Goal: Task Accomplishment & Management: Complete application form

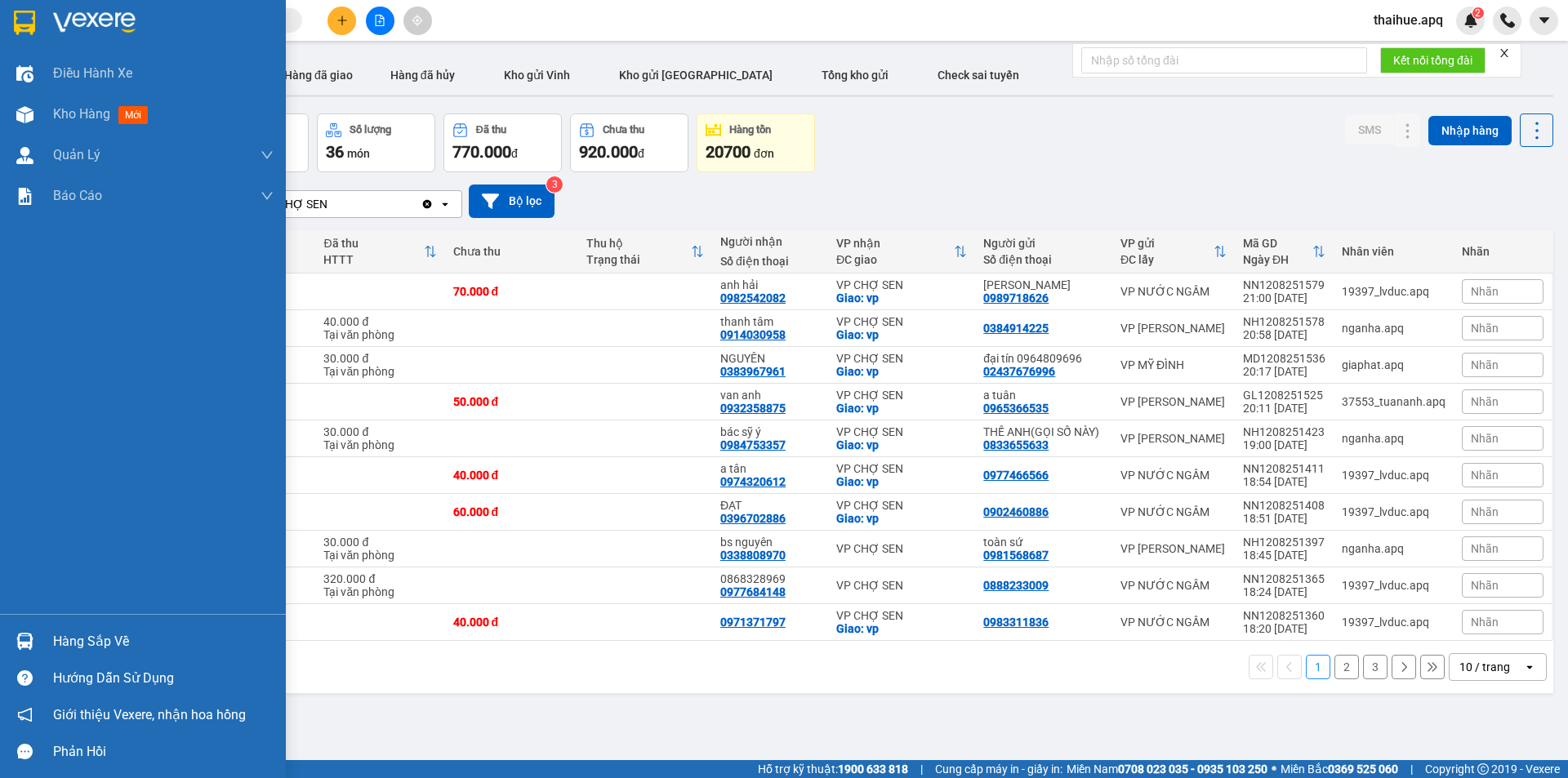
click at [47, 110] on div "Kho hàng mới" at bounding box center [143, 114] width 286 height 41
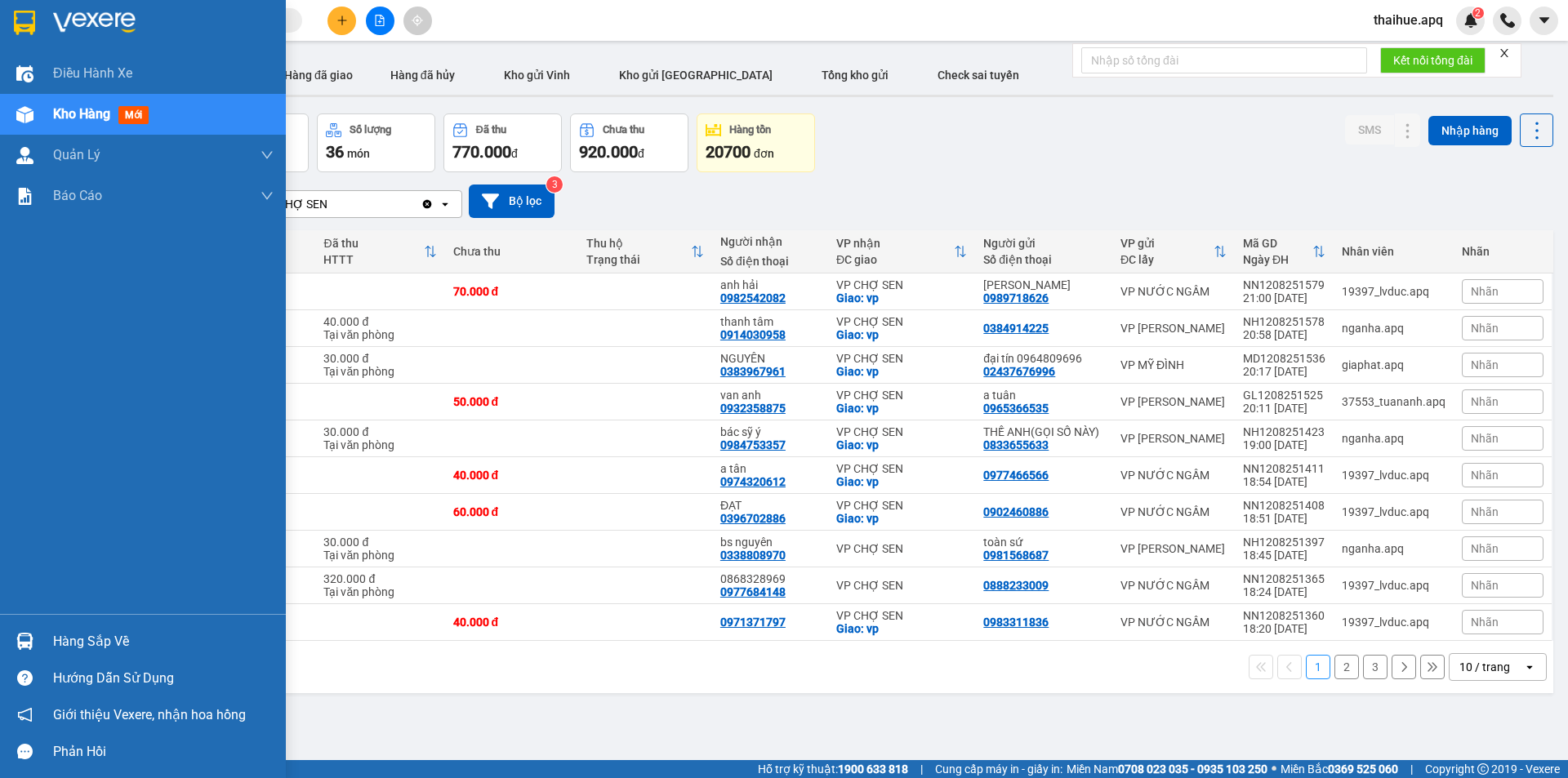
click at [17, 114] on img at bounding box center [25, 115] width 18 height 18
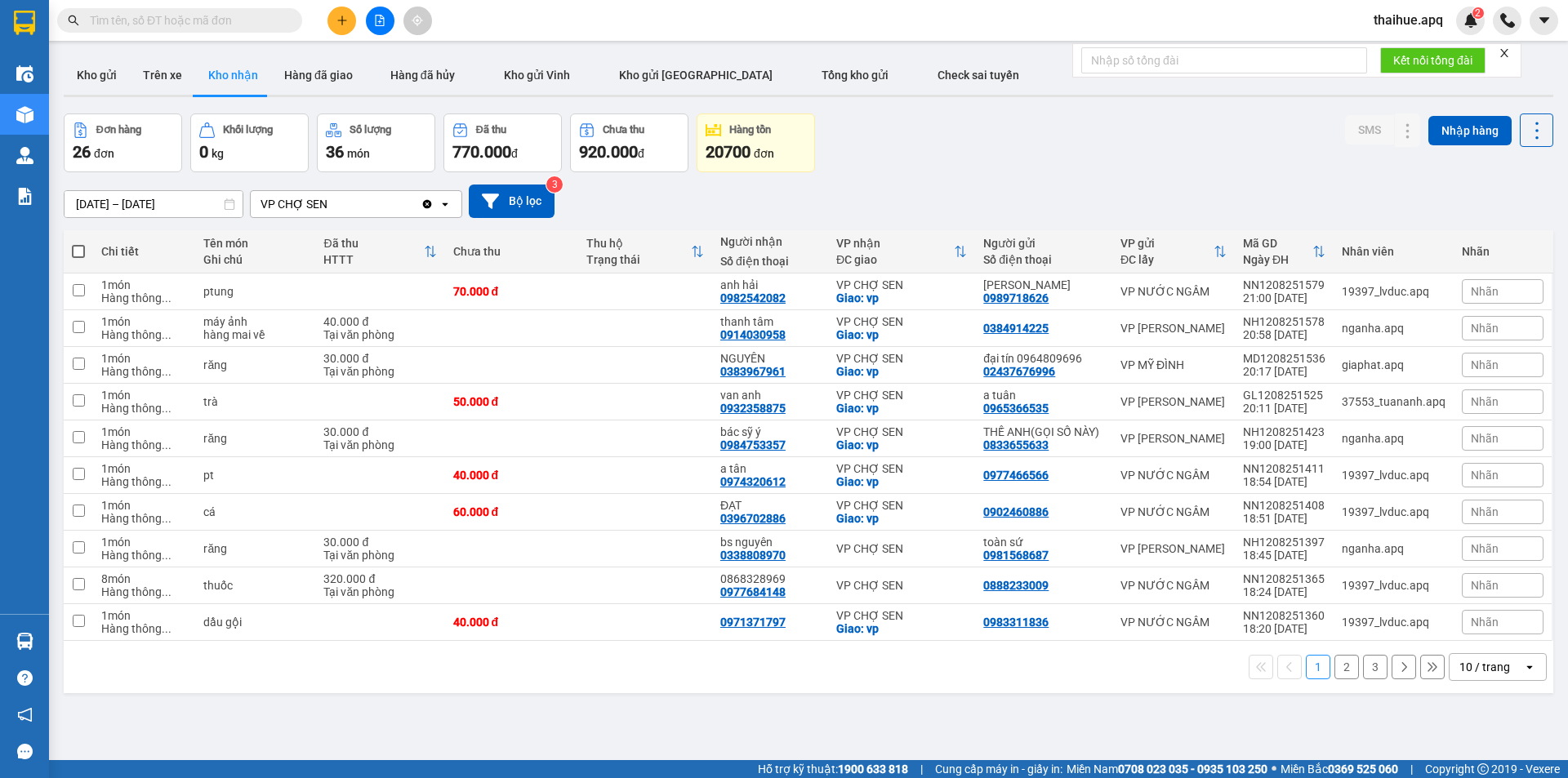
click at [434, 246] on icon at bounding box center [430, 251] width 11 height 11
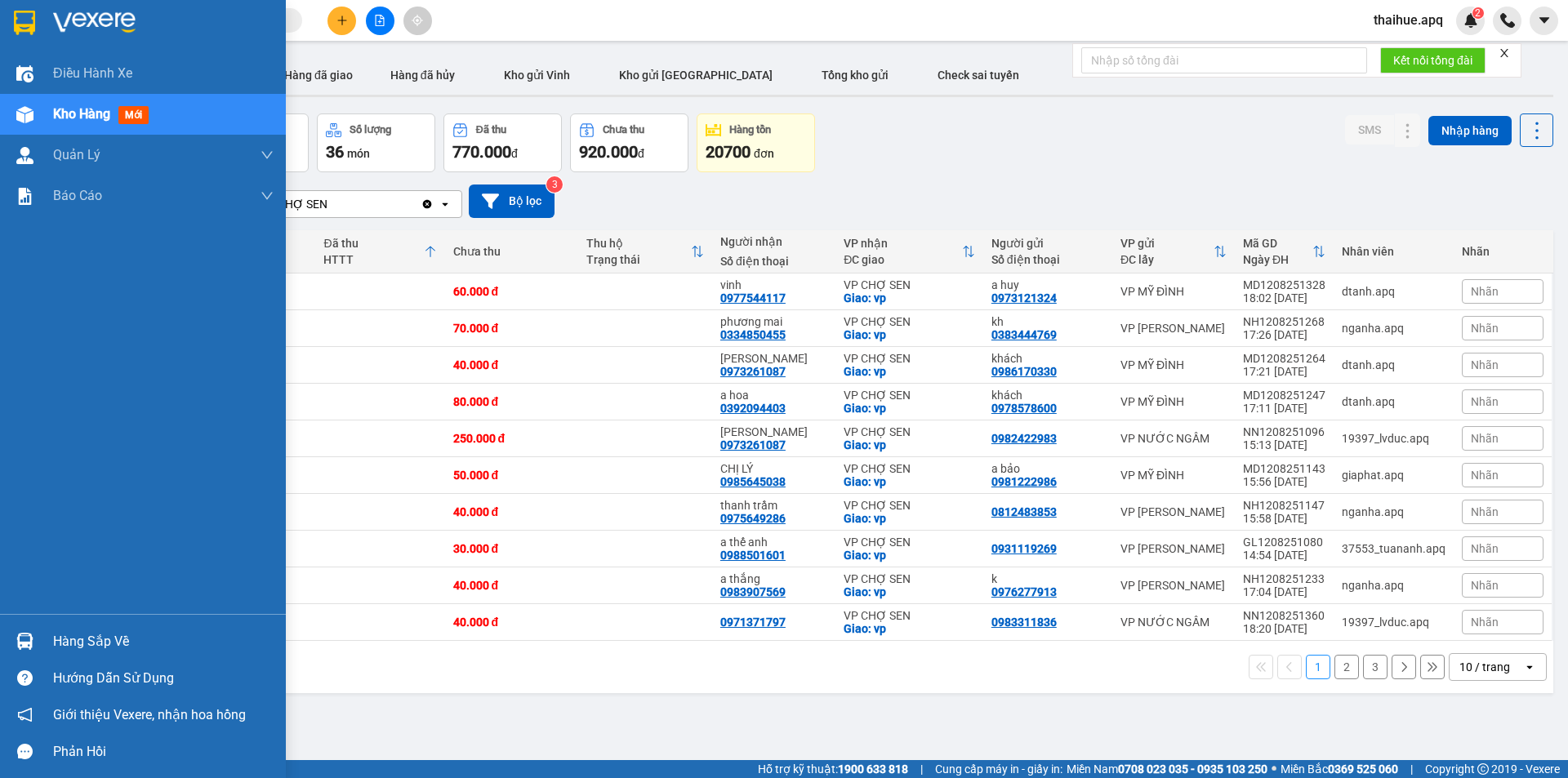
click at [58, 115] on span "Kho hàng" at bounding box center [82, 114] width 57 height 16
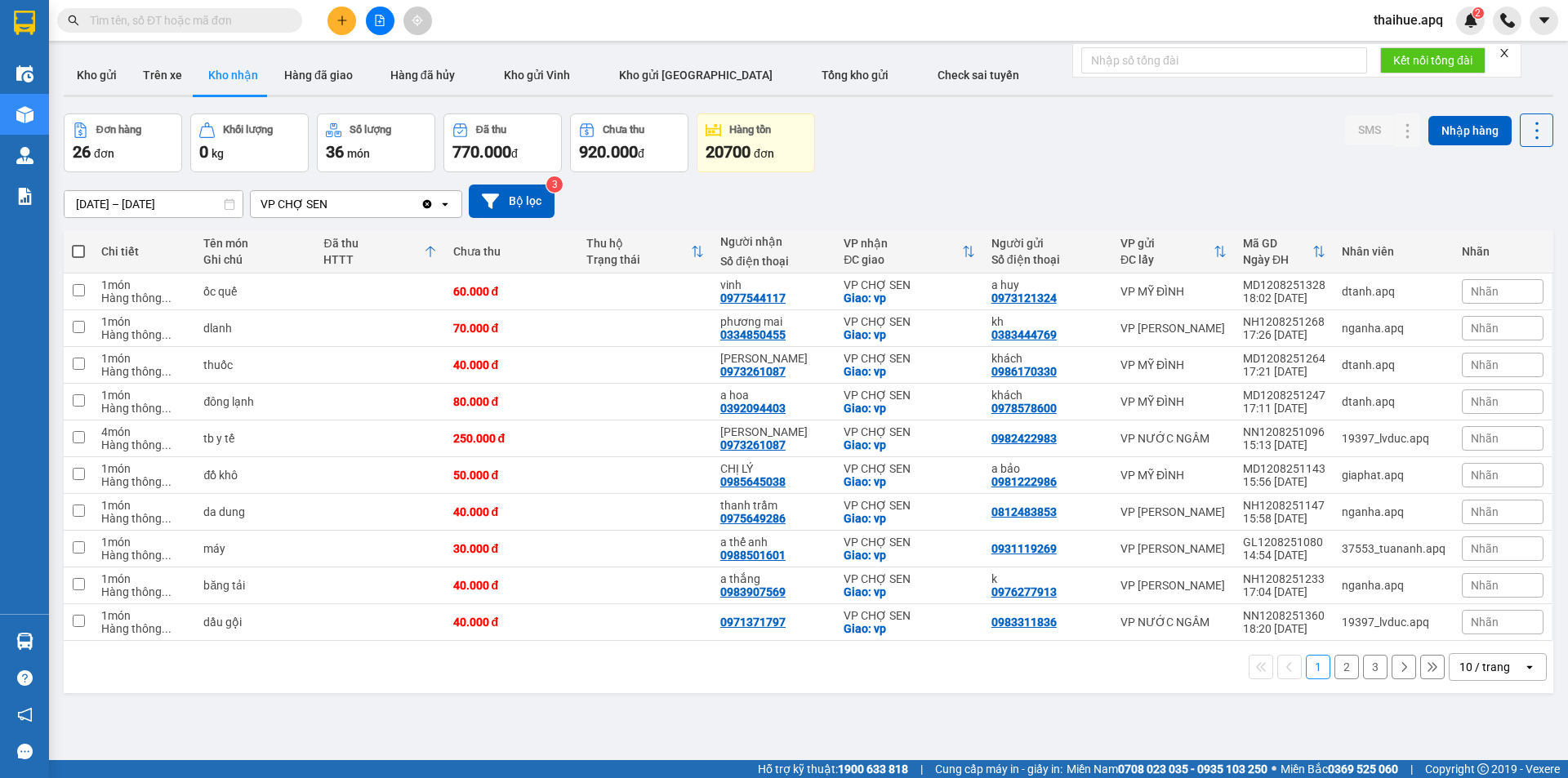
click at [423, 201] on icon "Clear value" at bounding box center [427, 203] width 13 height 13
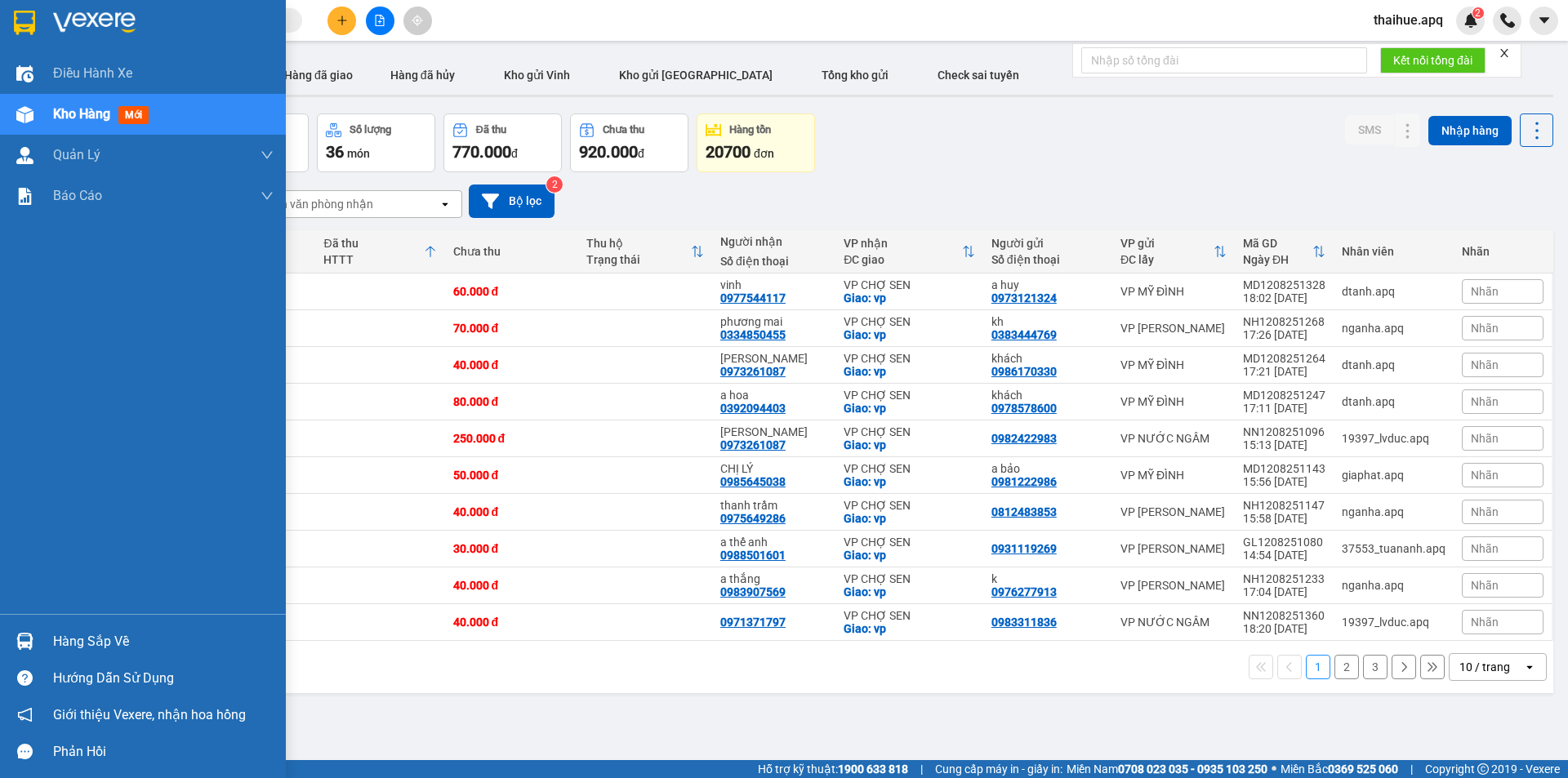
click at [89, 115] on span "Kho hàng" at bounding box center [82, 114] width 57 height 16
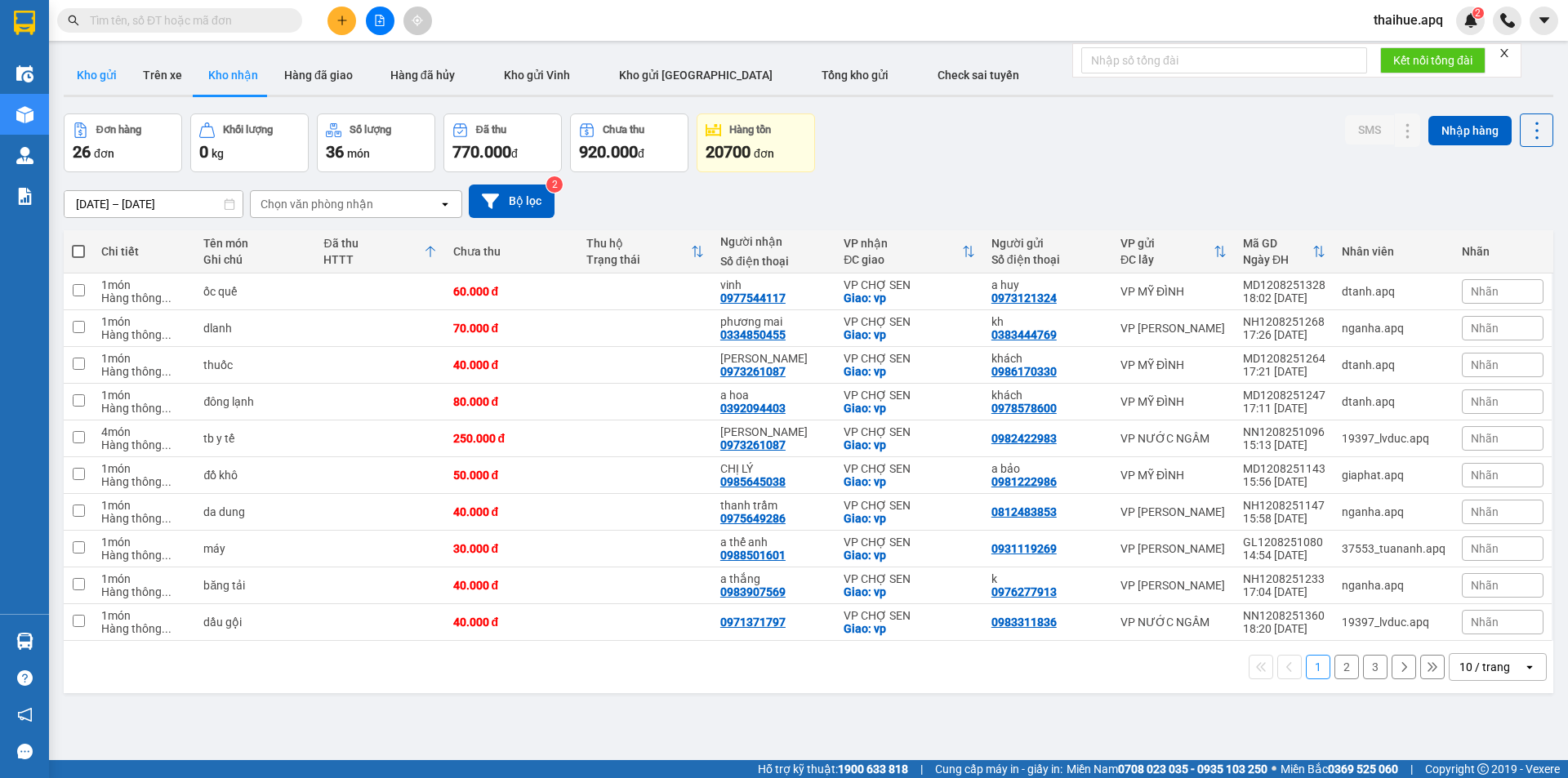
click at [105, 74] on button "Kho gửi" at bounding box center [96, 74] width 66 height 39
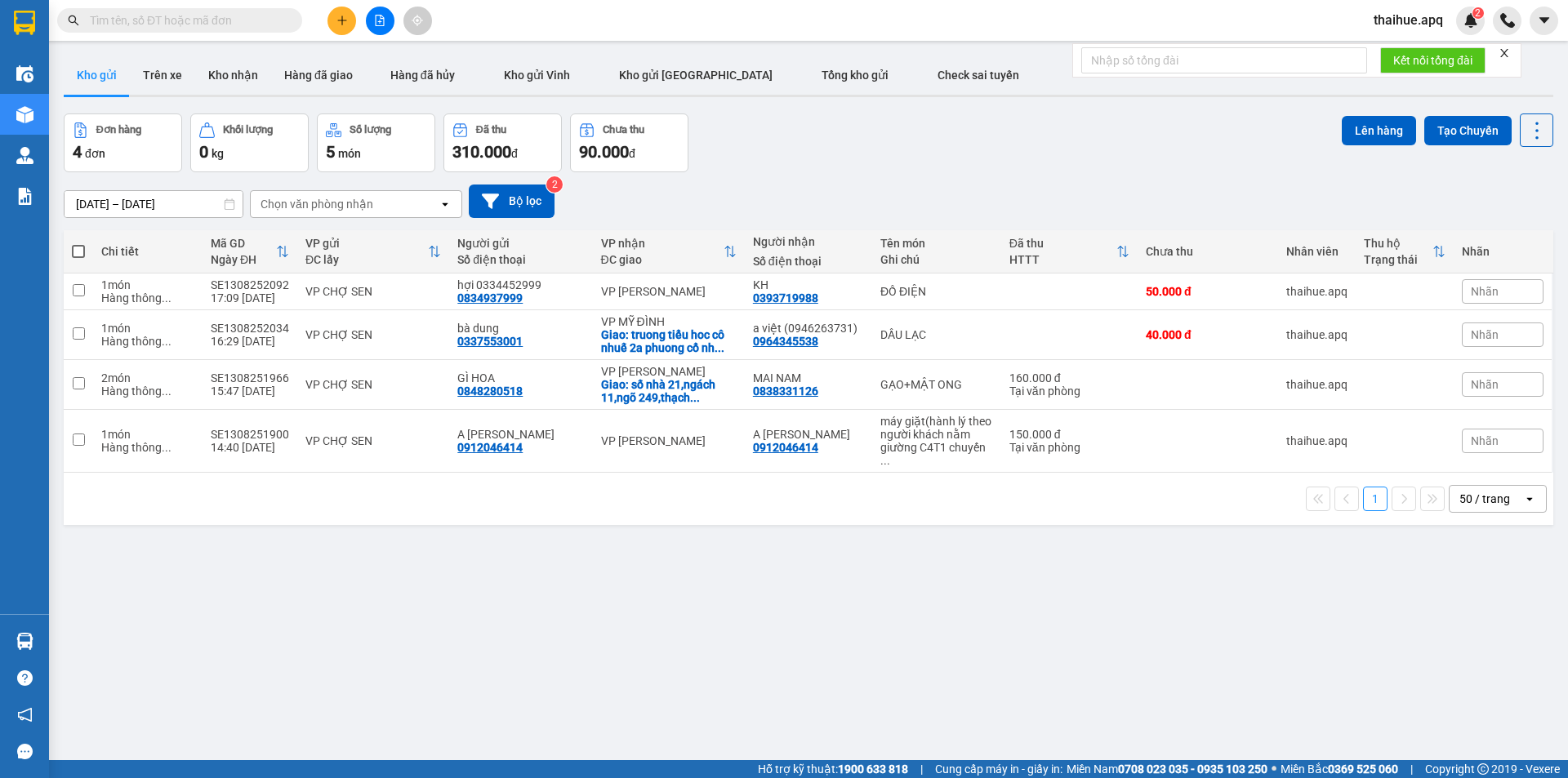
click at [379, 18] on icon "file-add" at bounding box center [380, 20] width 11 height 11
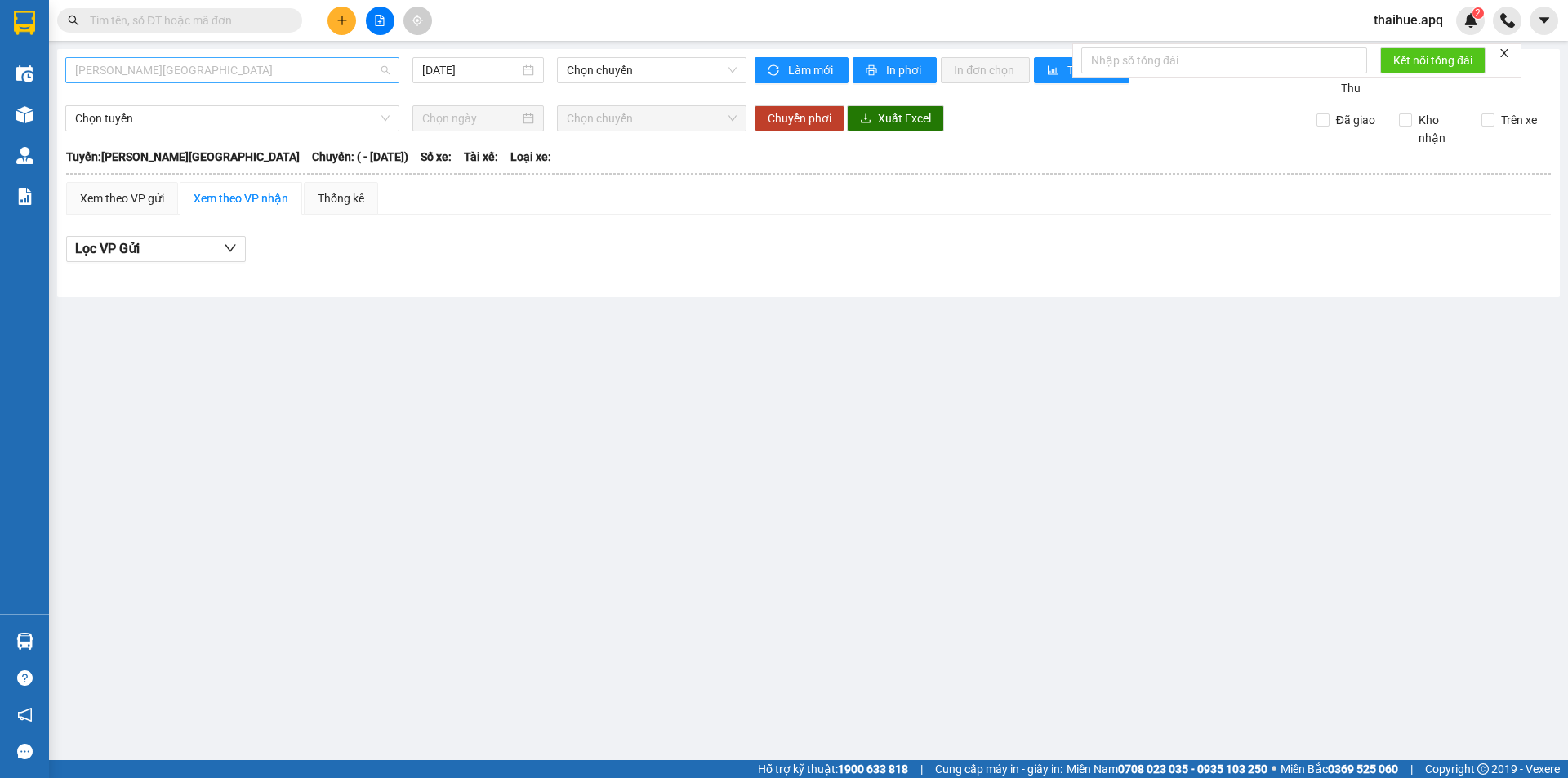
click at [337, 81] on span "[PERSON_NAME][GEOGRAPHIC_DATA]" at bounding box center [232, 70] width 315 height 25
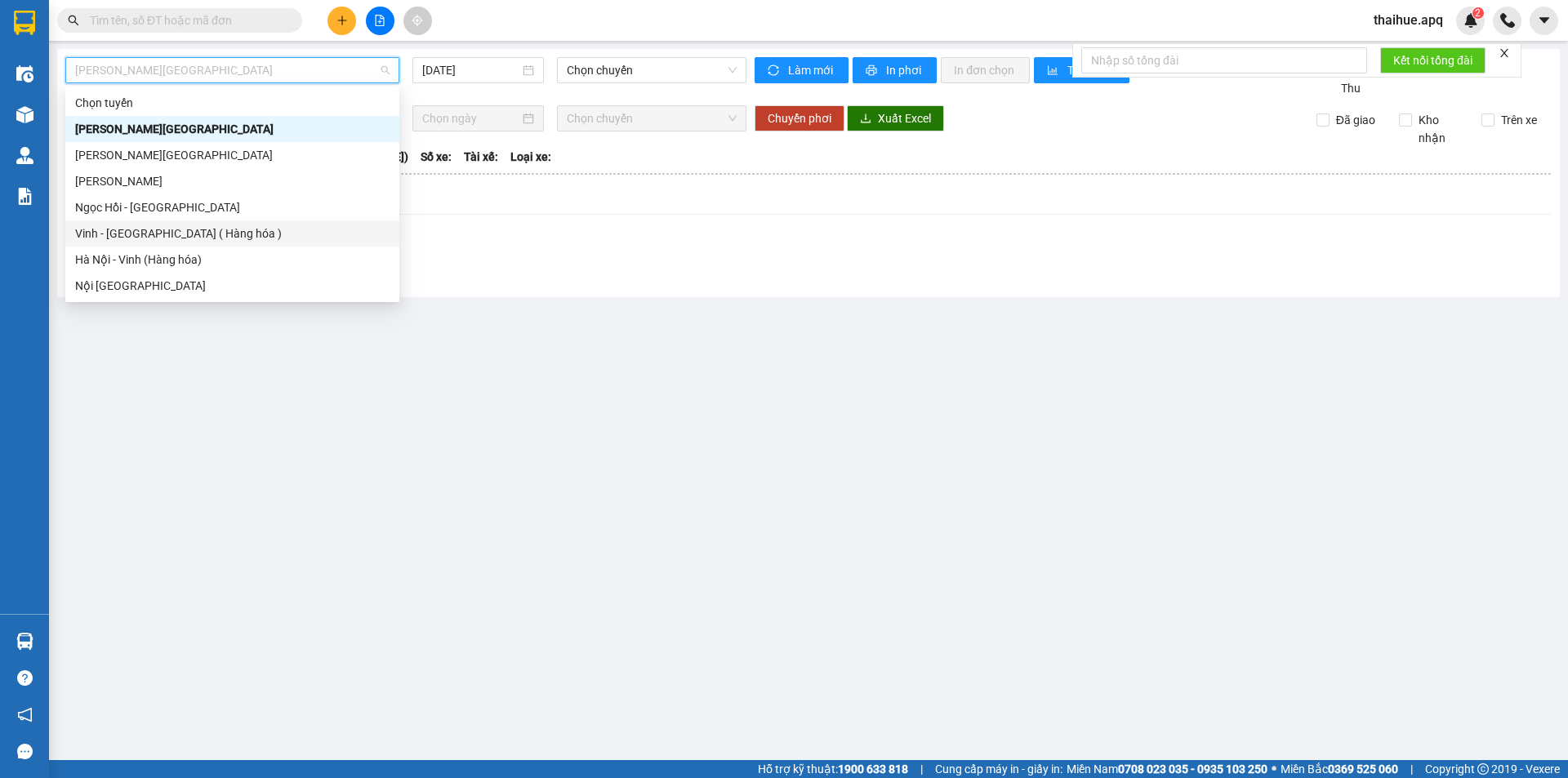
click at [271, 233] on div "Vinh - [GEOGRAPHIC_DATA] ( Hàng hóa )" at bounding box center [232, 233] width 315 height 18
type input "[DATE]"
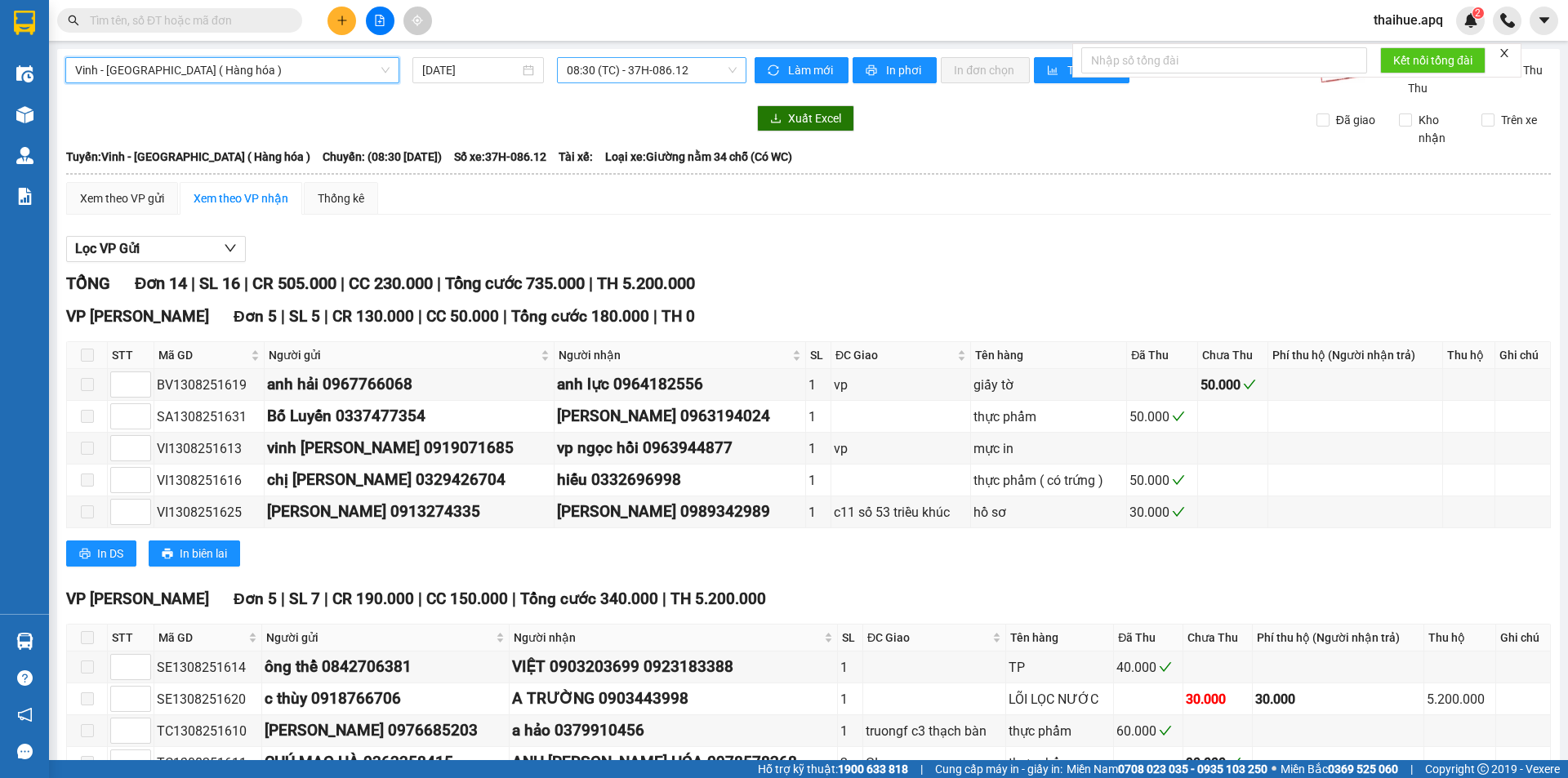
click at [617, 63] on span "08:30 (TC) - 37H-086.12" at bounding box center [652, 70] width 170 height 25
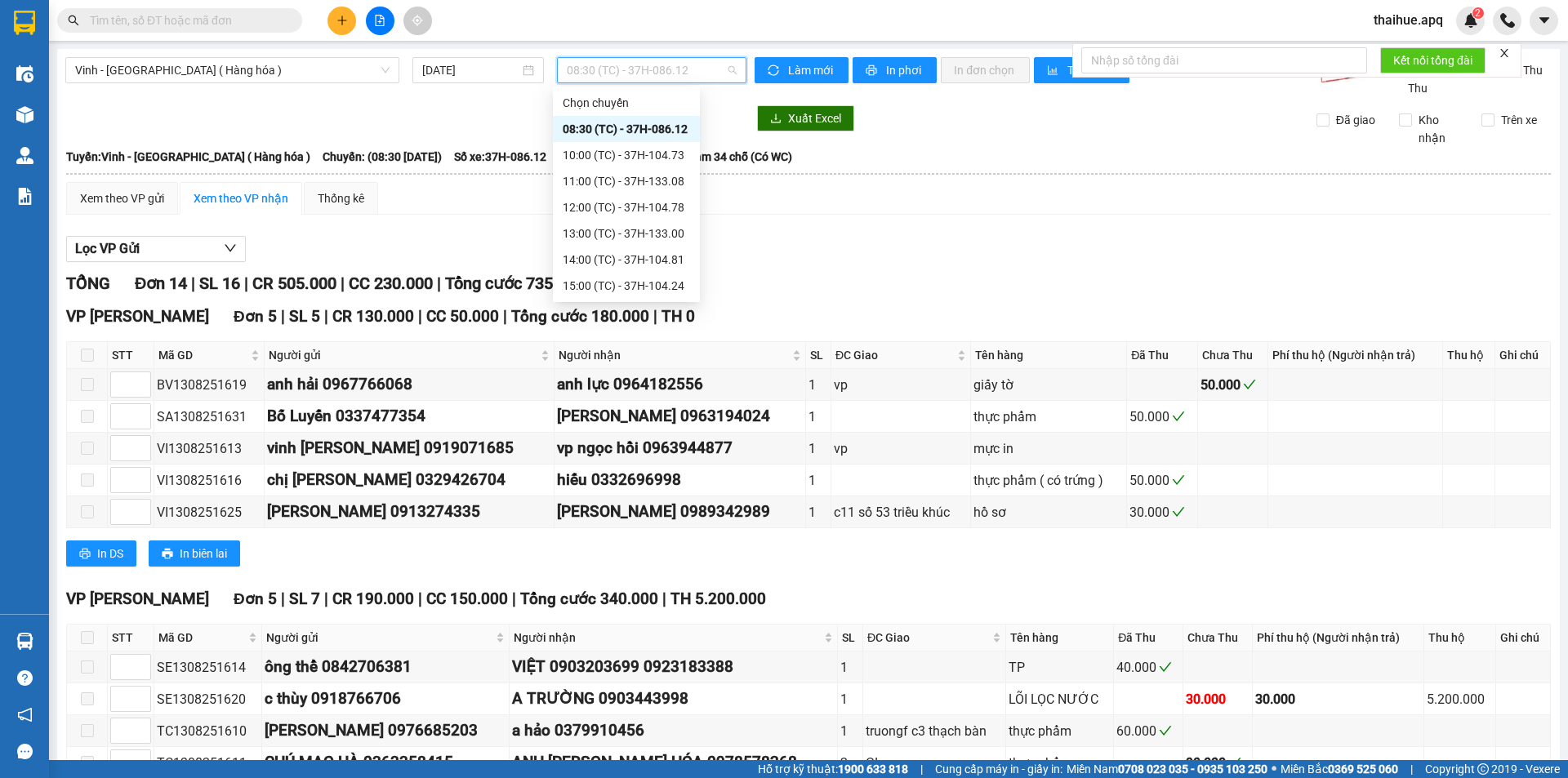
click at [628, 130] on div "08:30 (TC) - 37H-086.12" at bounding box center [626, 129] width 127 height 18
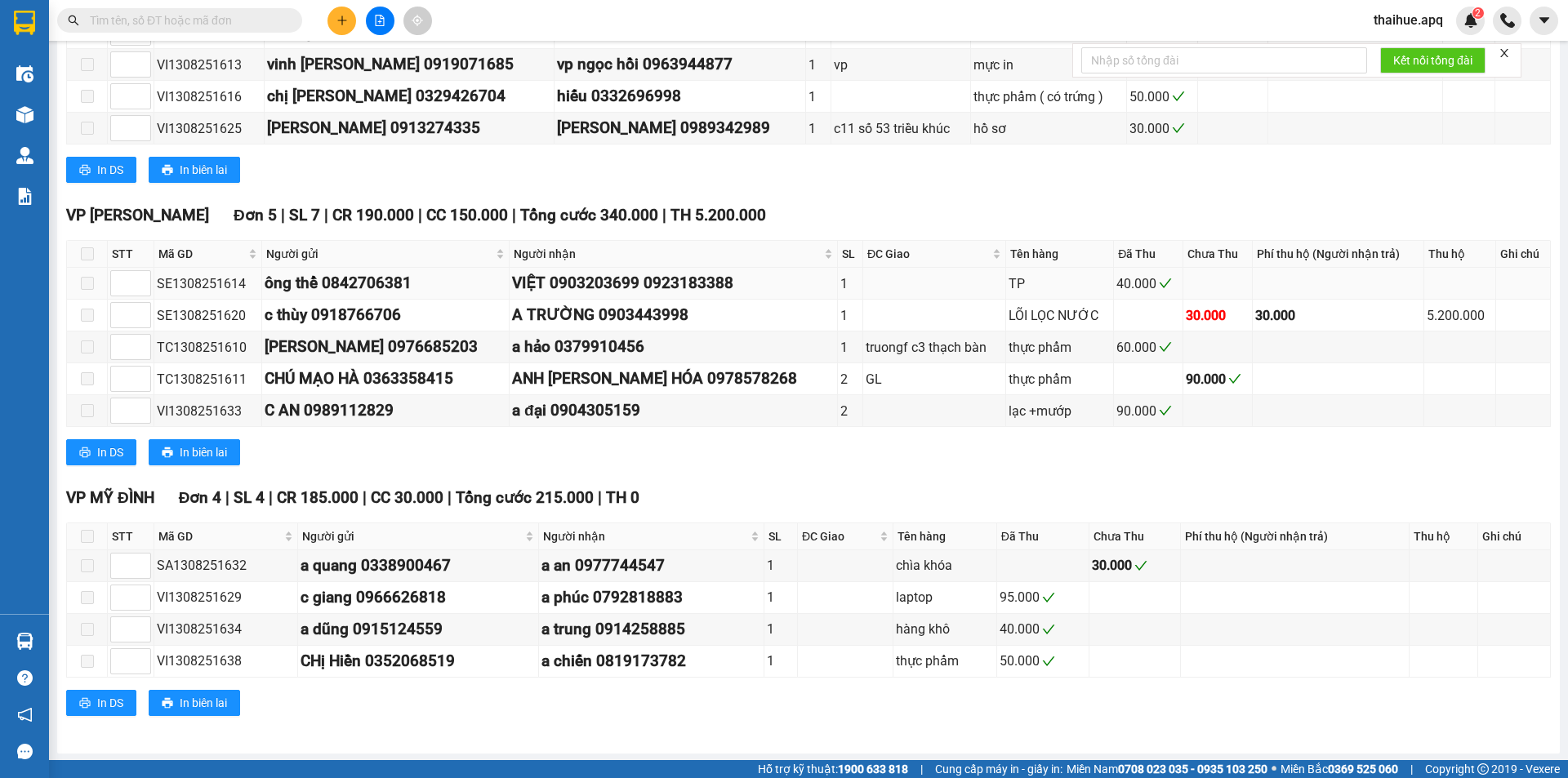
scroll to position [385, 0]
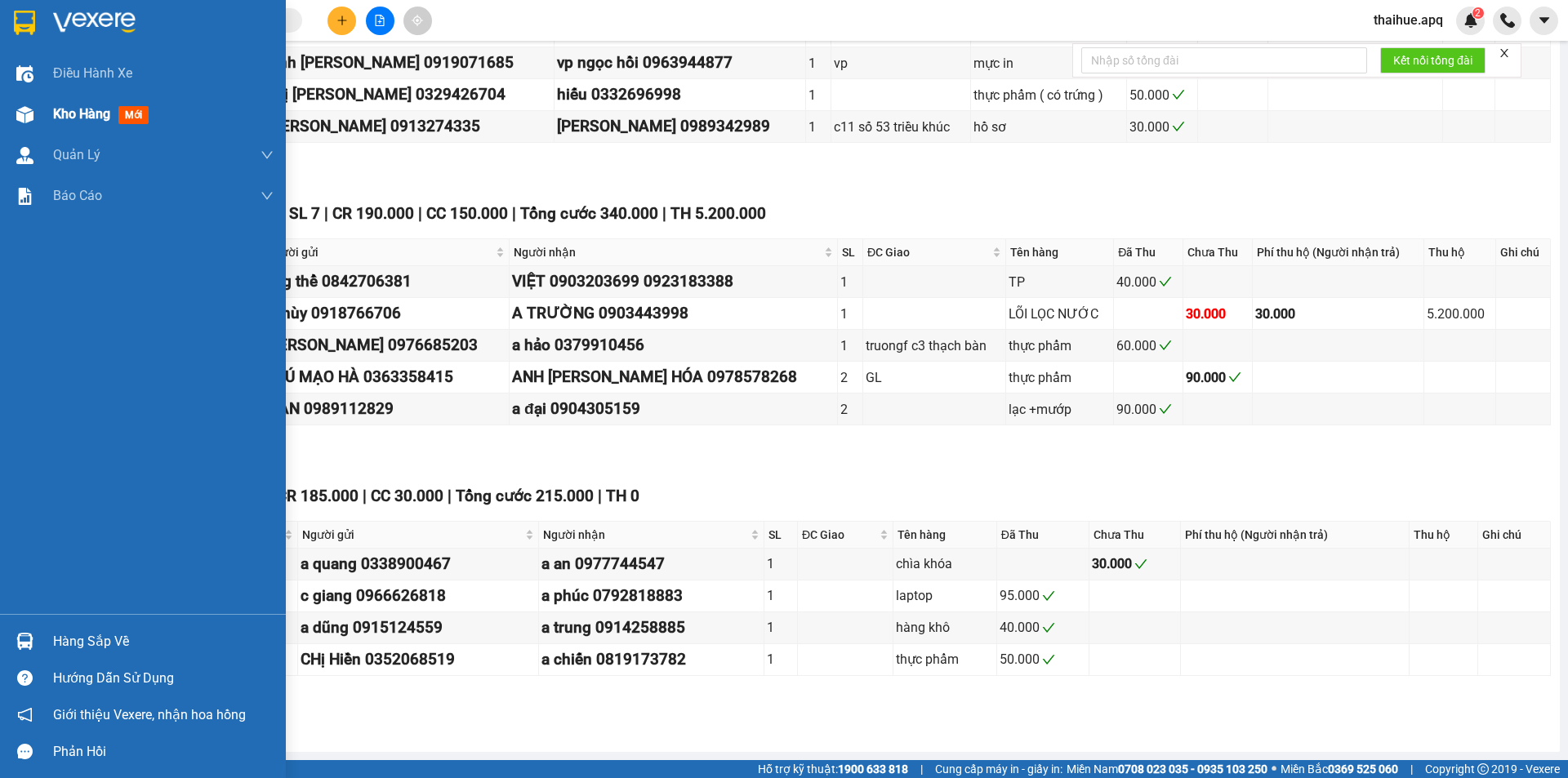
click at [89, 110] on span "Kho hàng" at bounding box center [82, 114] width 57 height 16
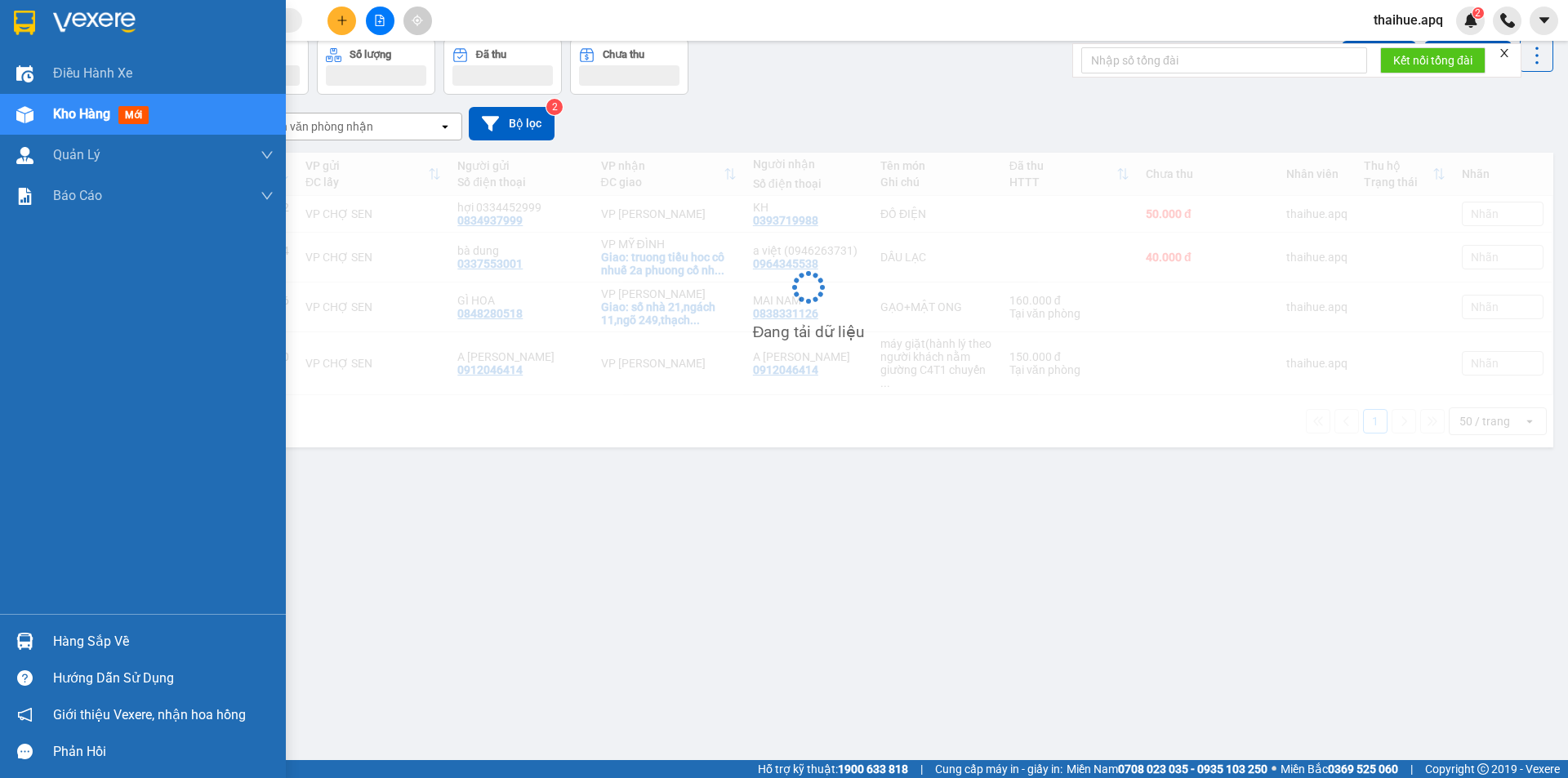
scroll to position [75, 0]
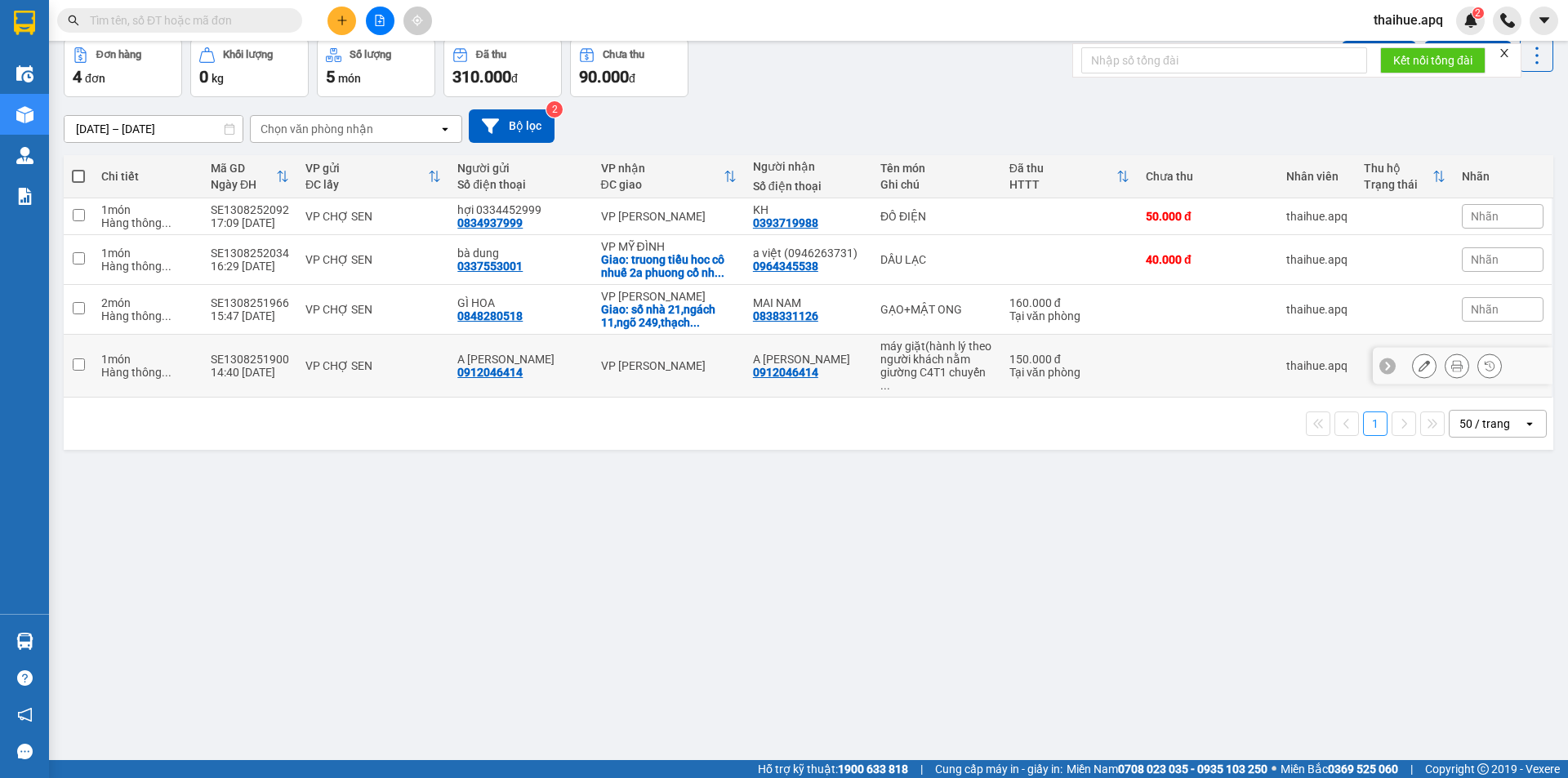
click at [1124, 364] on td "150.000 đ Tại văn phòng" at bounding box center [1069, 366] width 137 height 63
checkbox input "true"
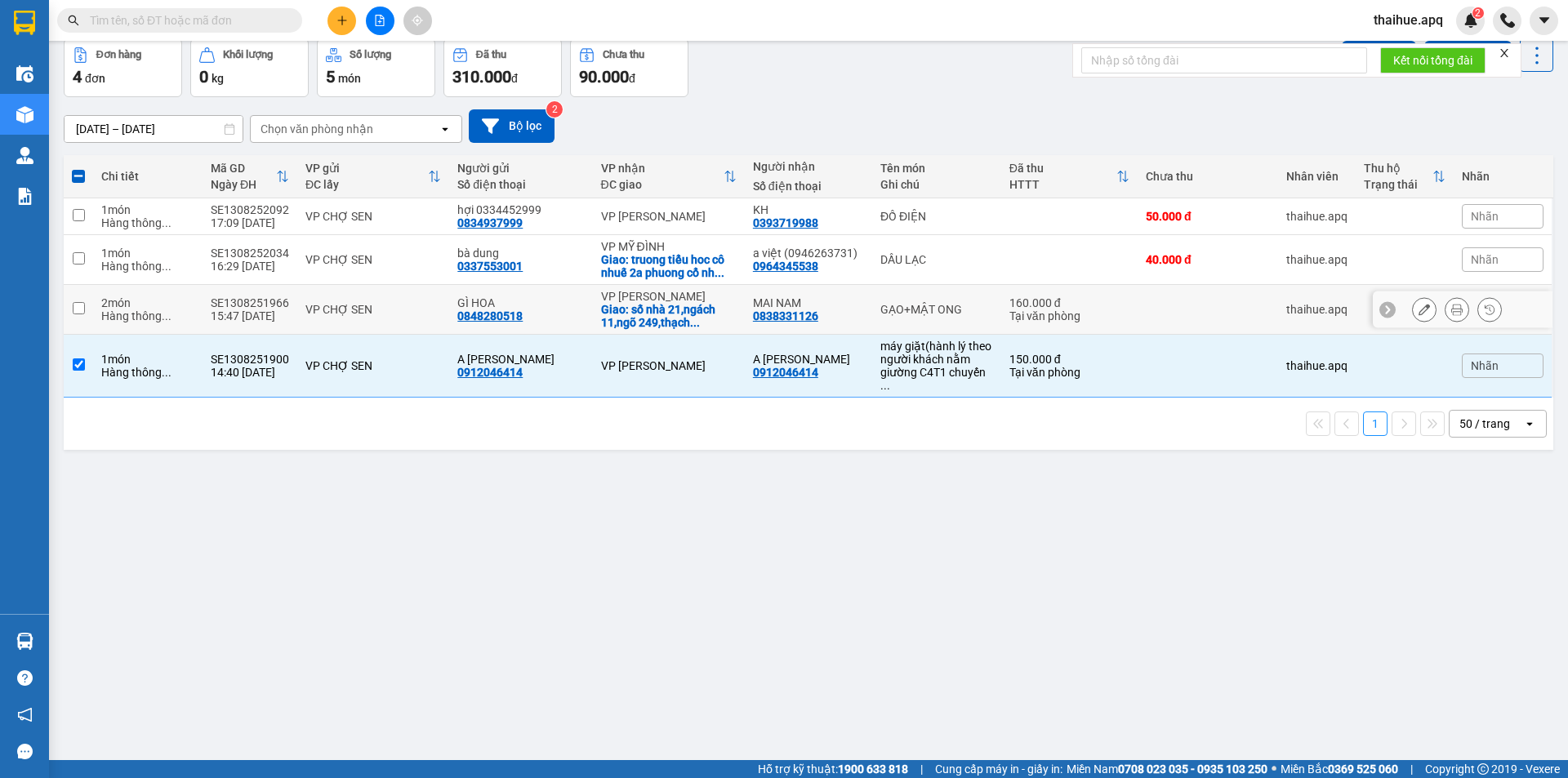
click at [1092, 305] on div "160.000 đ" at bounding box center [1069, 302] width 120 height 13
checkbox input "true"
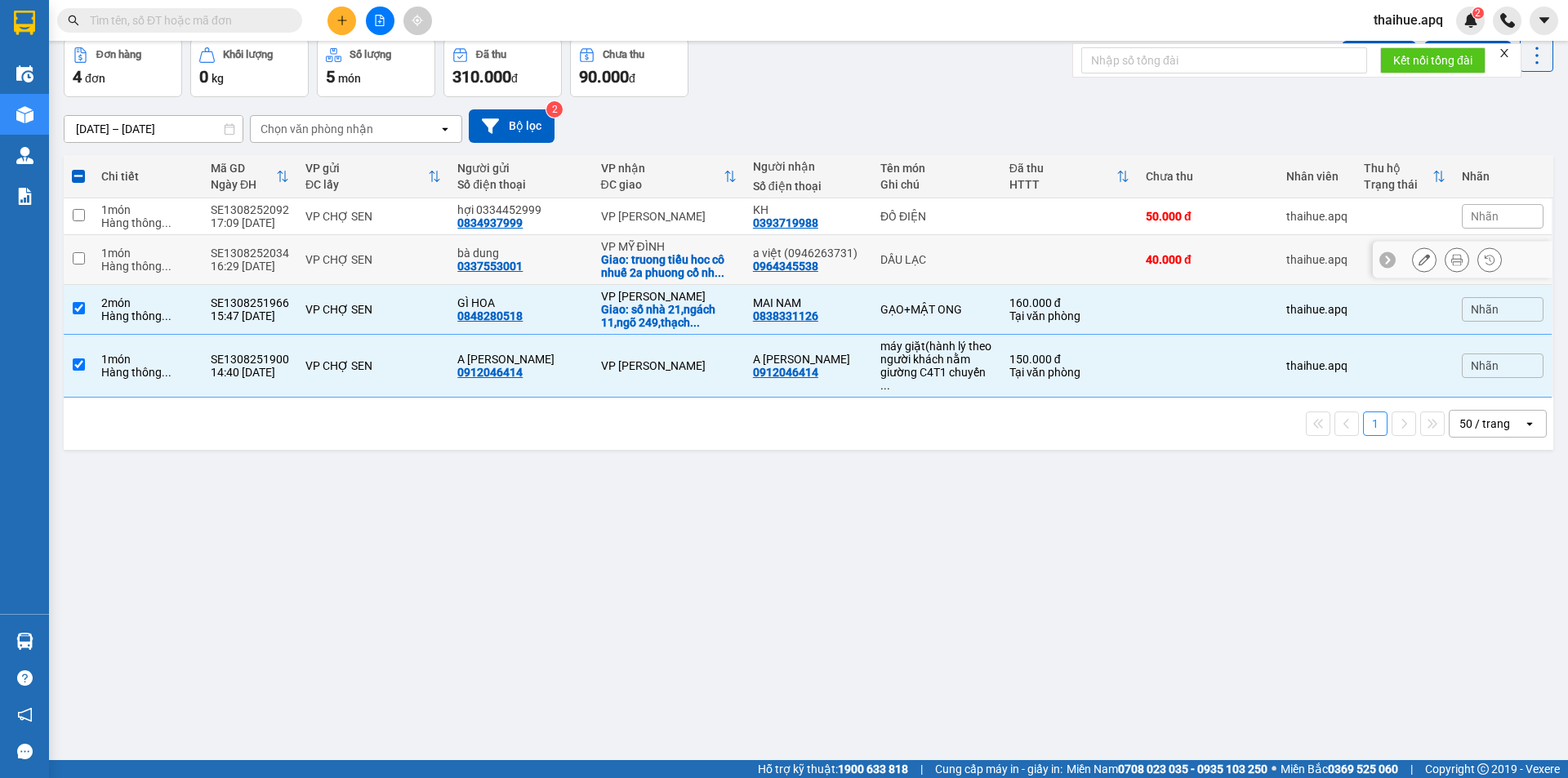
click at [1102, 251] on td at bounding box center [1069, 259] width 137 height 50
checkbox input "true"
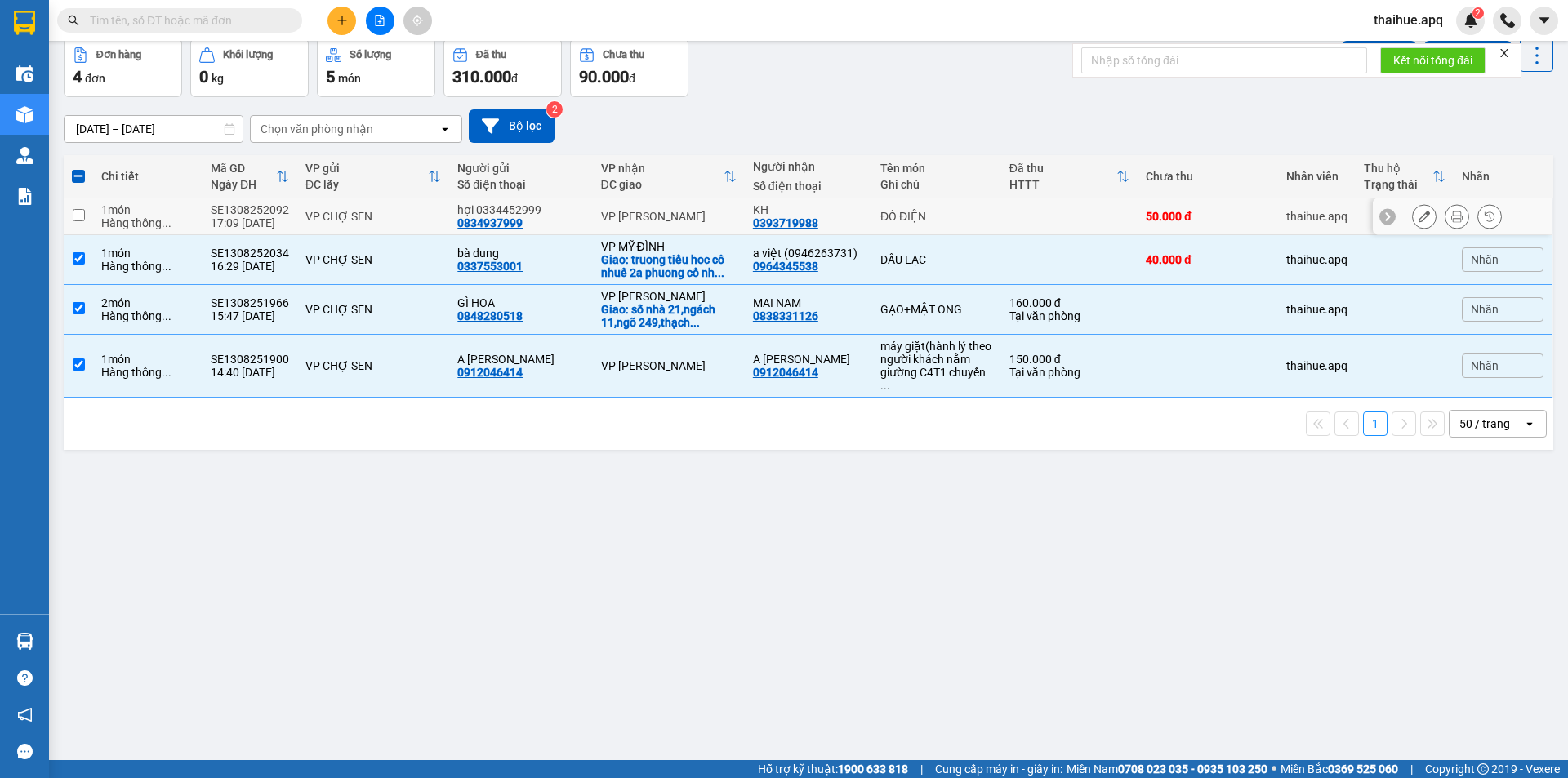
click at [1110, 211] on td at bounding box center [1069, 216] width 137 height 37
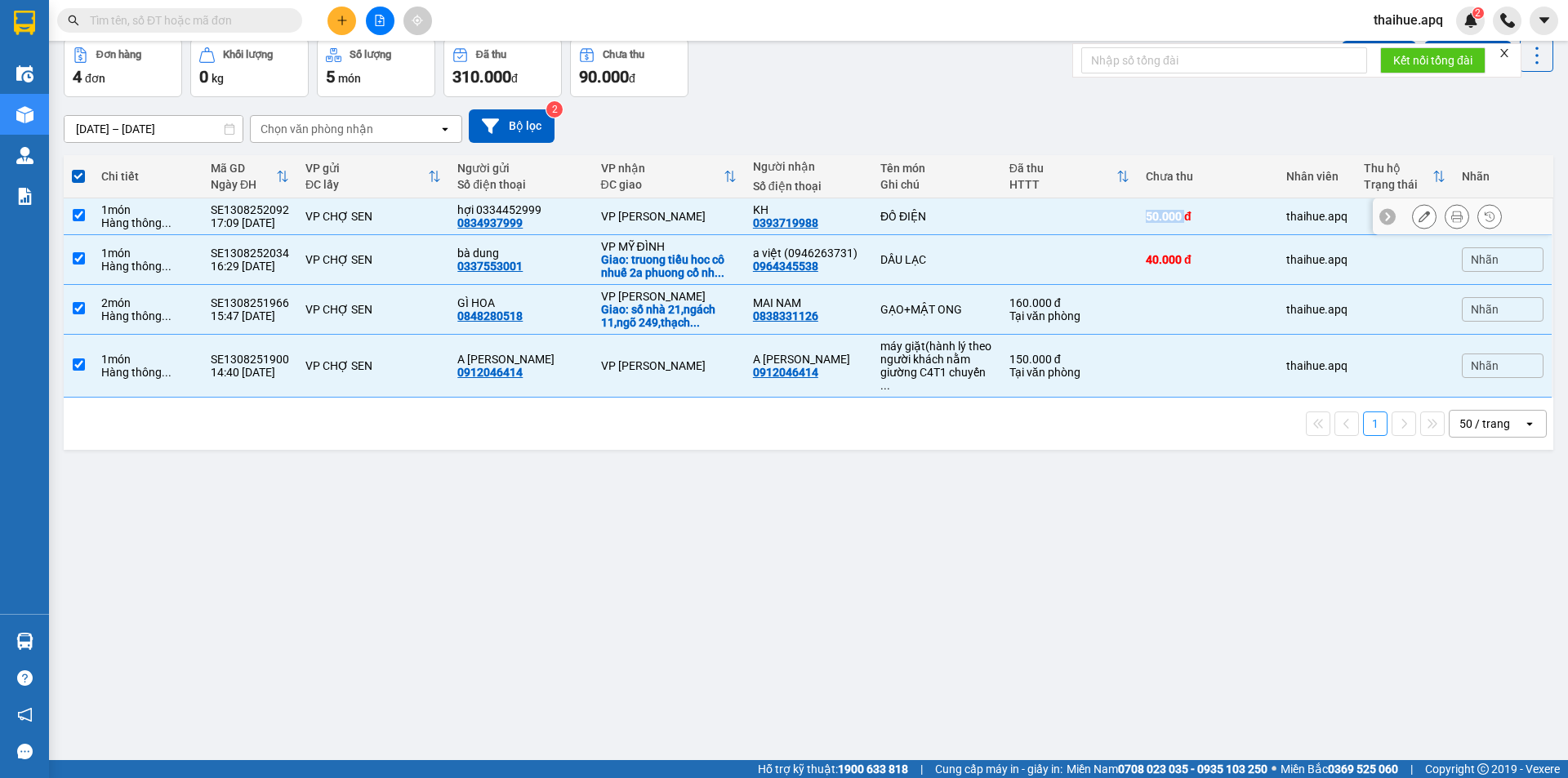
click at [1110, 211] on td at bounding box center [1069, 216] width 137 height 37
checkbox input "false"
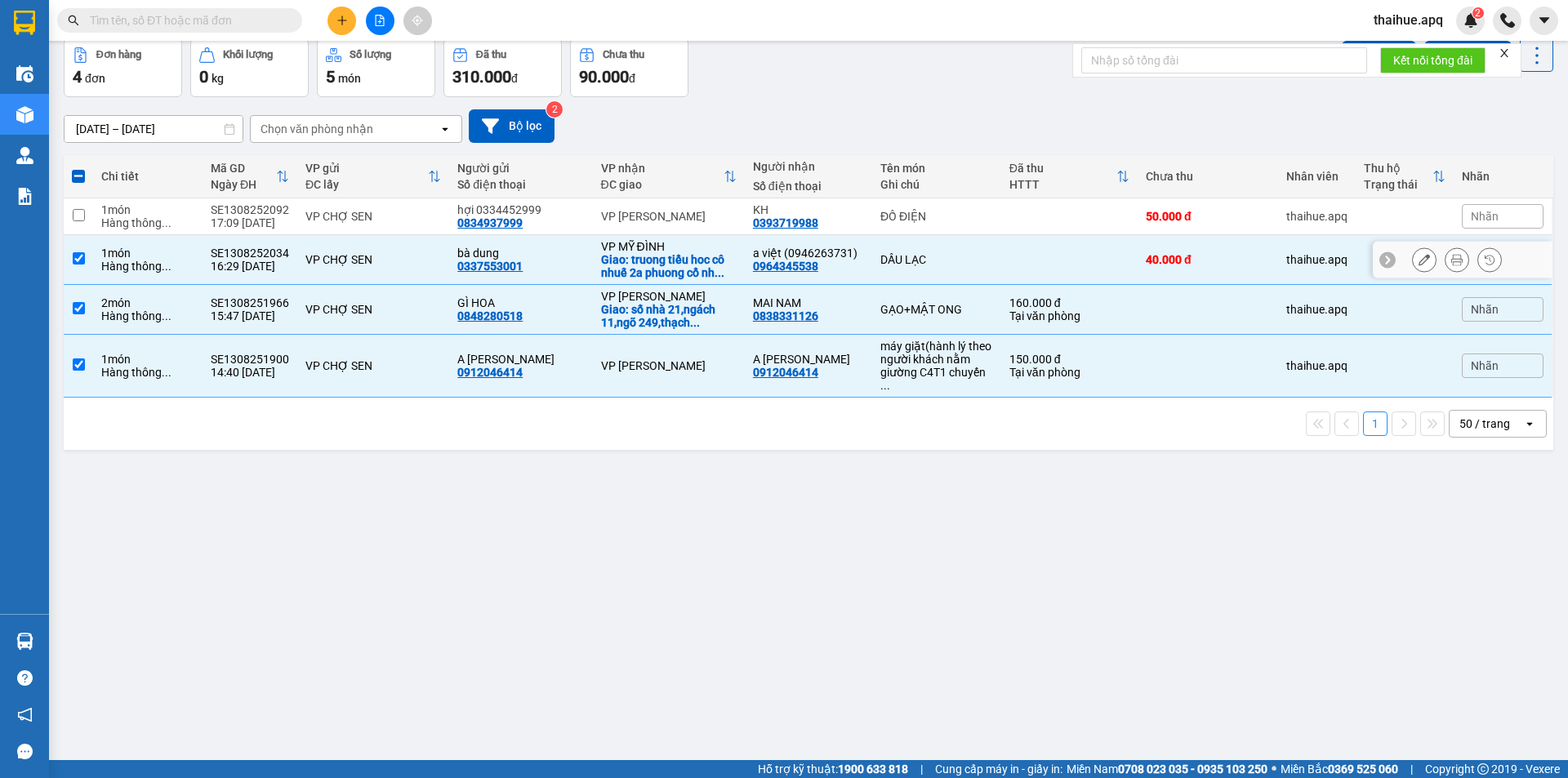
click at [1091, 274] on td at bounding box center [1069, 259] width 137 height 50
checkbox input "false"
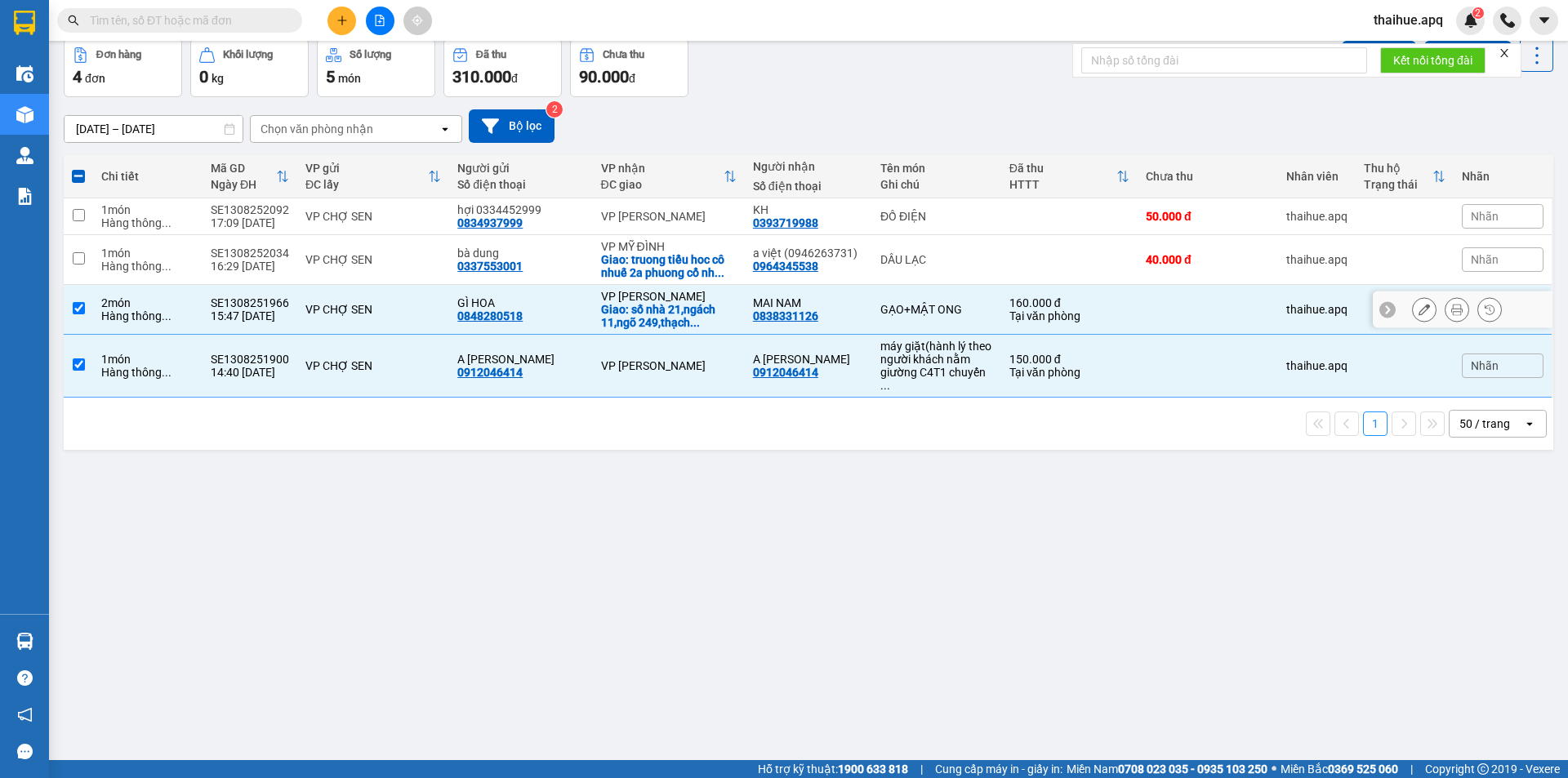
click at [1106, 317] on div "Tại văn phòng" at bounding box center [1069, 315] width 120 height 13
checkbox input "false"
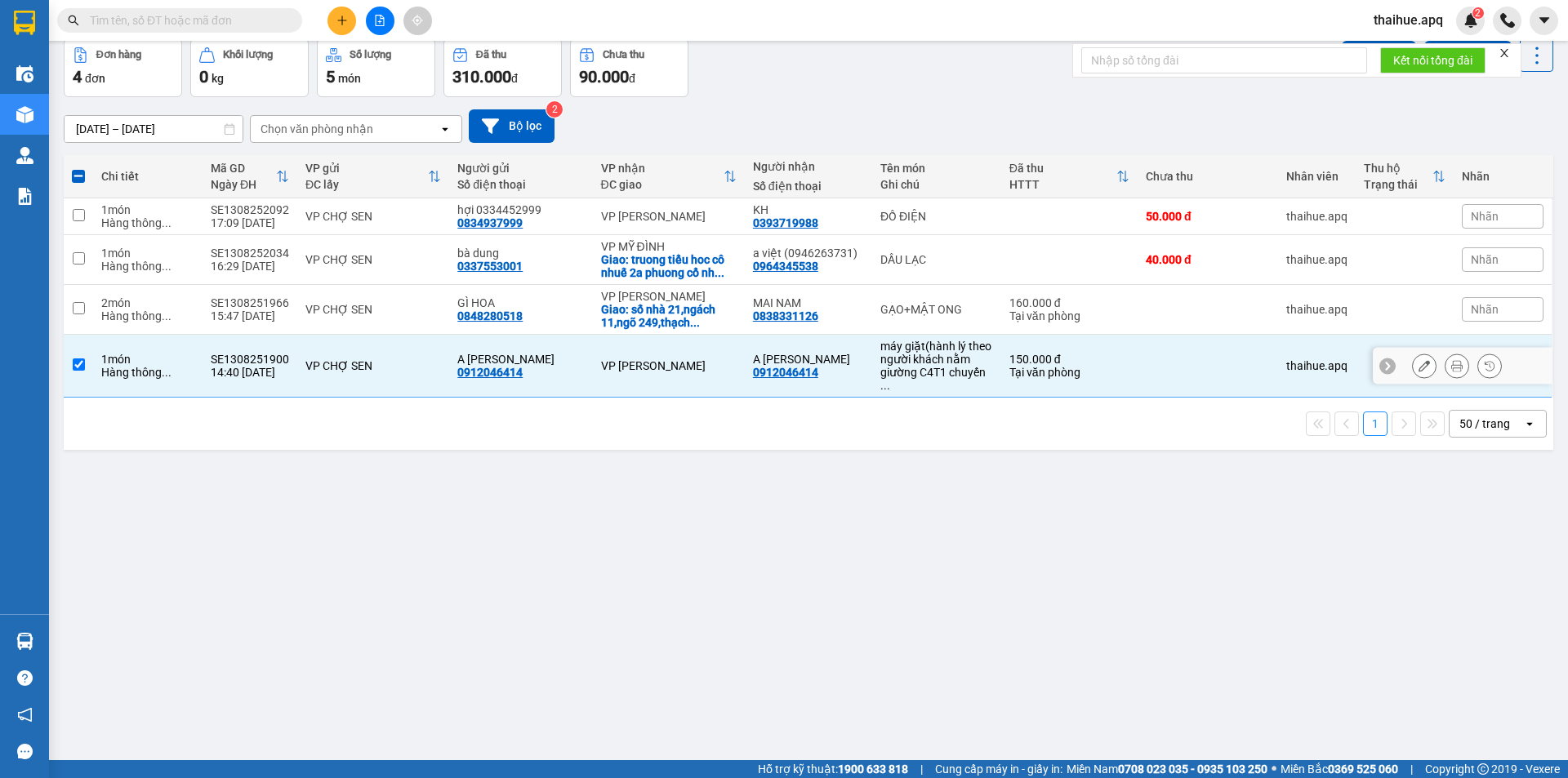
click at [1101, 365] on div "Tại văn phòng" at bounding box center [1069, 371] width 120 height 13
checkbox input "false"
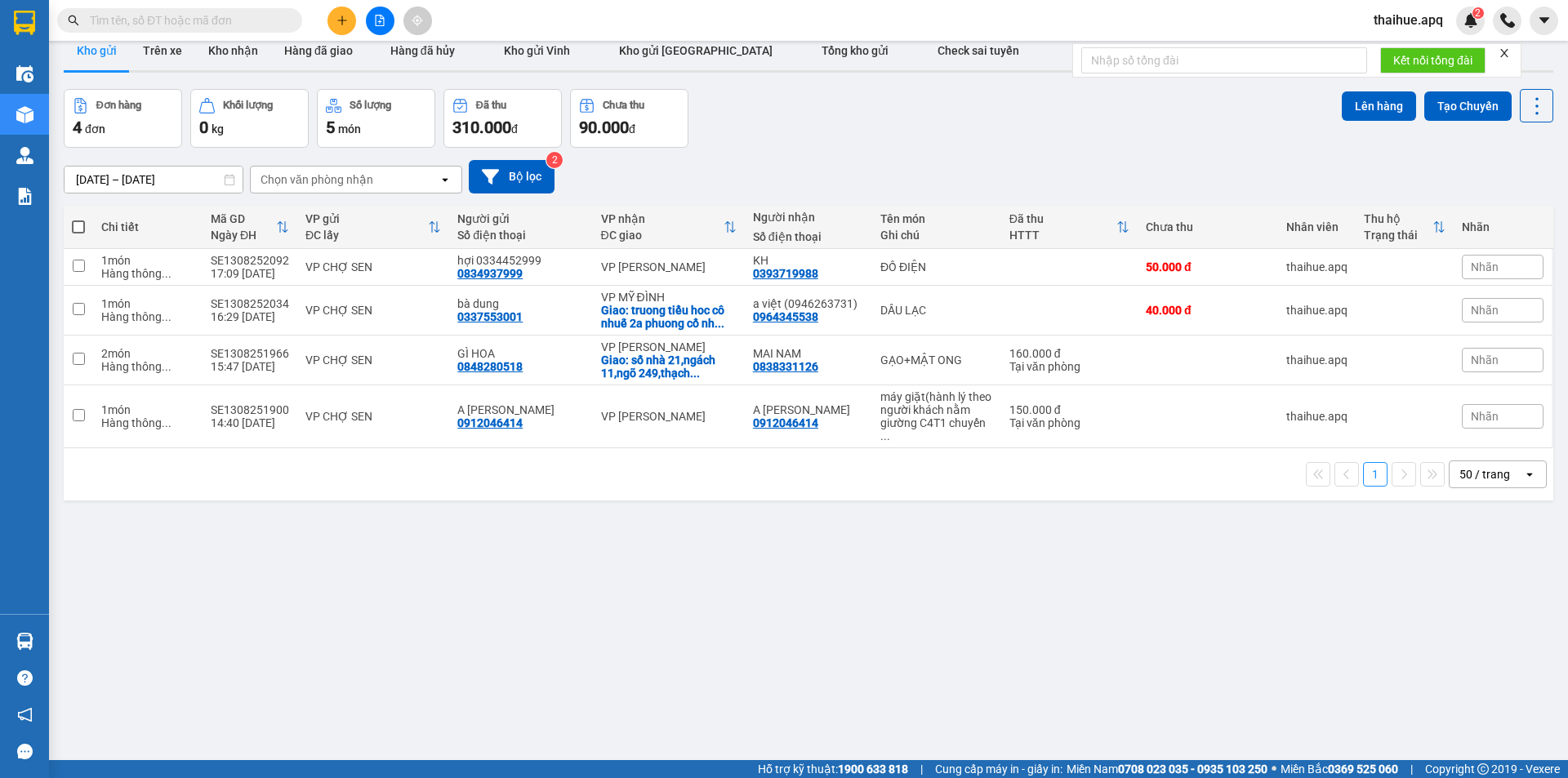
scroll to position [0, 0]
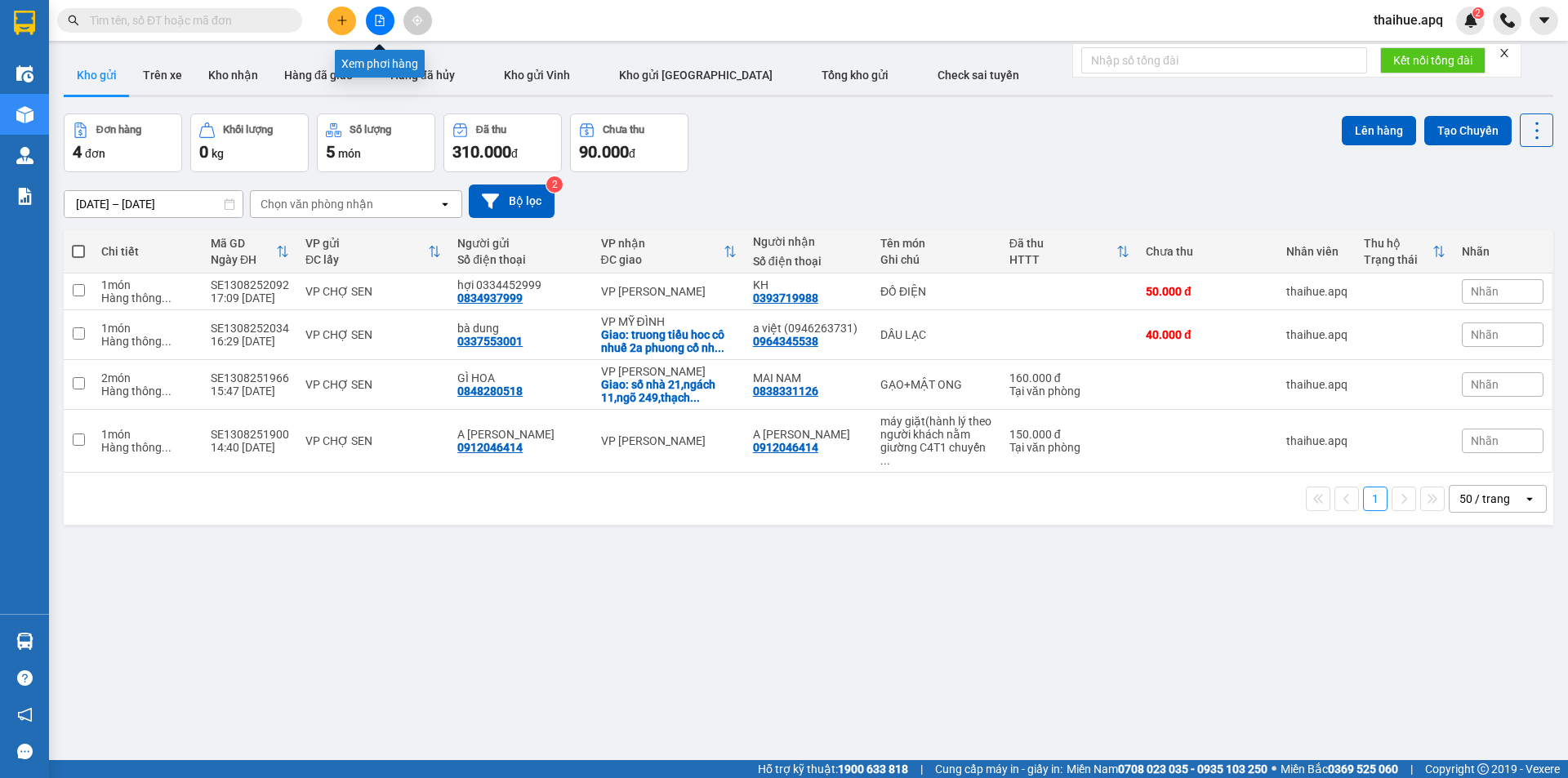
click at [382, 18] on icon "file-add" at bounding box center [380, 20] width 11 height 11
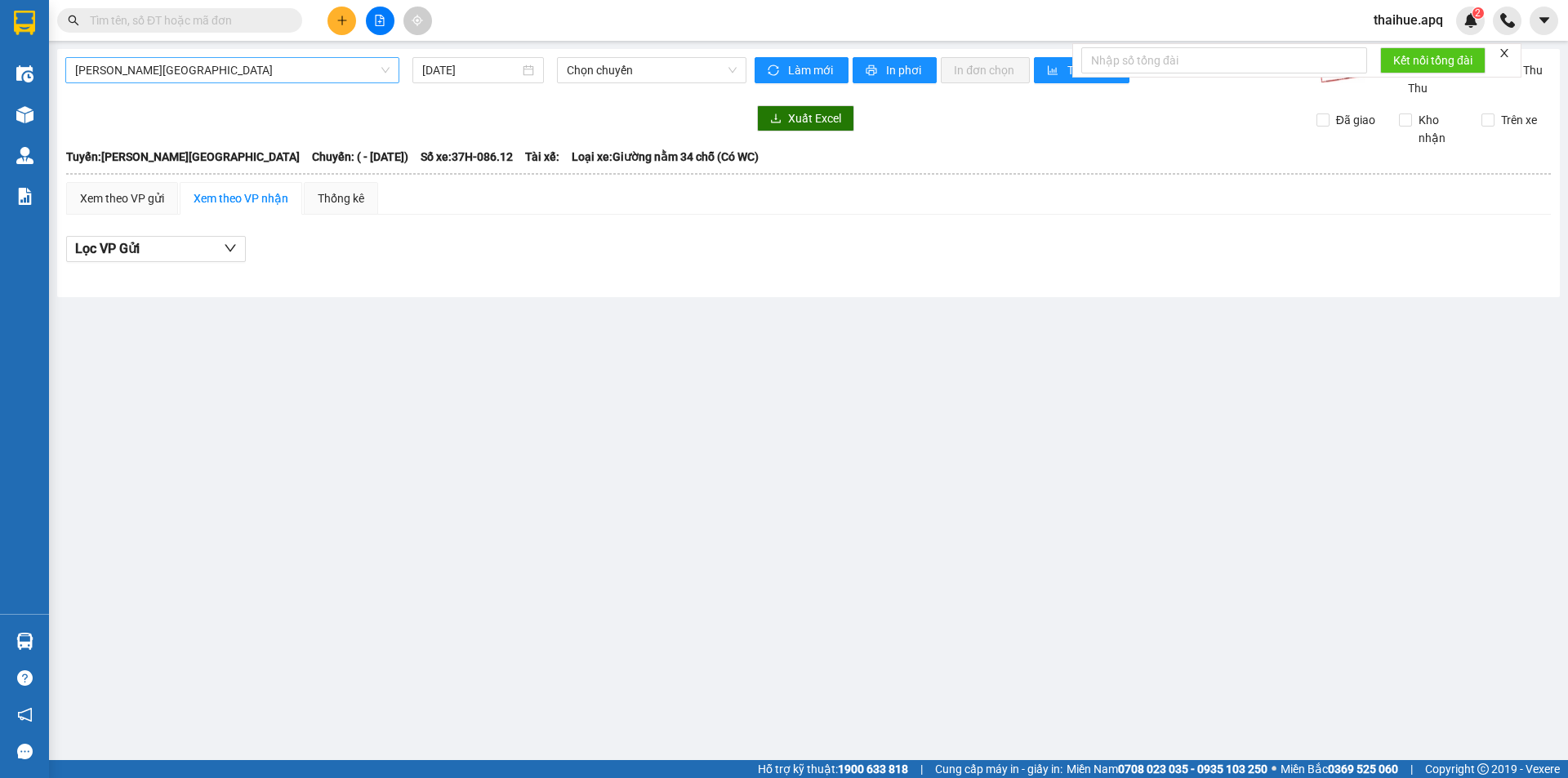
click at [309, 74] on span "[PERSON_NAME][GEOGRAPHIC_DATA]" at bounding box center [232, 70] width 315 height 25
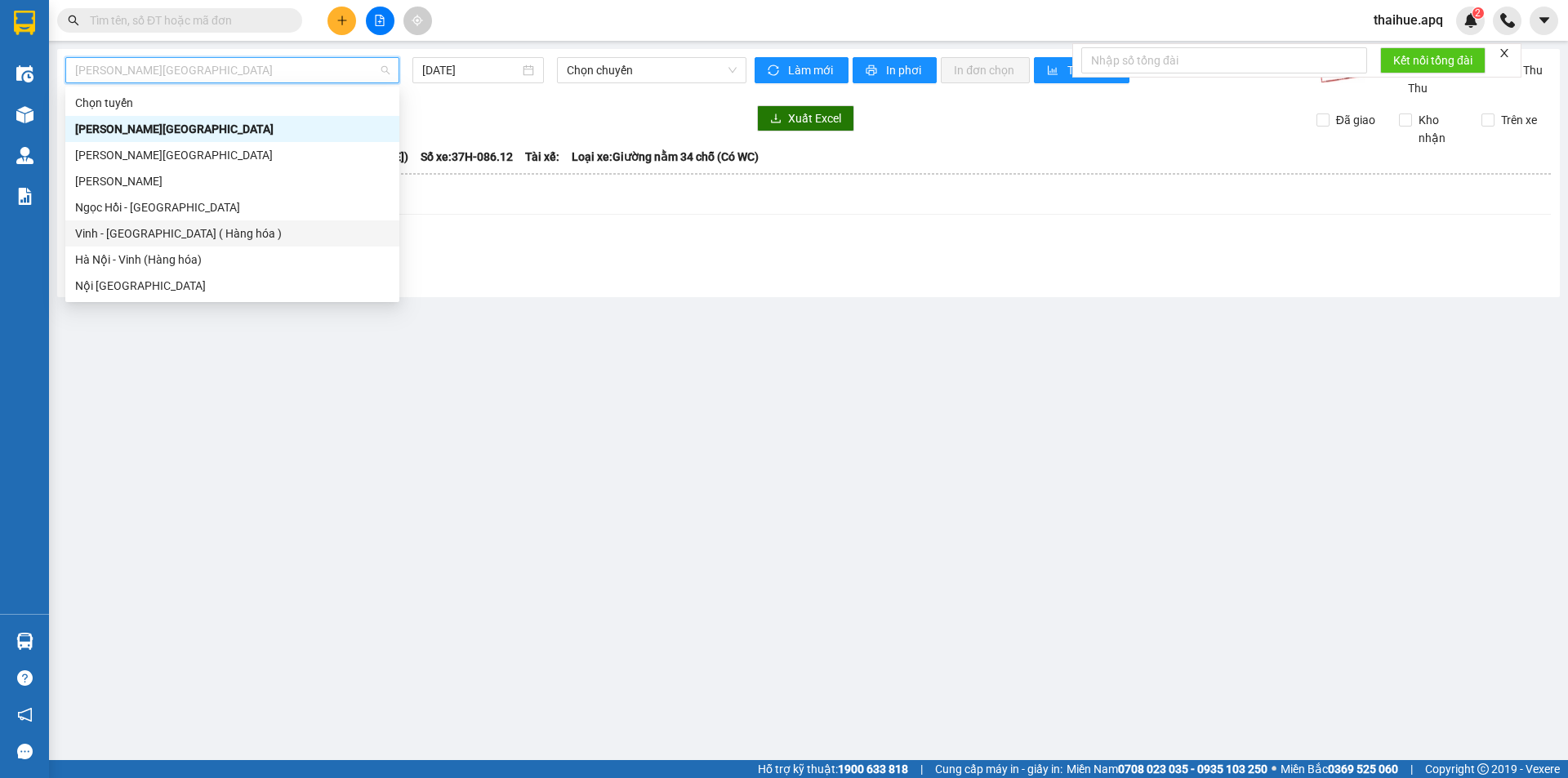
click at [141, 235] on div "Vinh - [GEOGRAPHIC_DATA] ( Hàng hóa )" at bounding box center [232, 233] width 315 height 18
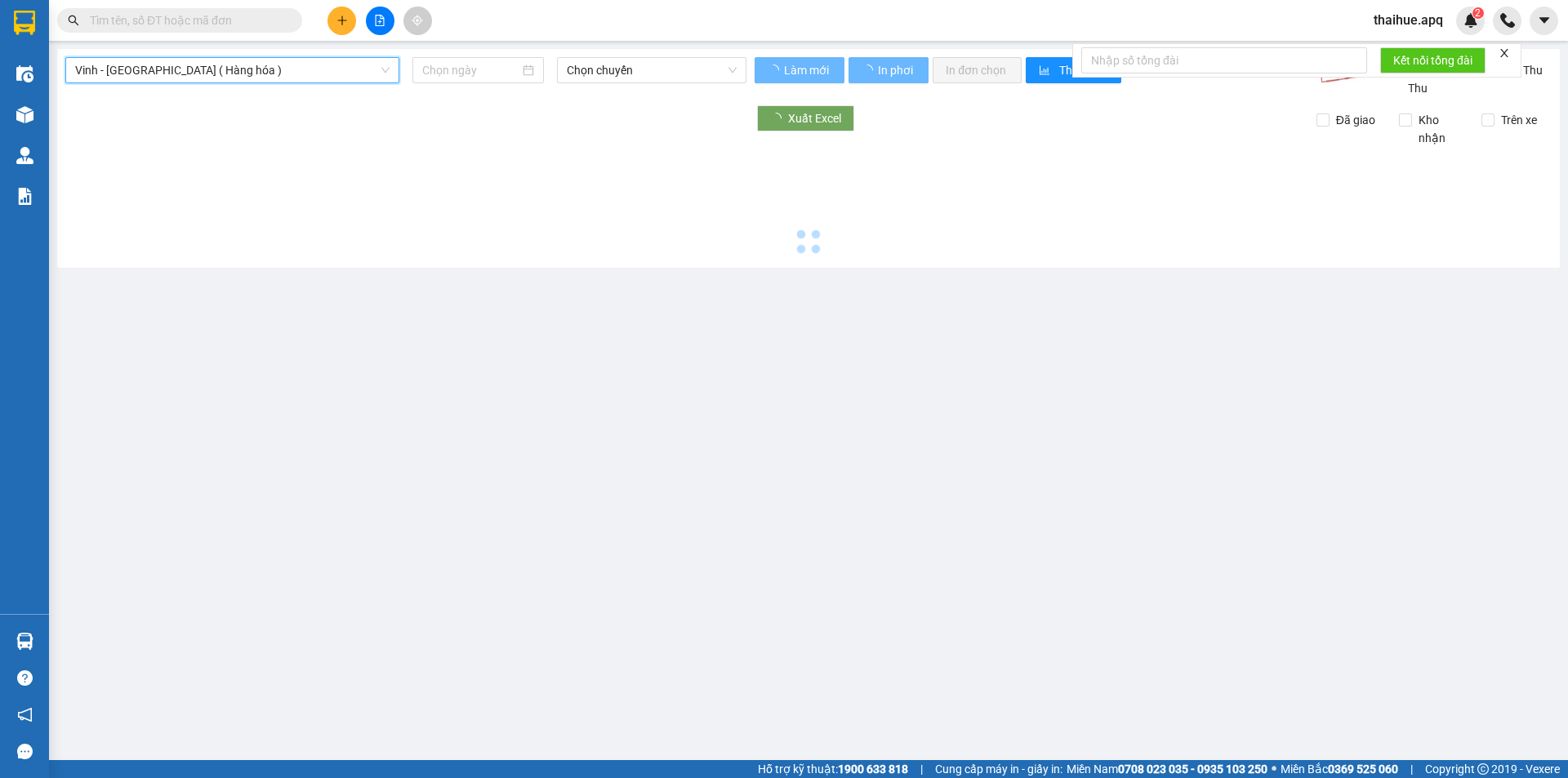
type input "[DATE]"
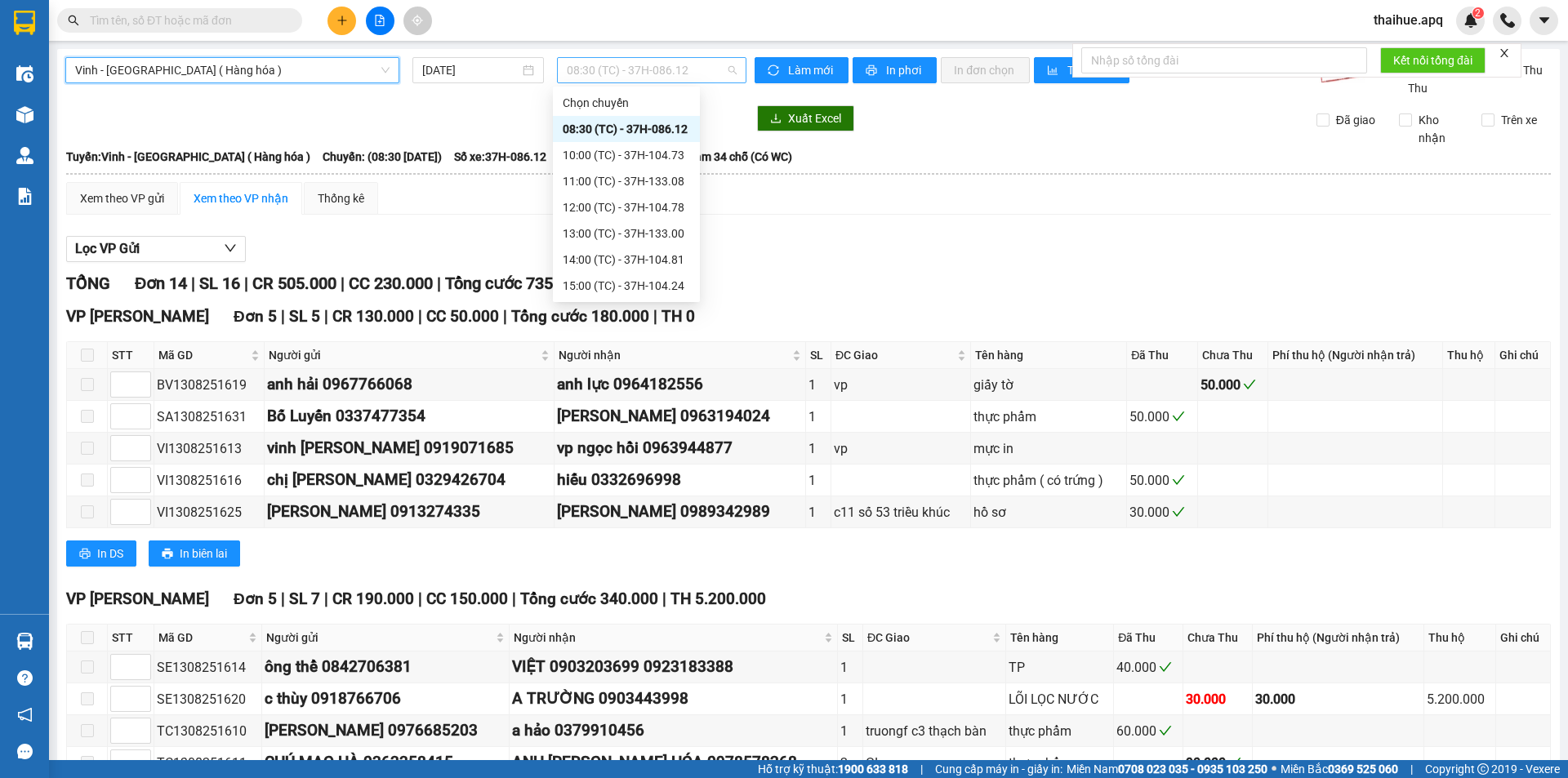
click at [695, 69] on span "08:30 (TC) - 37H-086.12" at bounding box center [652, 70] width 170 height 25
click at [672, 180] on div "11:00 (TC) - 37H-133.08" at bounding box center [626, 181] width 127 height 18
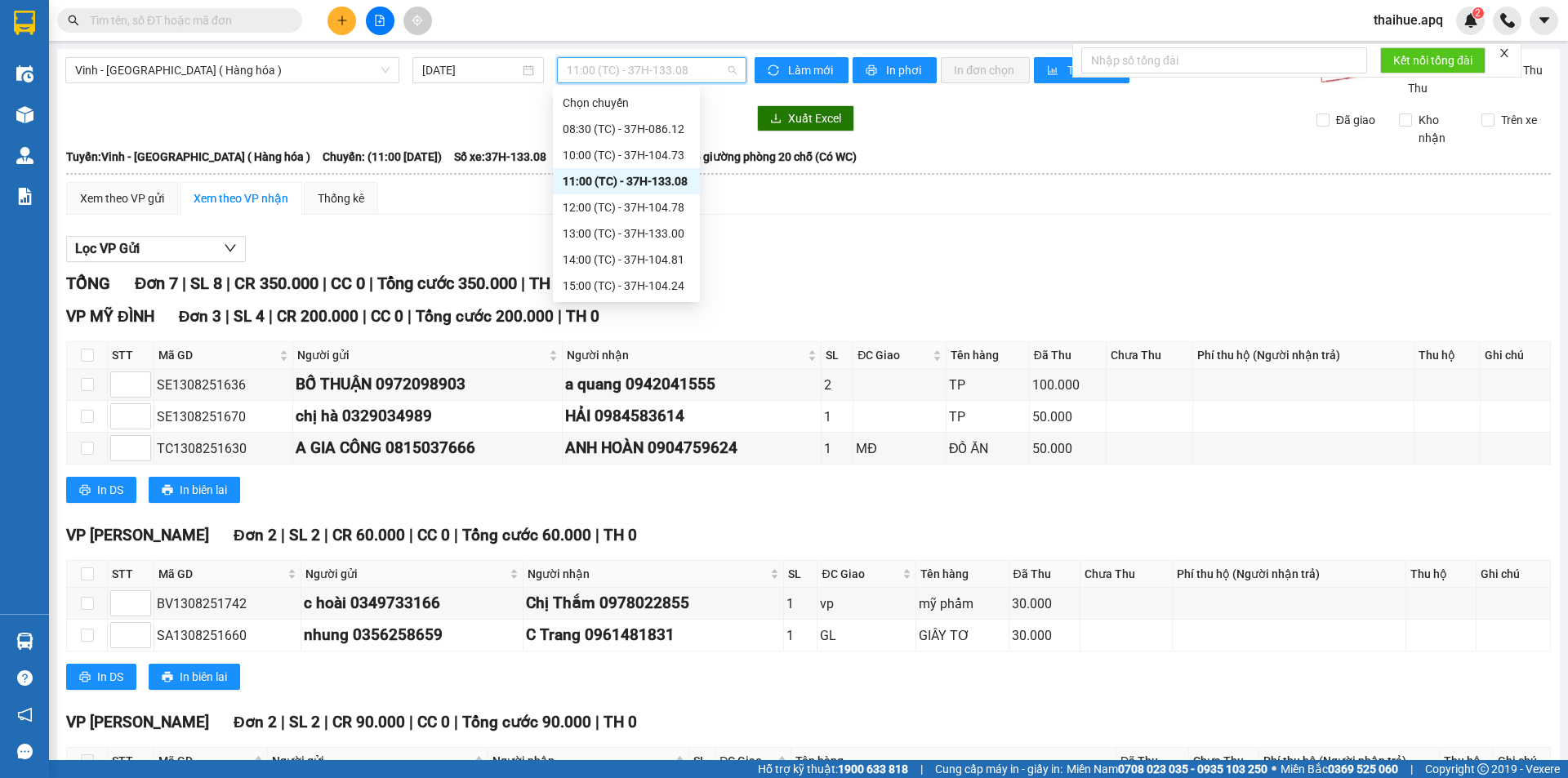
click at [696, 61] on span "11:00 (TC) - 37H-133.08" at bounding box center [652, 70] width 170 height 25
click at [654, 213] on div "12:00 (TC) - 37H-104.78" at bounding box center [626, 207] width 127 height 18
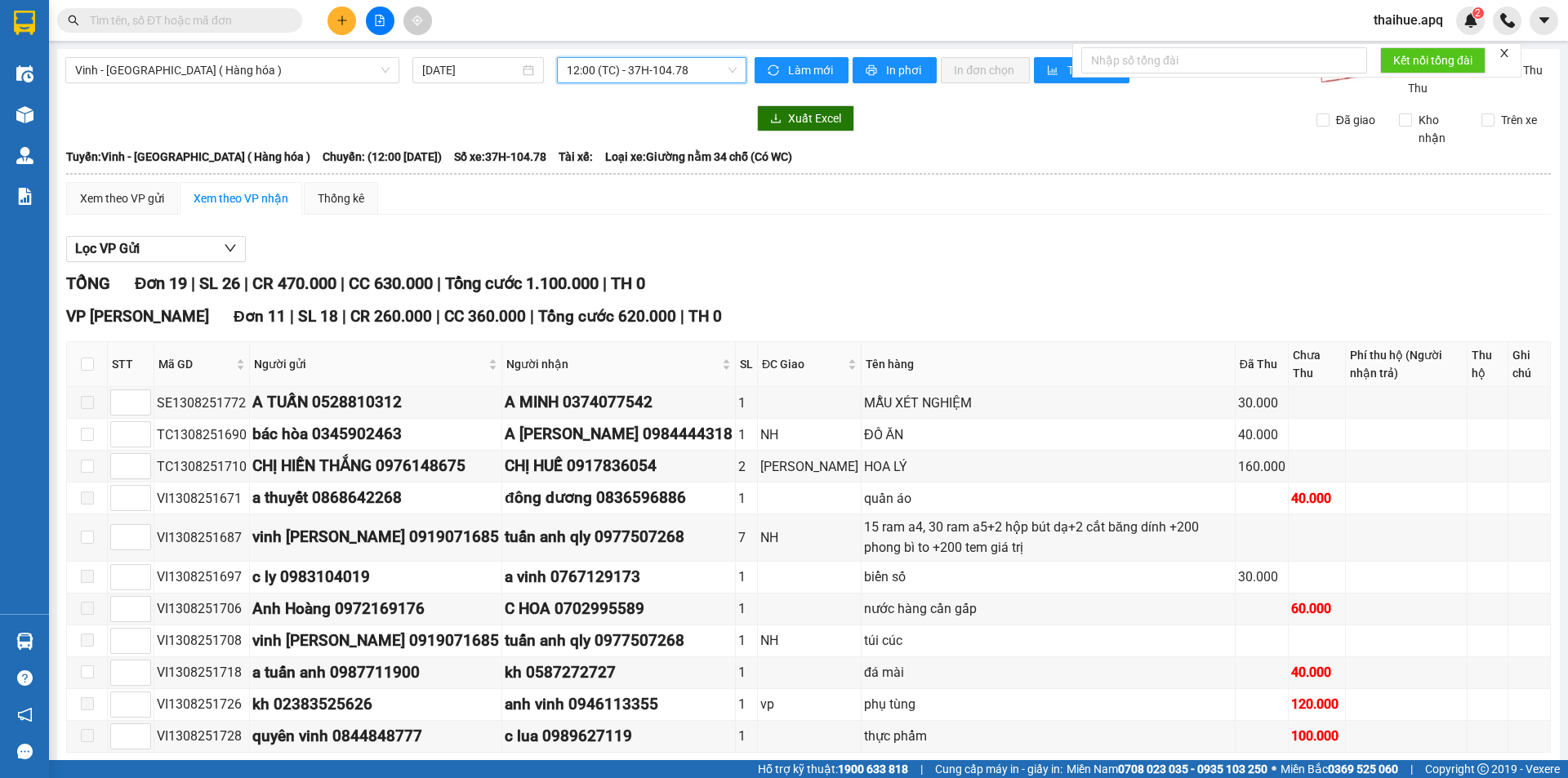
click at [698, 66] on span "12:00 (TC) - 37H-104.78" at bounding box center [652, 70] width 170 height 25
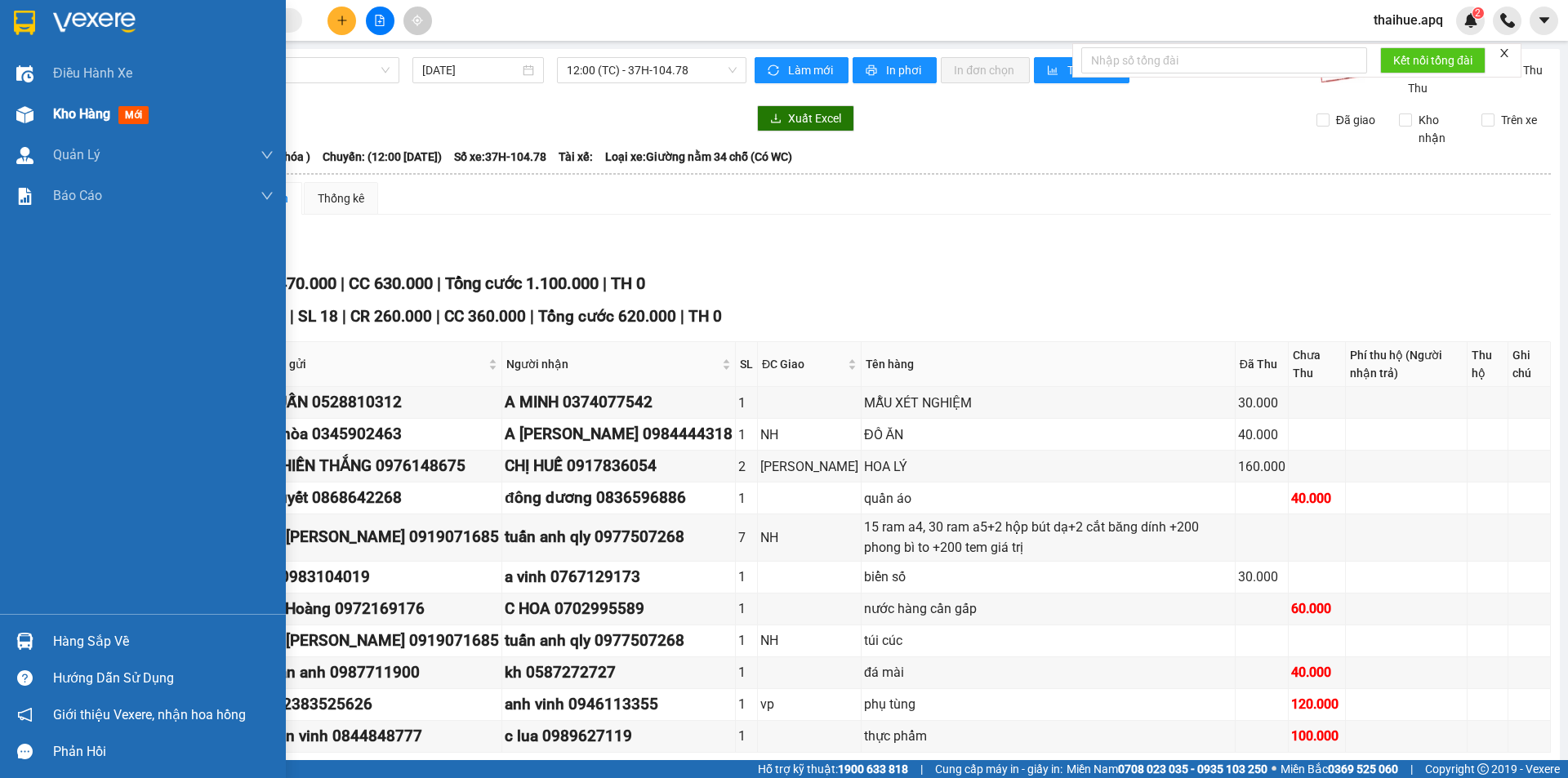
click at [11, 96] on div "Kho hàng mới" at bounding box center [143, 114] width 286 height 41
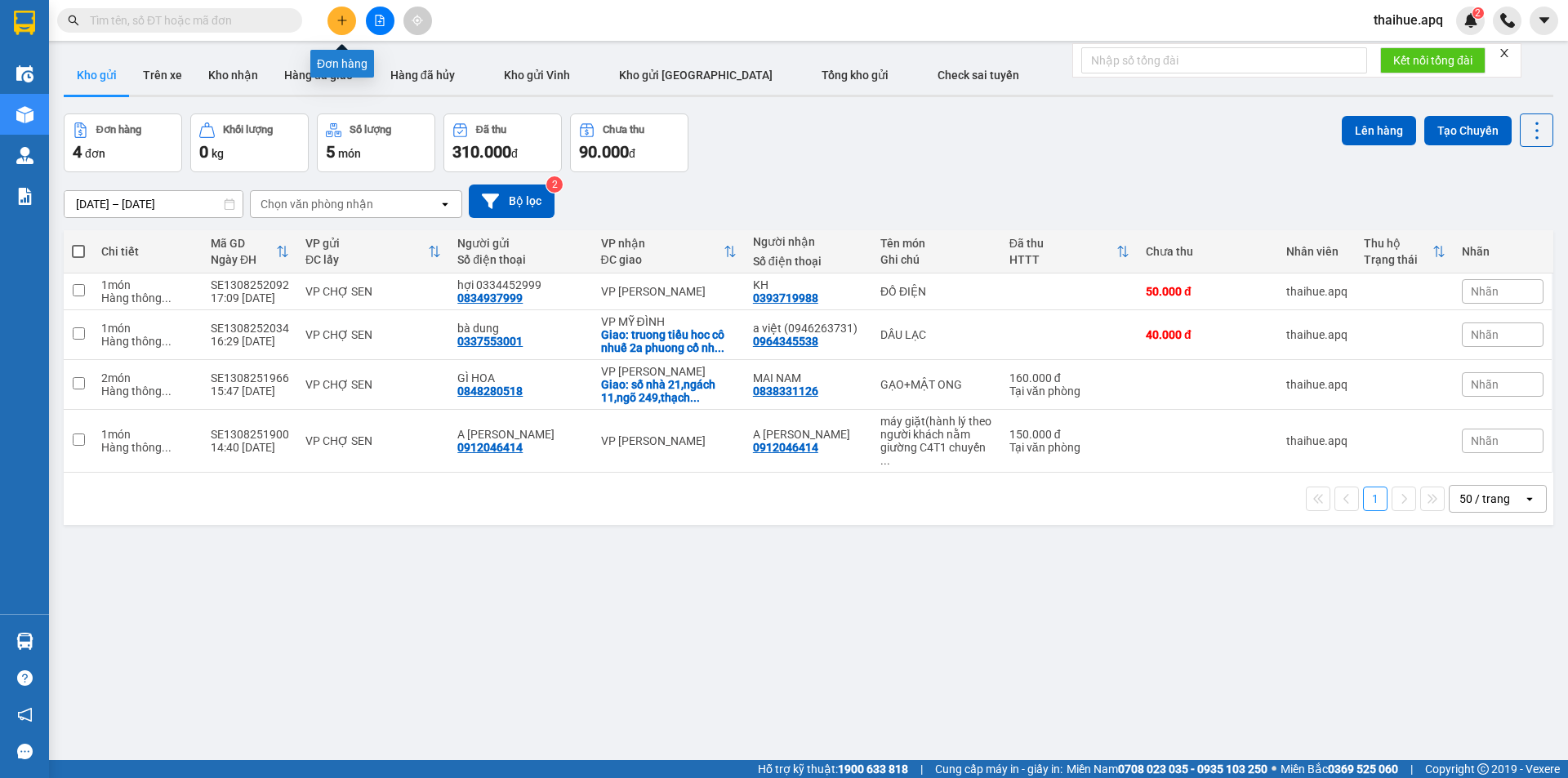
click at [333, 19] on button at bounding box center [342, 20] width 29 height 29
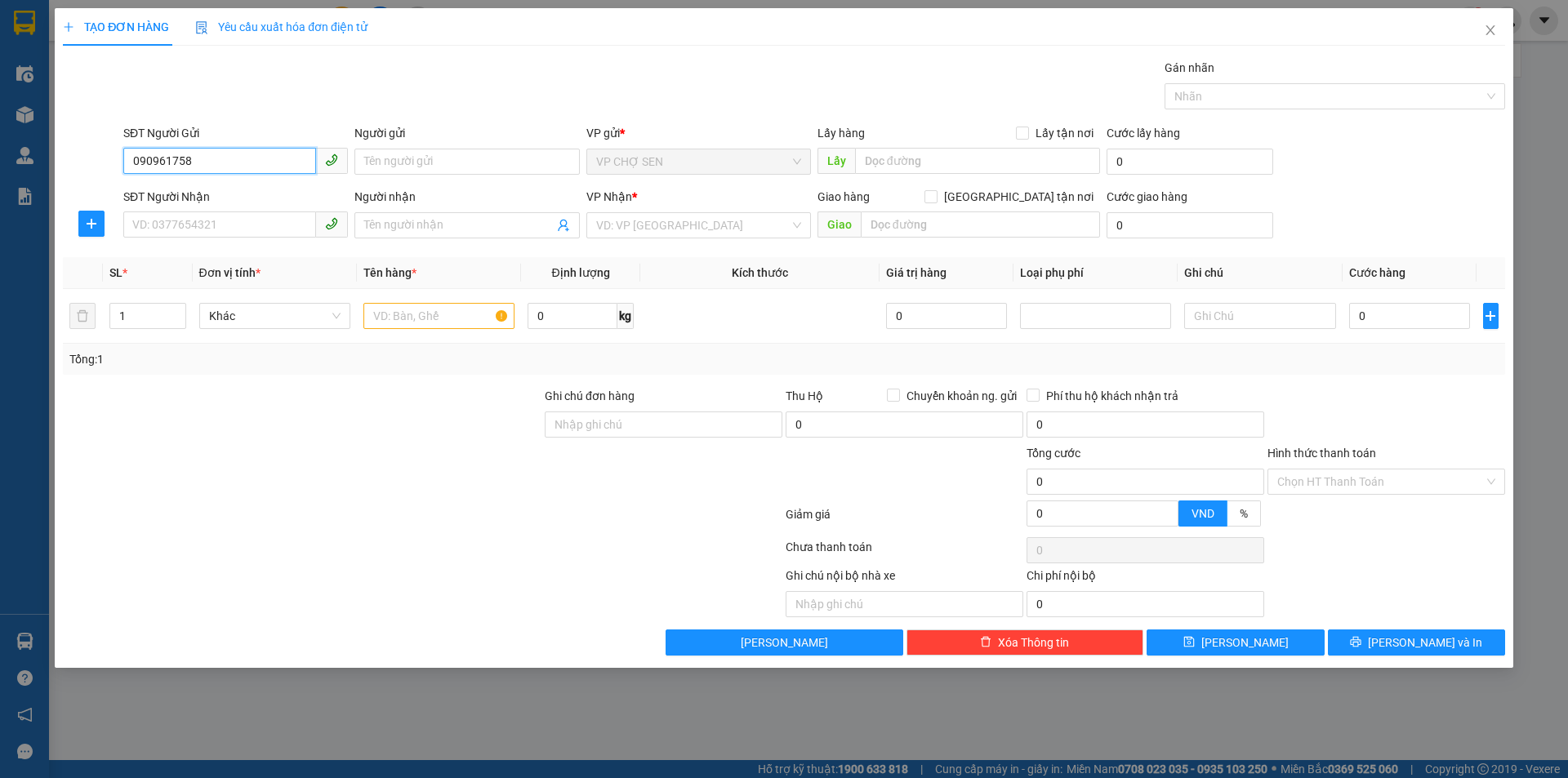
type input "0909617589"
click at [233, 186] on div "0909617589 - bs dương" at bounding box center [236, 194] width 205 height 18
type input "bs dương"
type input "0909617589"
click at [227, 216] on input "SĐT Người Nhận" at bounding box center [220, 224] width 193 height 26
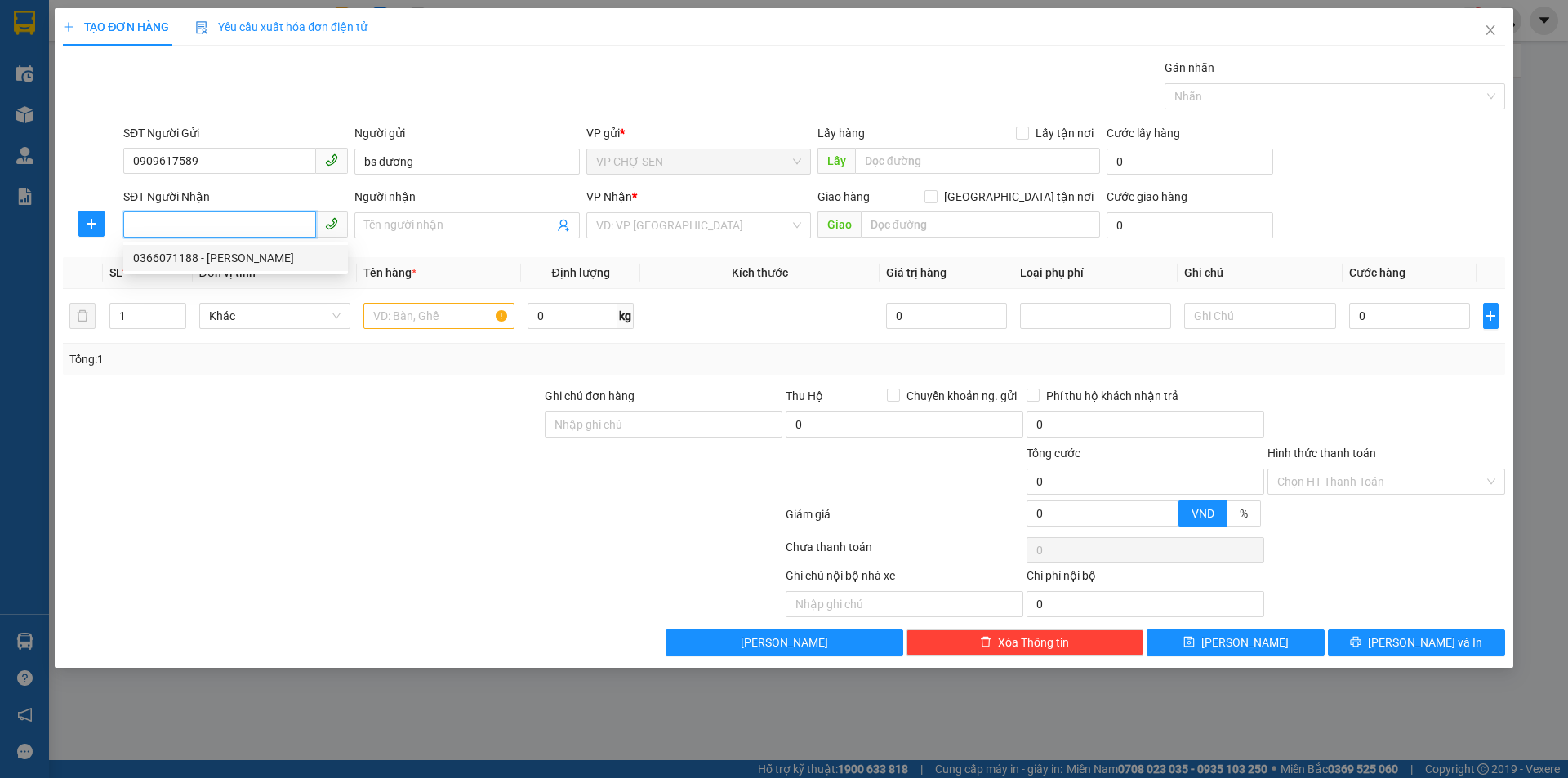
click at [227, 253] on div "0366071188 - [PERSON_NAME]" at bounding box center [236, 258] width 205 height 18
type input "0366071188"
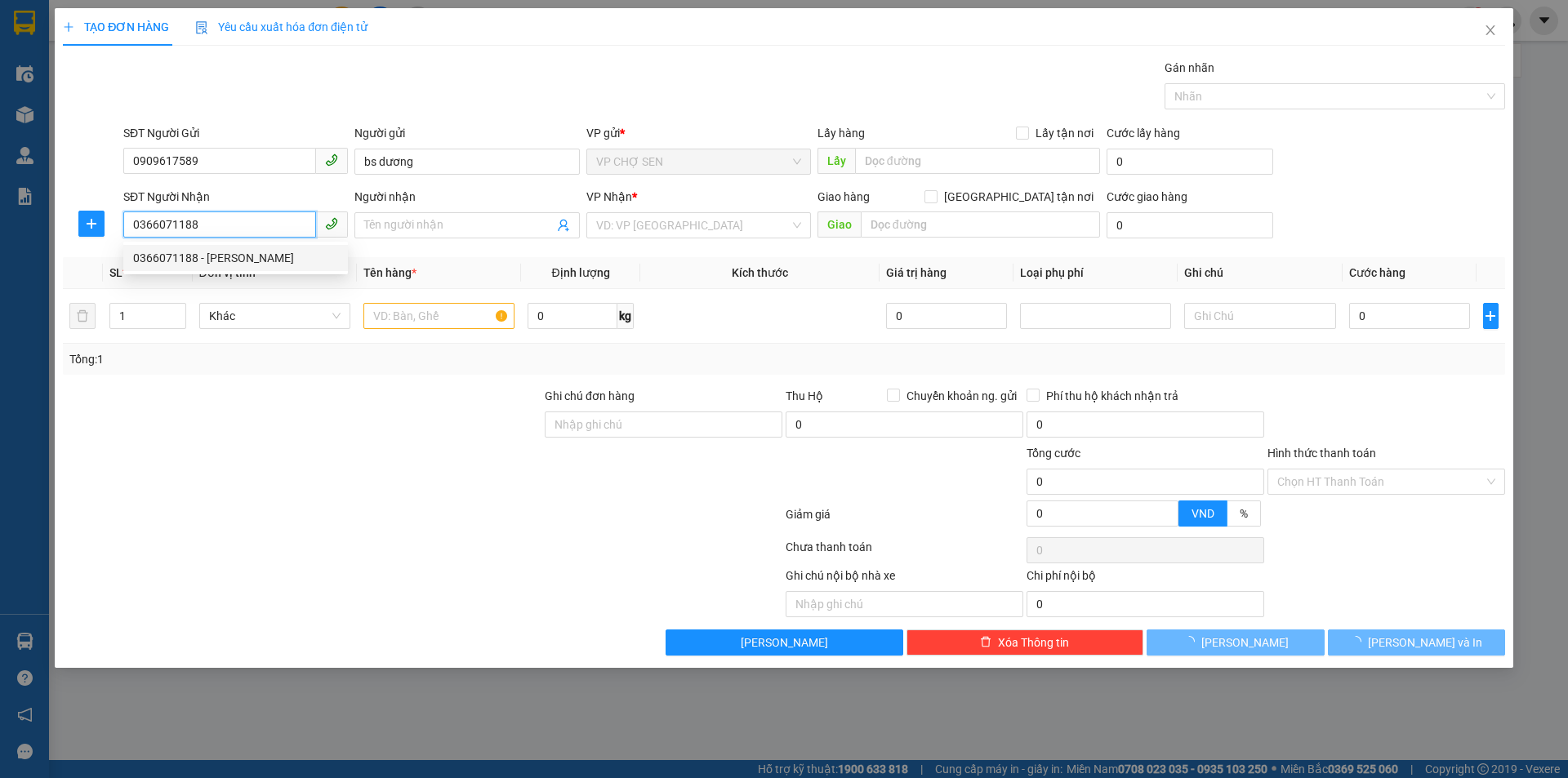
type input "LABO VINH QUANG"
checkbox input "true"
type input "NH"
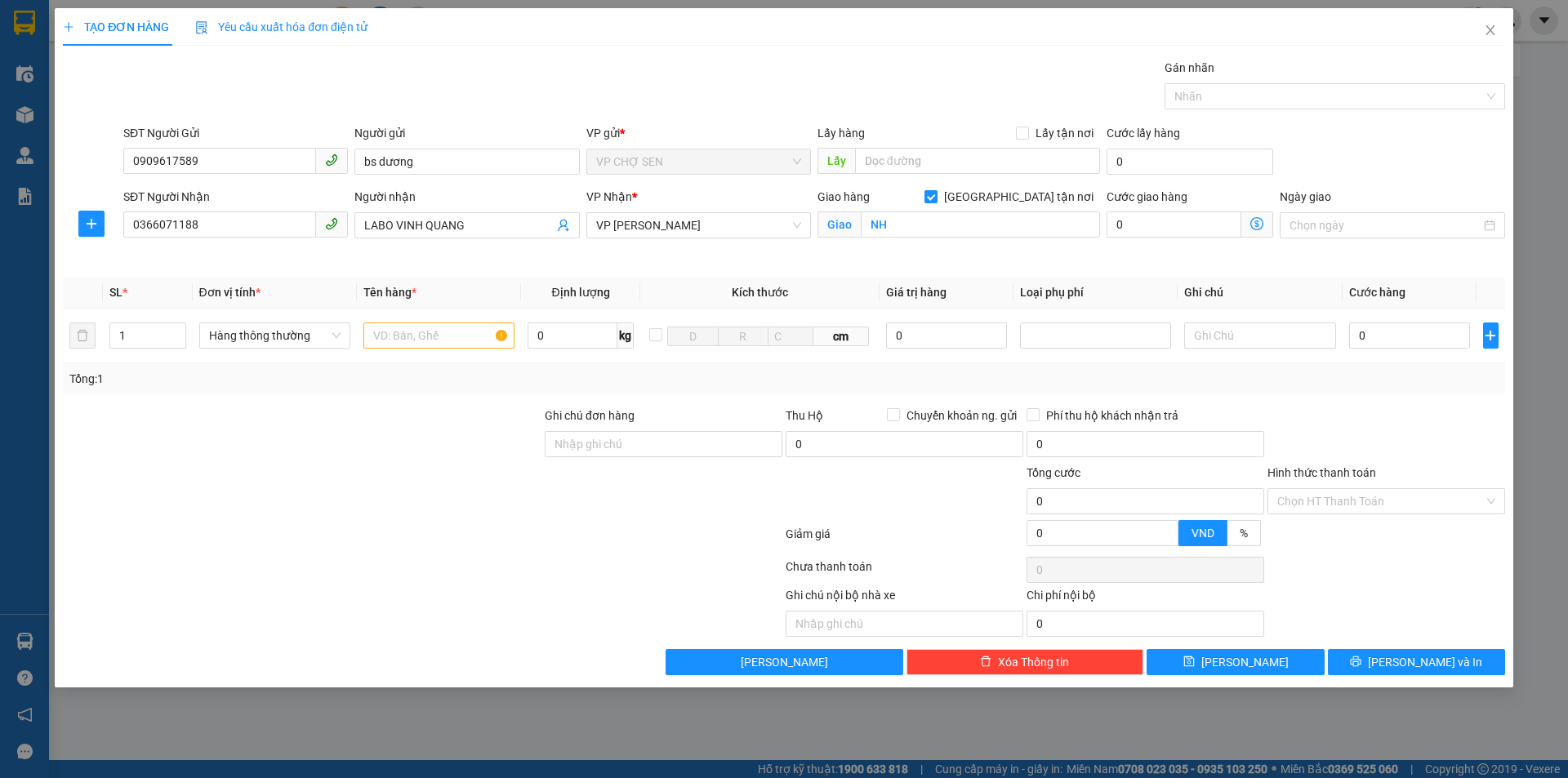
click at [936, 201] on input "[GEOGRAPHIC_DATA] tận nơi" at bounding box center [930, 195] width 11 height 11
checkbox input "false"
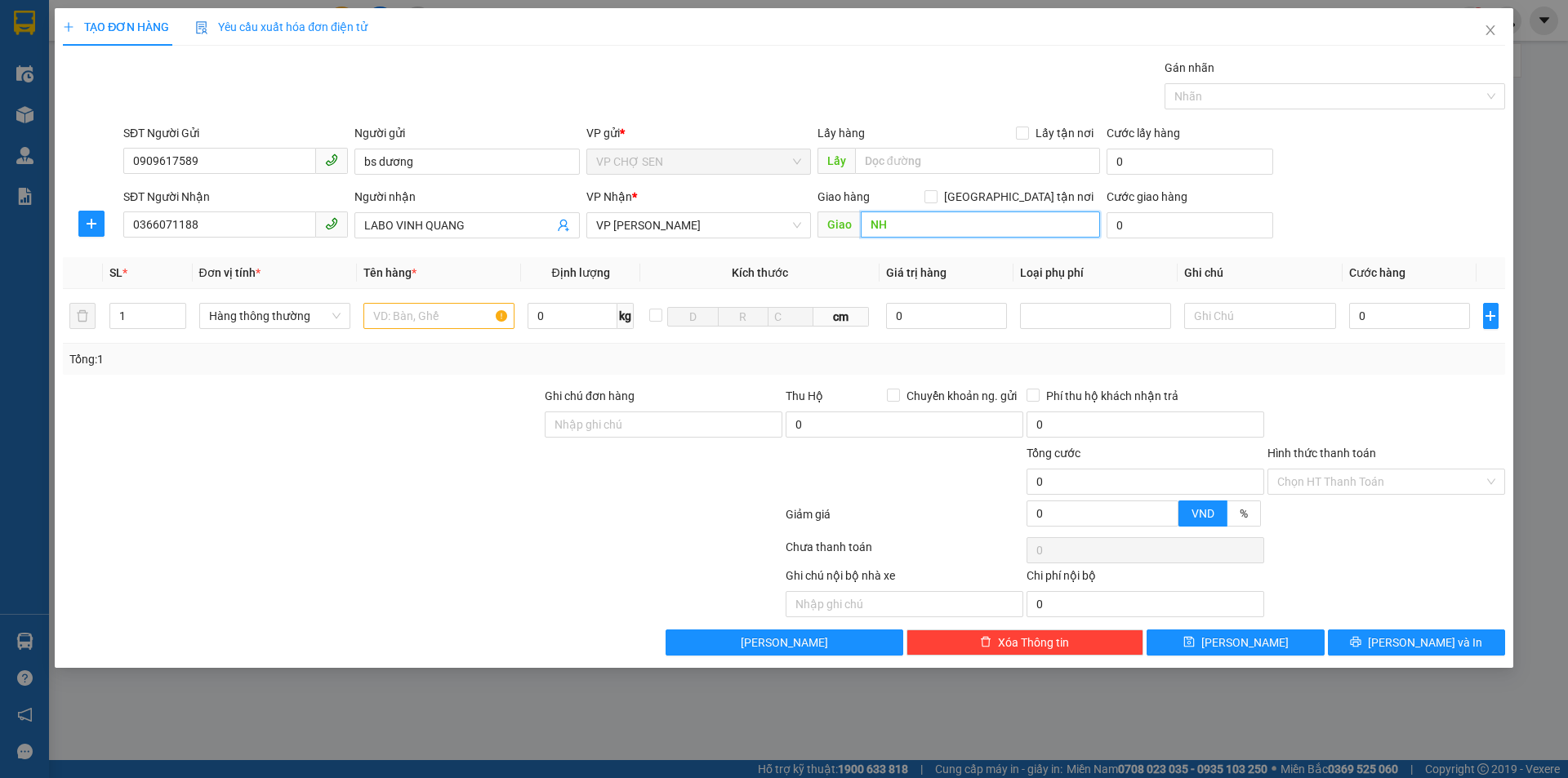
click at [987, 229] on input "NH" at bounding box center [980, 224] width 239 height 26
click at [406, 312] on input "text" at bounding box center [439, 316] width 151 height 26
type input "RĂNG"
click at [1422, 305] on input "0" at bounding box center [1409, 316] width 122 height 26
type input "3"
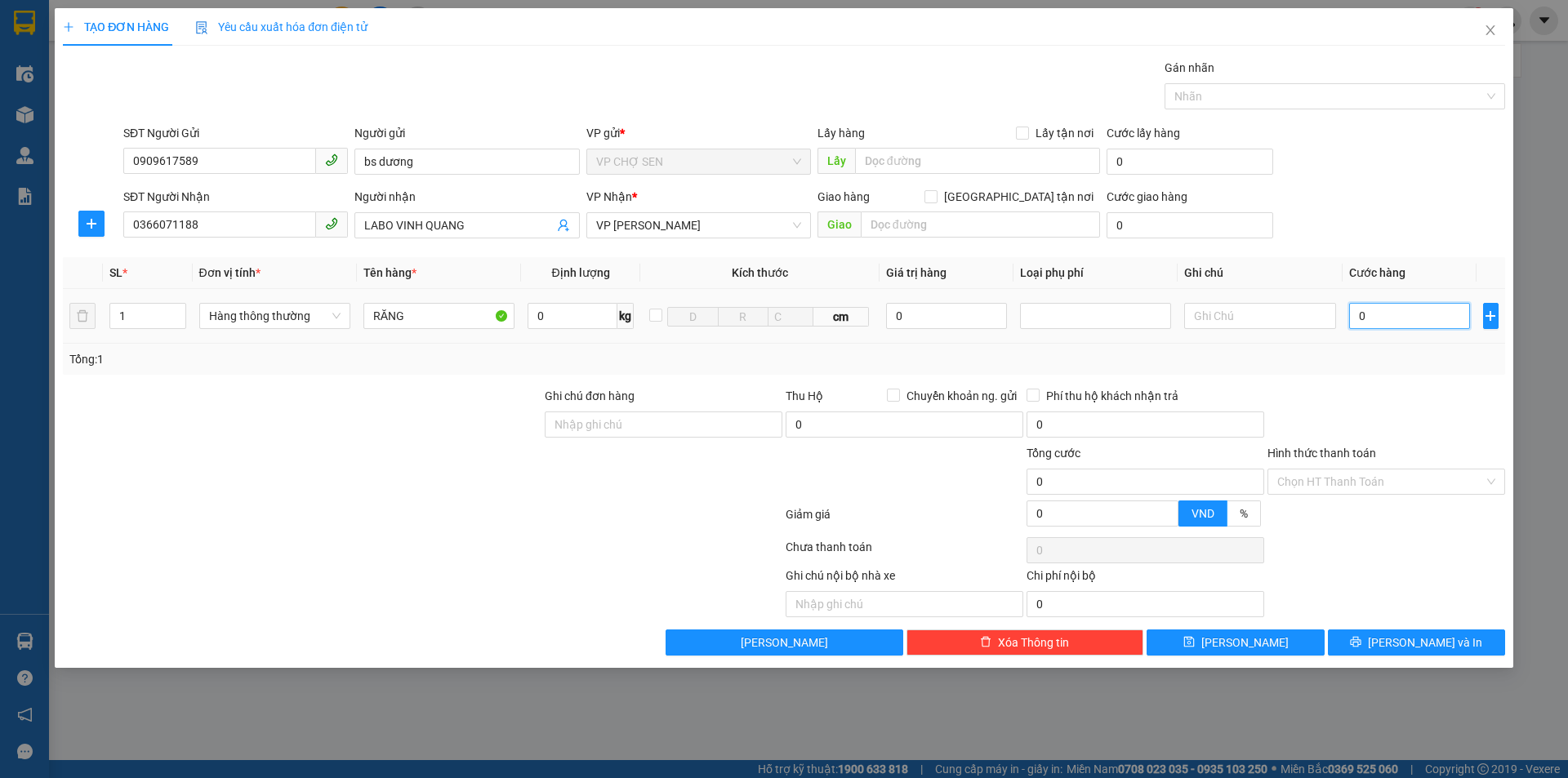
type input "3"
type input "30"
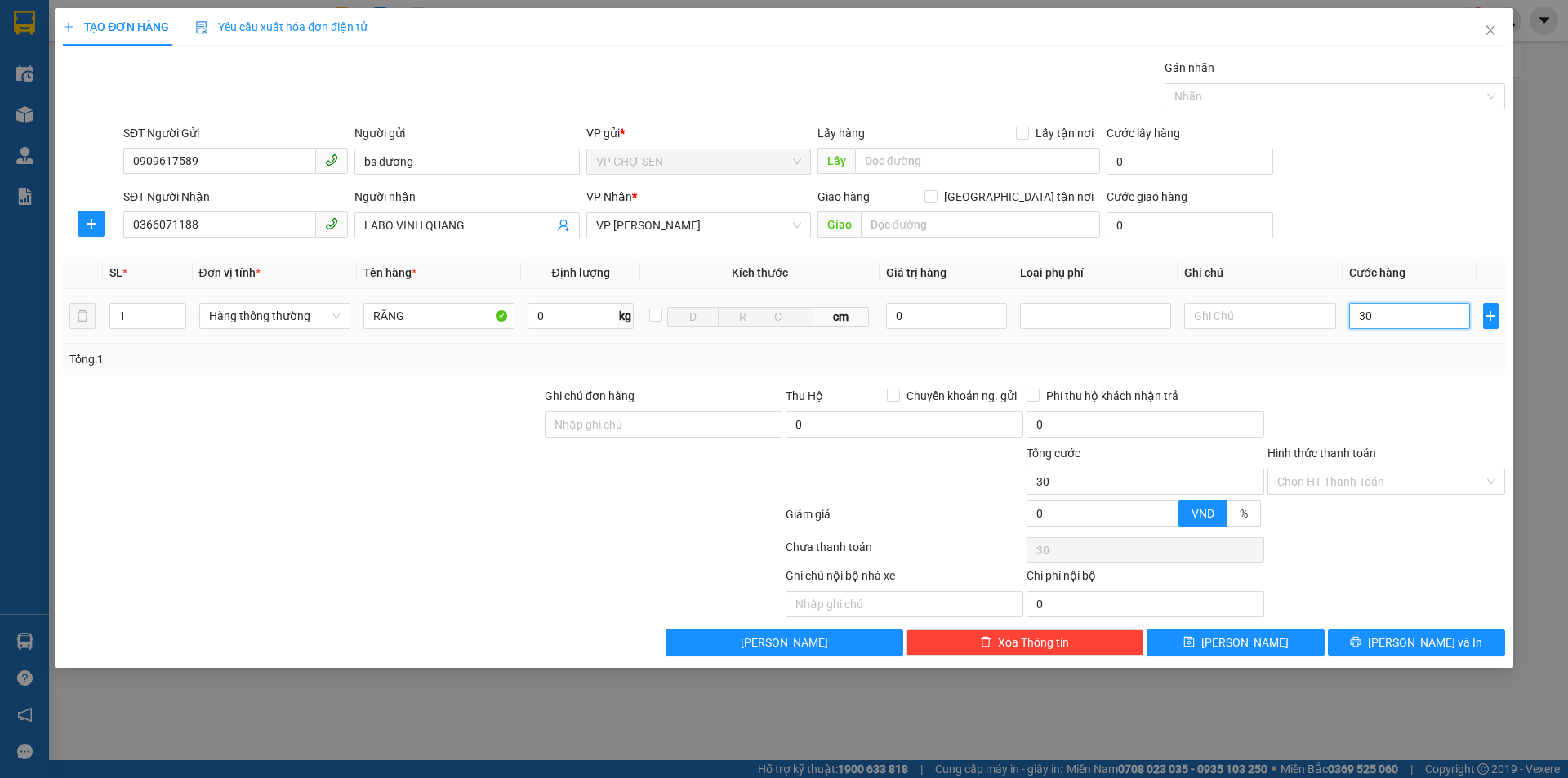
type input "300"
type input "3.000"
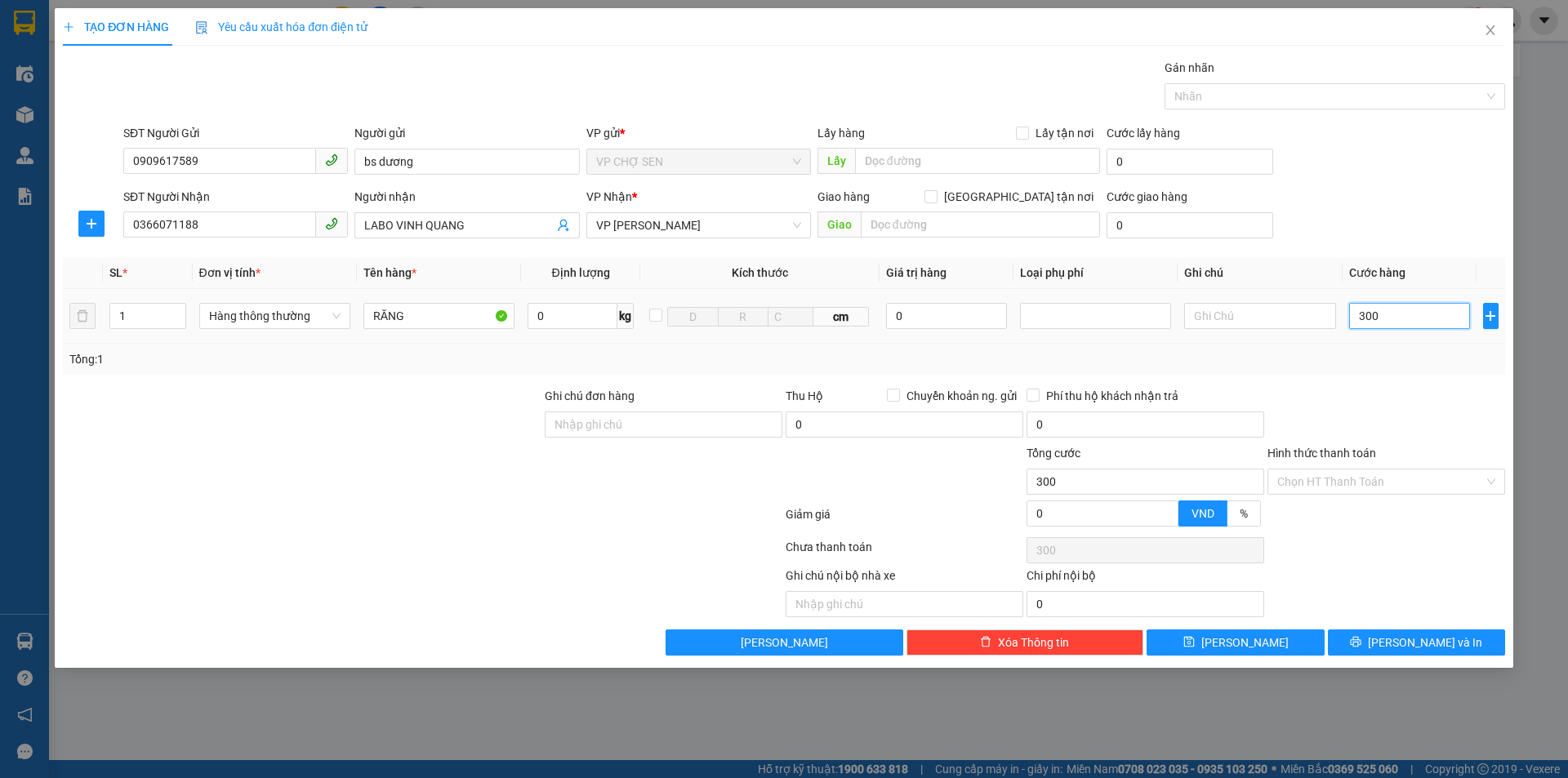
type input "3.000"
type input "30.000"
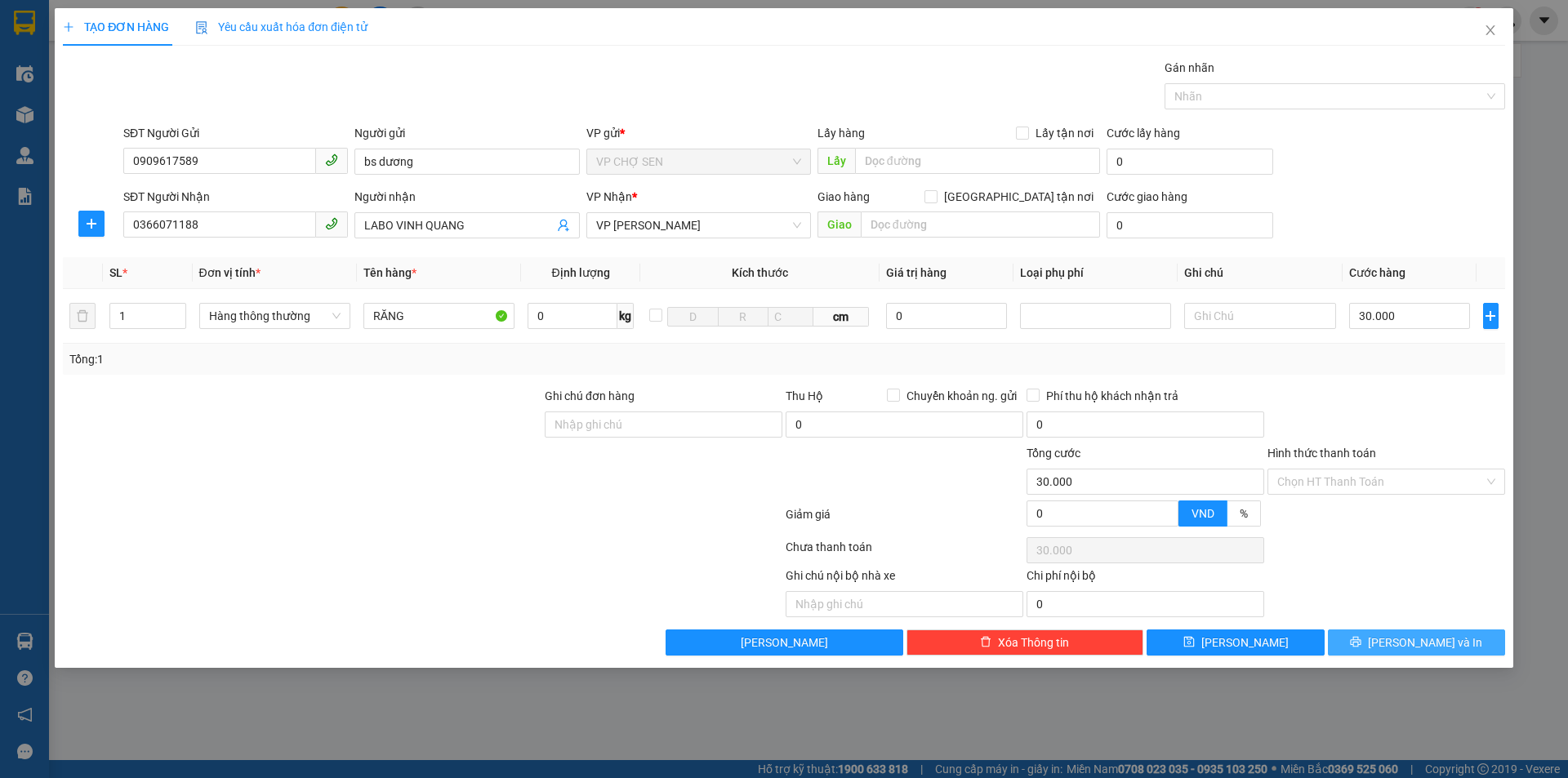
click at [1405, 641] on span "[PERSON_NAME] và In" at bounding box center [1425, 642] width 114 height 18
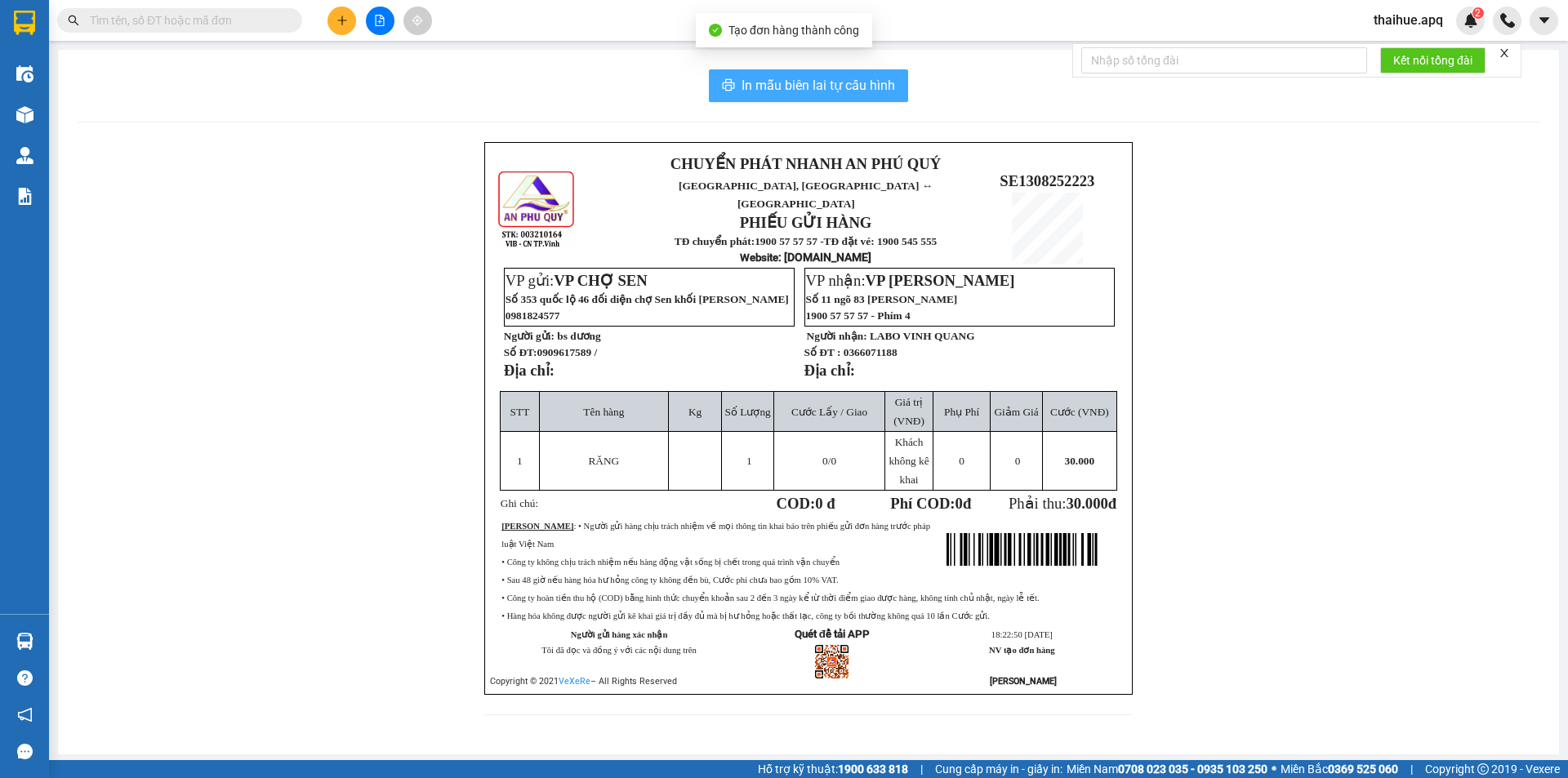
click at [866, 88] on span "In mẫu biên lai tự cấu hình" at bounding box center [818, 85] width 153 height 20
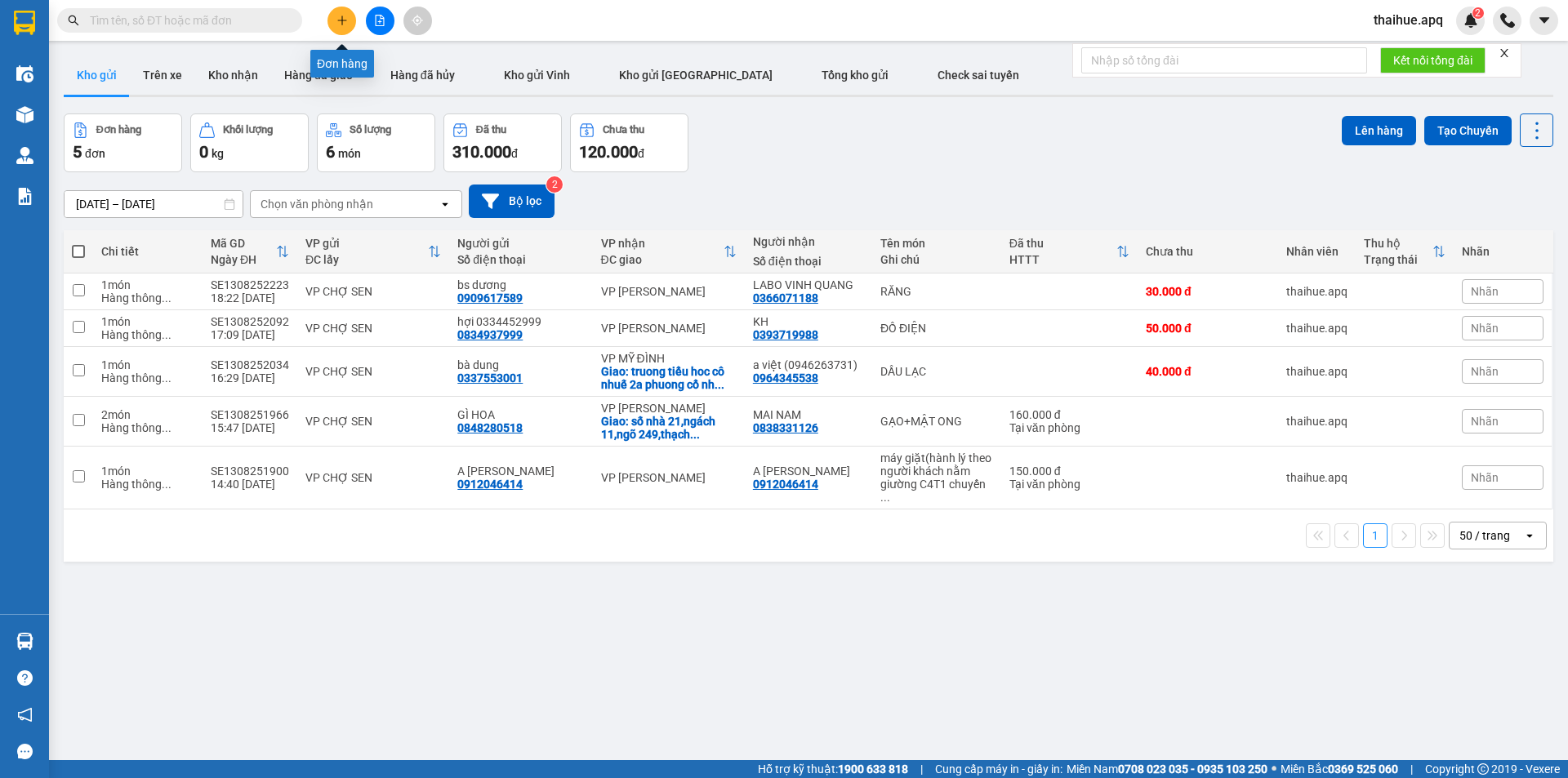
click at [333, 17] on button at bounding box center [342, 20] width 29 height 29
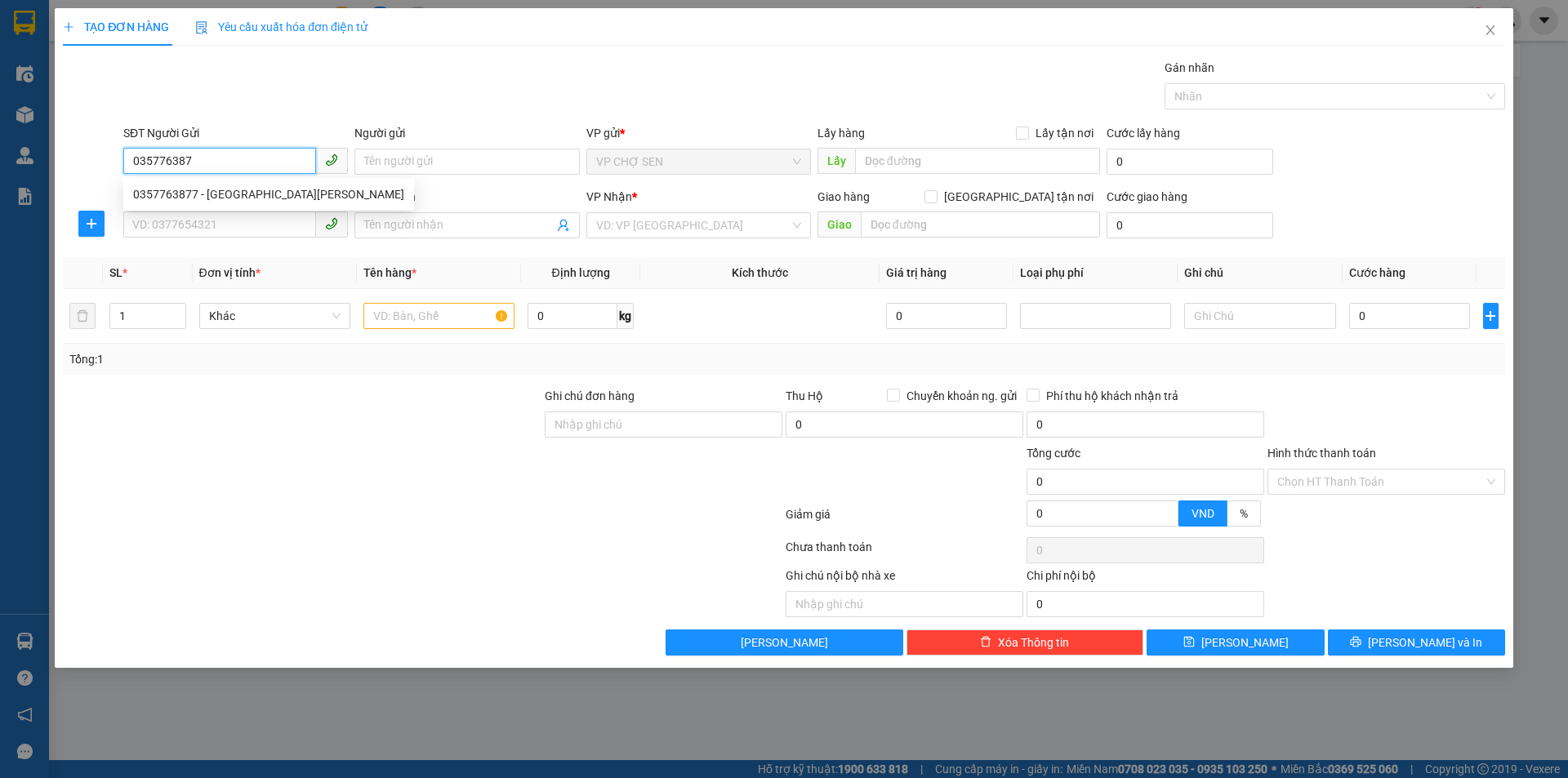
type input "0357763877"
click at [246, 199] on div "0357763877 - [GEOGRAPHIC_DATA][PERSON_NAME]" at bounding box center [268, 194] width 271 height 18
type input "bà [PERSON_NAME]"
type input "0357763877"
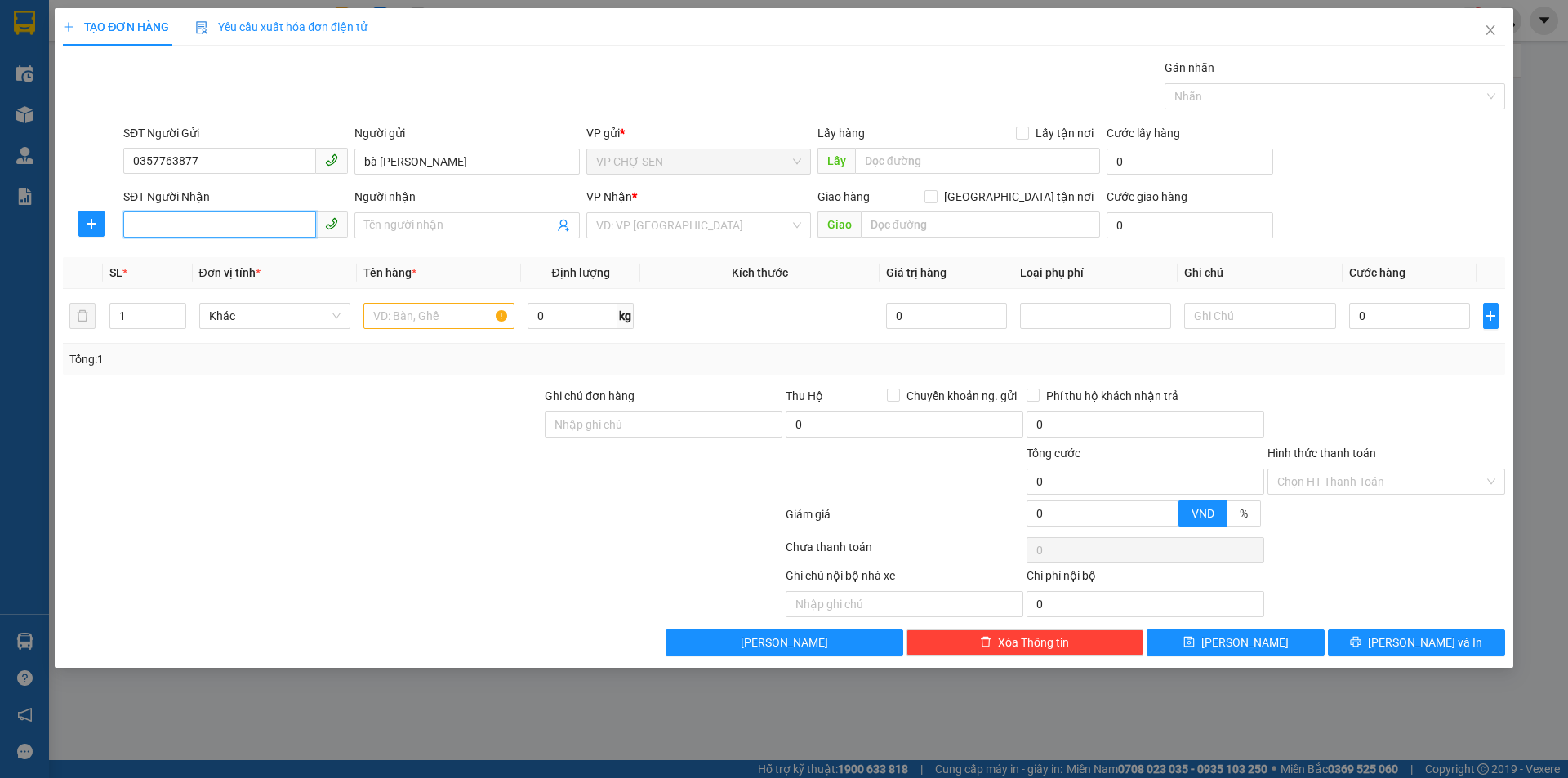
click at [245, 221] on input "SĐT Người Nhận" at bounding box center [220, 224] width 193 height 26
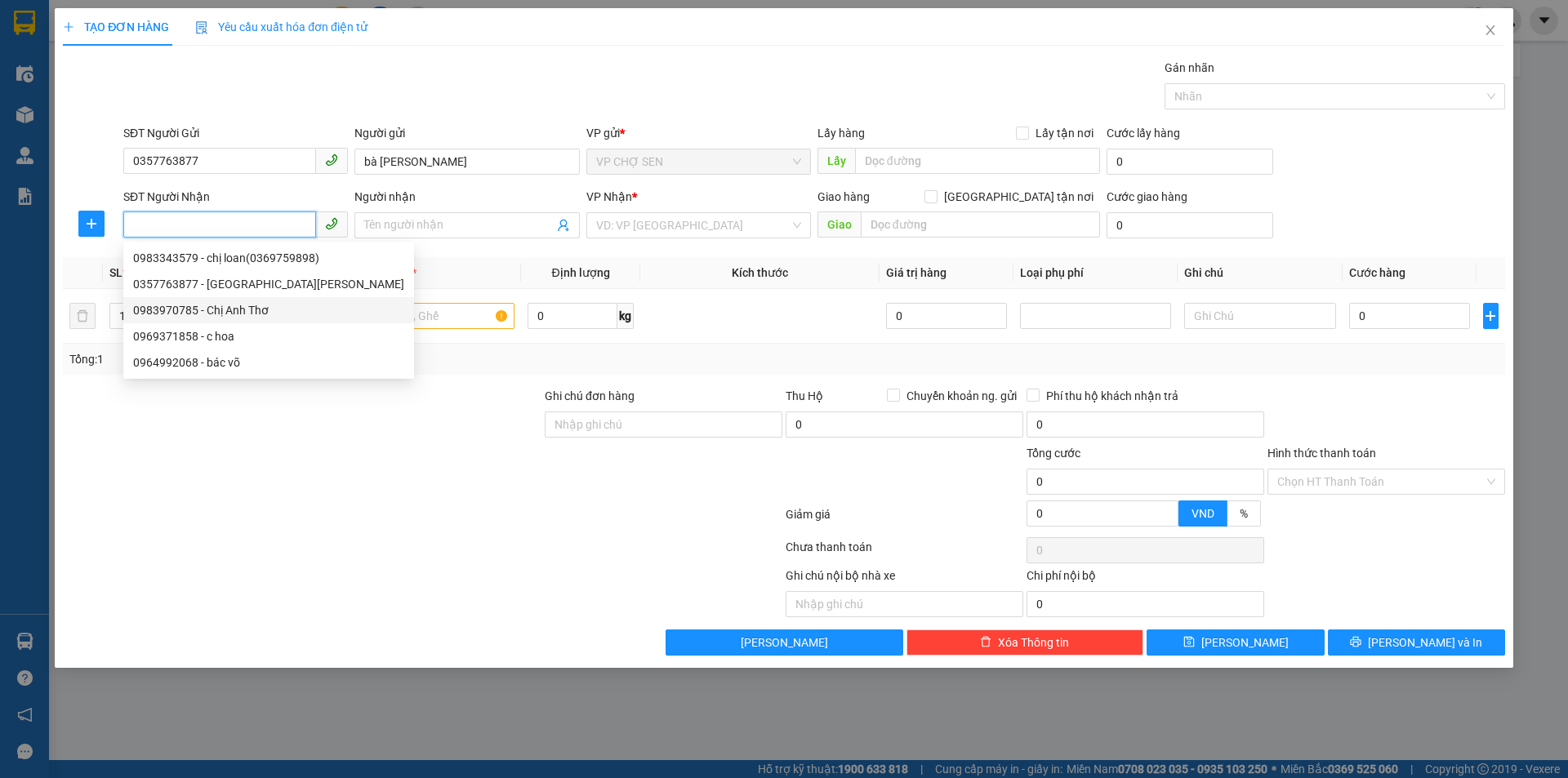
click at [251, 312] on div "0983970785 - Chị Anh Thơ" at bounding box center [268, 310] width 271 height 18
type input "0983970785"
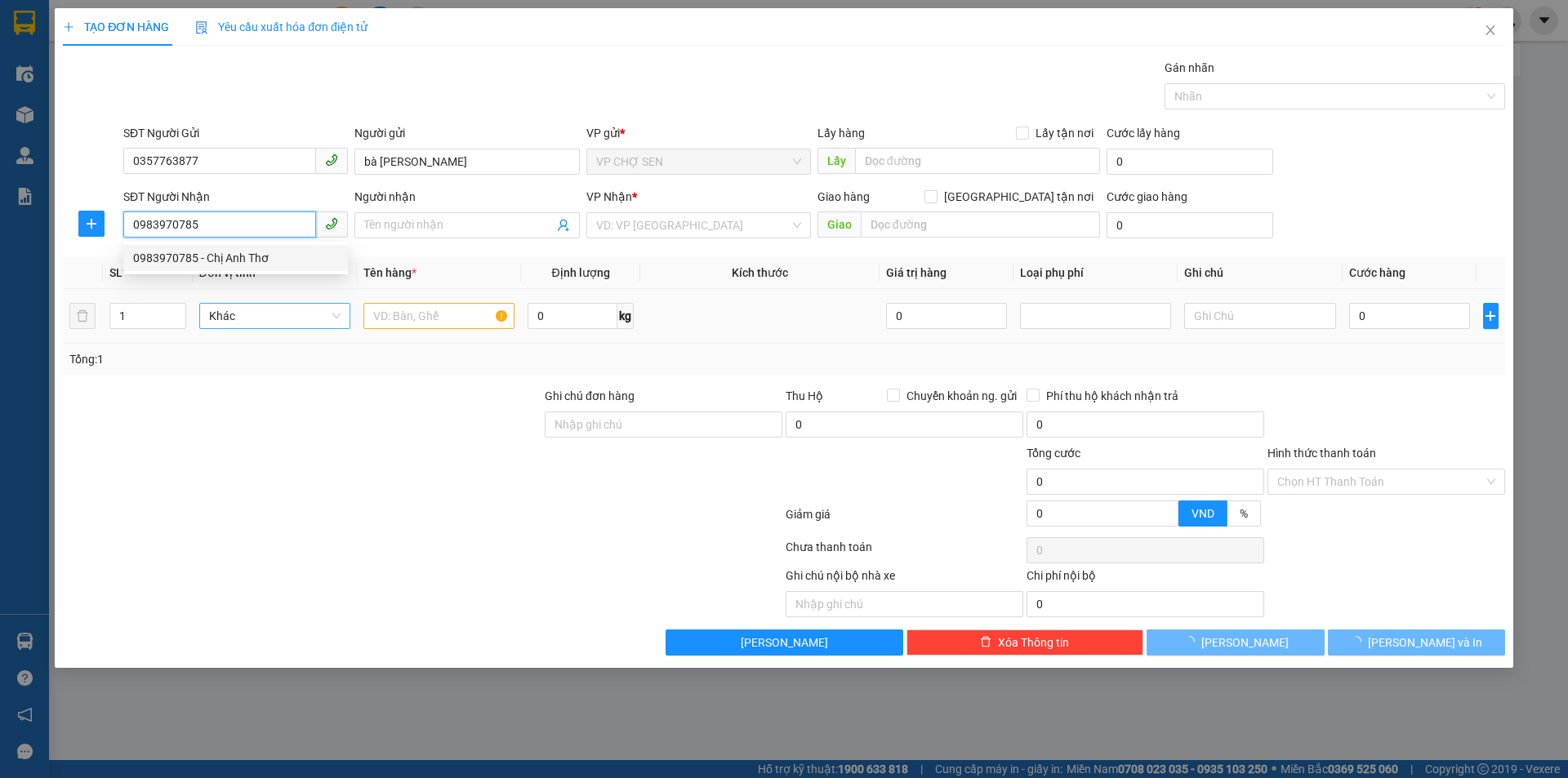
type input "Chị Anh Thơ"
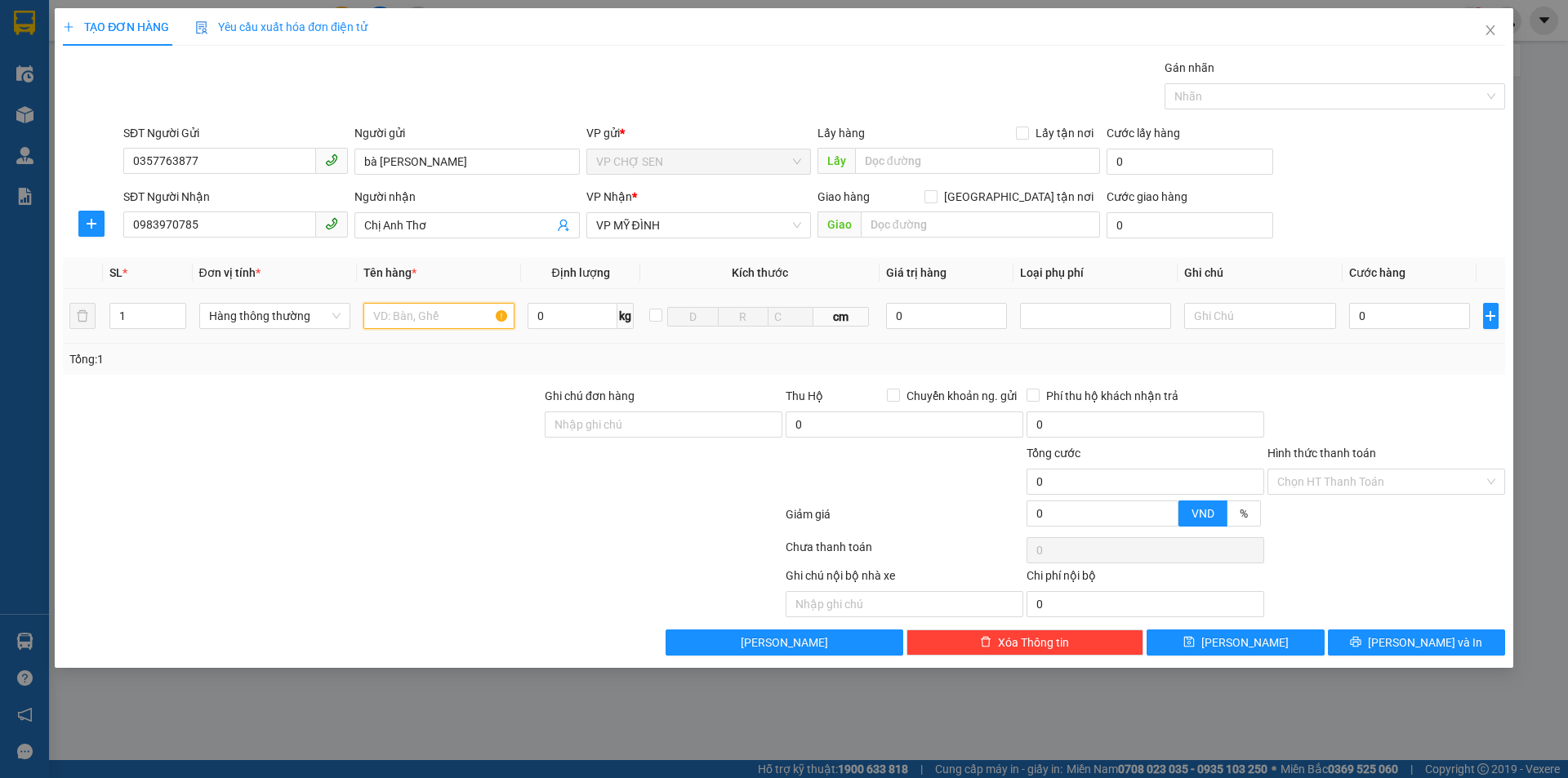
click at [415, 314] on input "text" at bounding box center [439, 316] width 151 height 26
type input "GIÒ"
click at [1396, 310] on input "0" at bounding box center [1409, 316] width 122 height 26
type input "6"
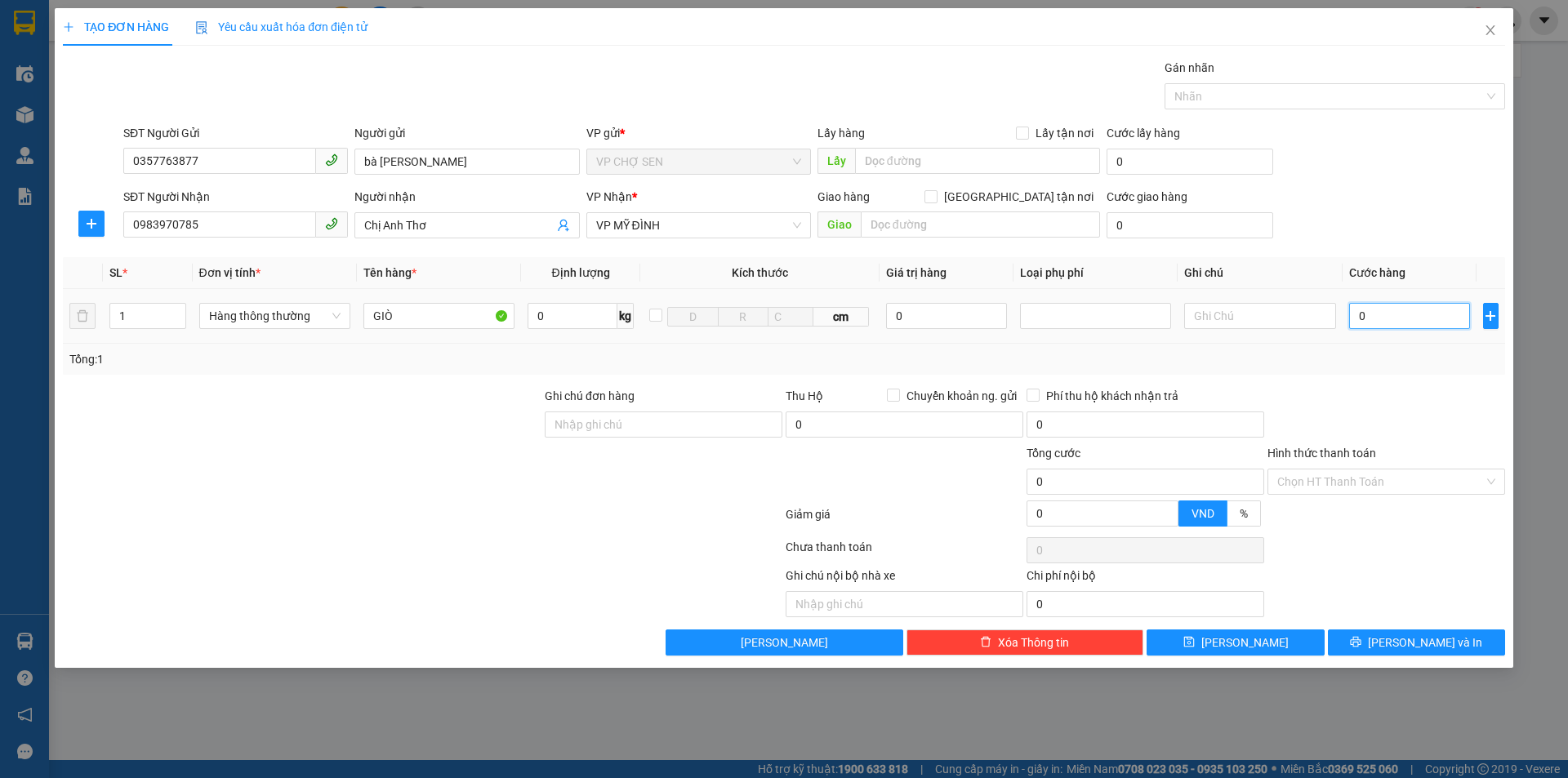
type input "6"
type input "60"
type input "600"
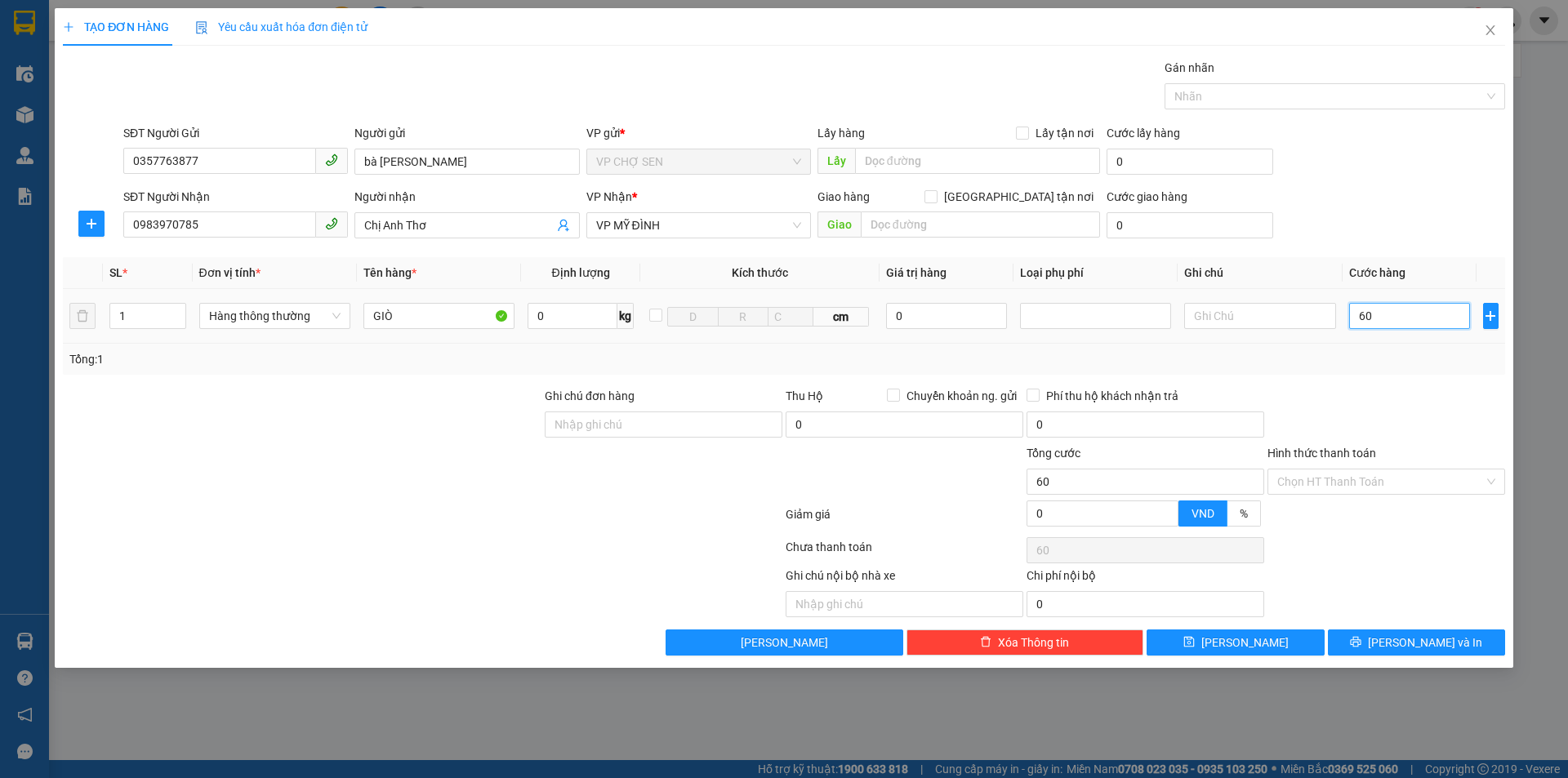
type input "600"
type input "6.000"
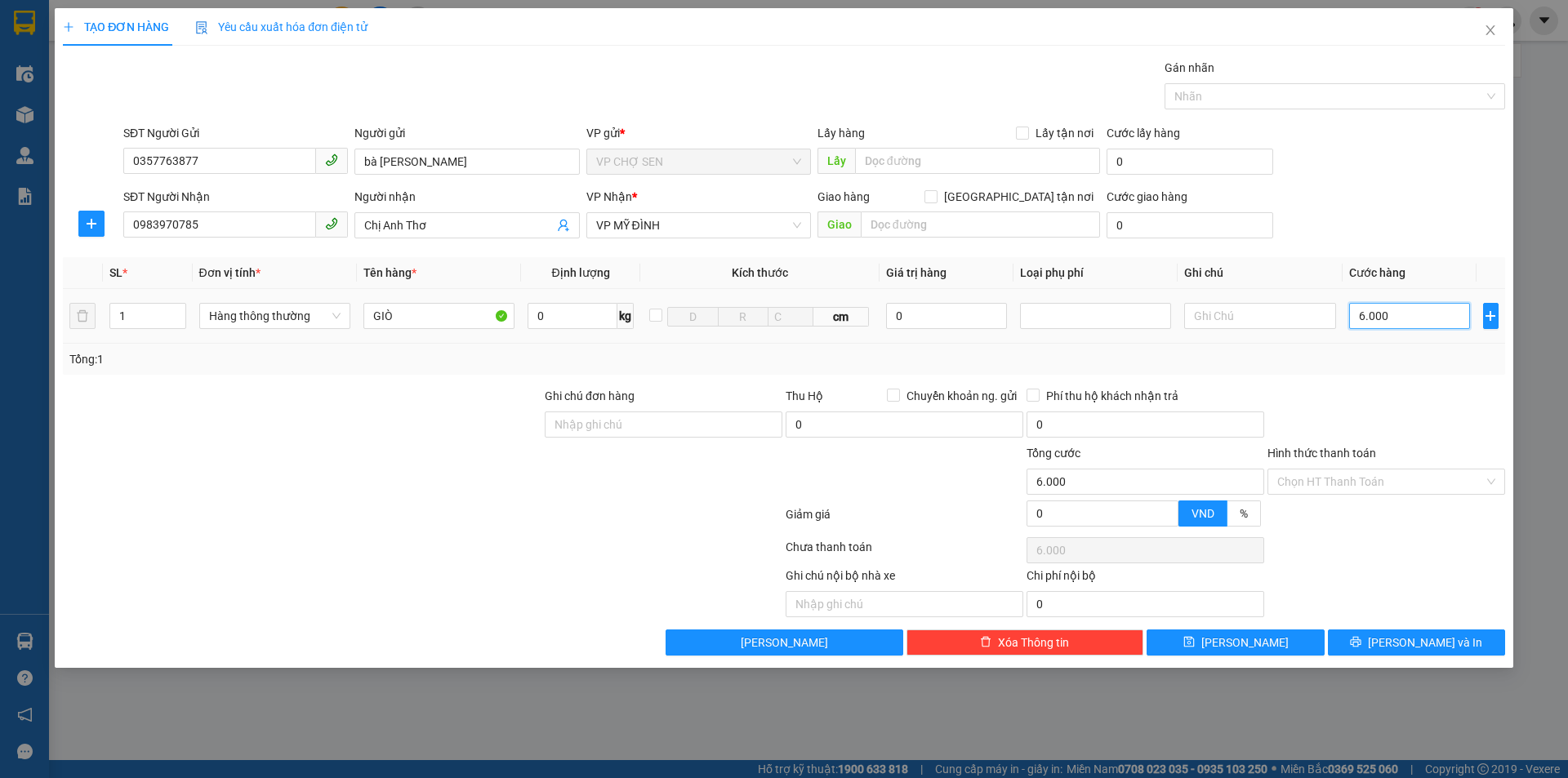
type input "60.000"
click at [1393, 635] on button "[PERSON_NAME] và In" at bounding box center [1416, 642] width 177 height 26
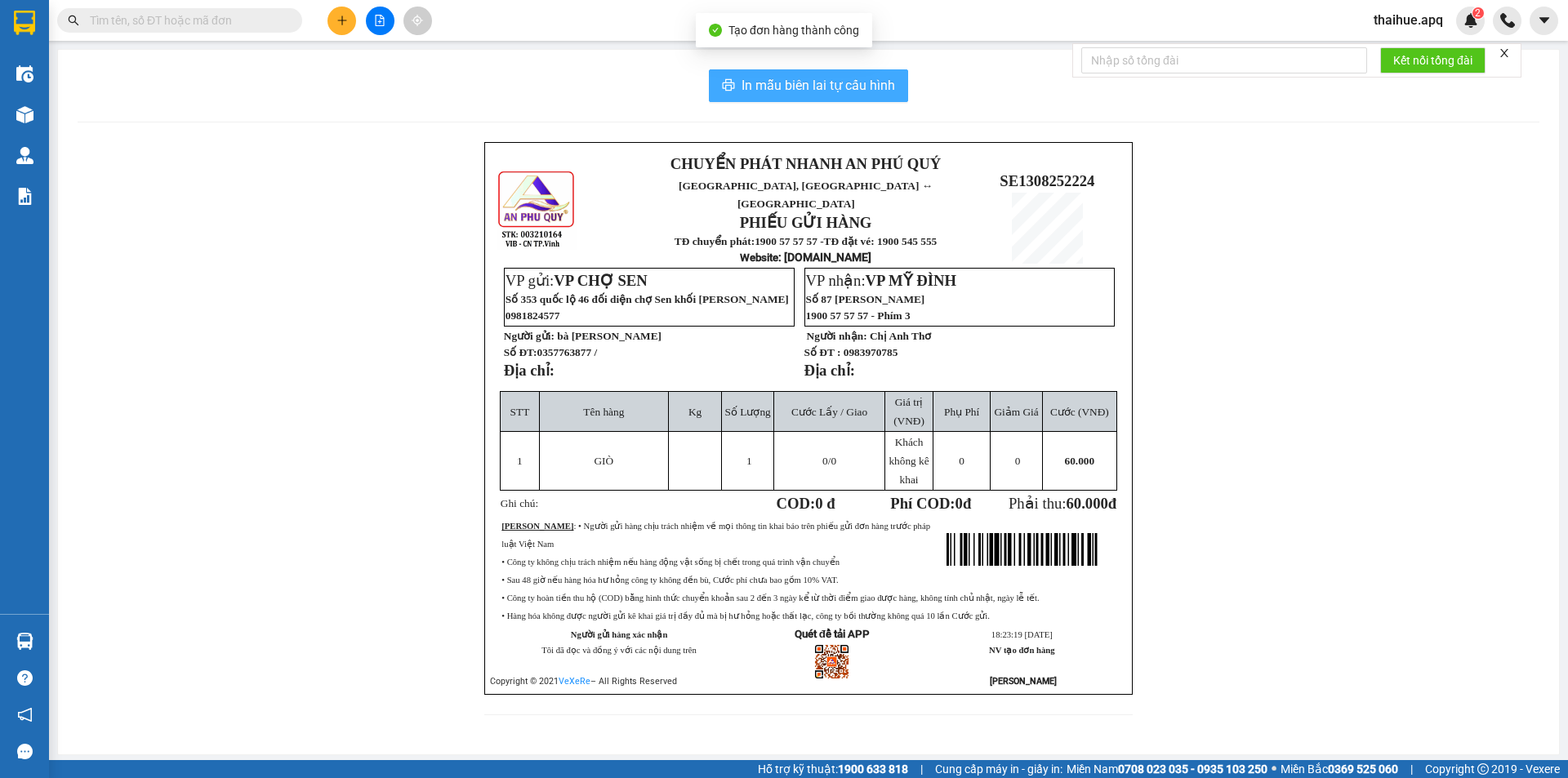
click at [822, 78] on span "In mẫu biên lai tự cấu hình" at bounding box center [818, 85] width 153 height 20
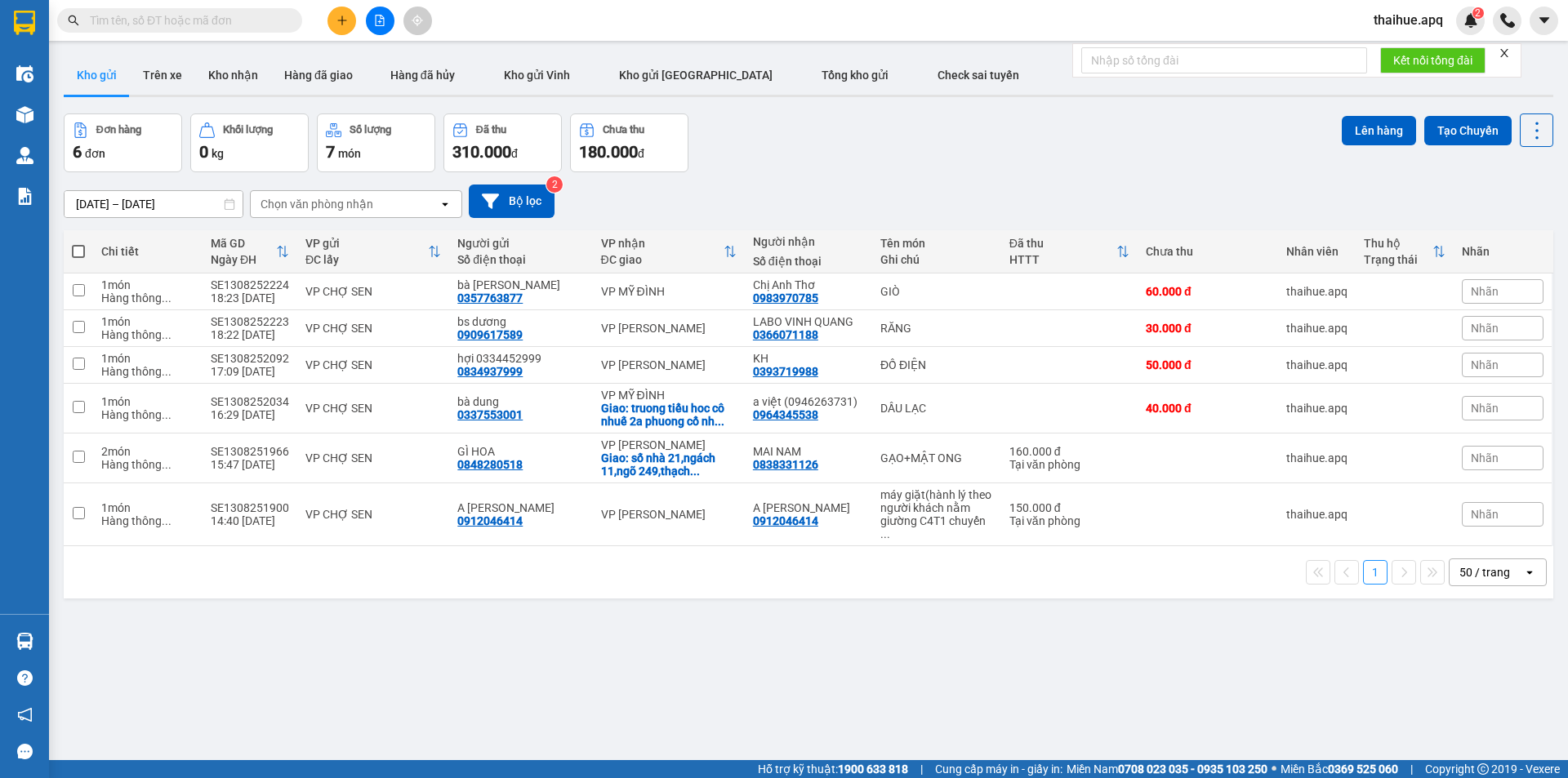
click at [343, 18] on icon "plus" at bounding box center [342, 20] width 11 height 11
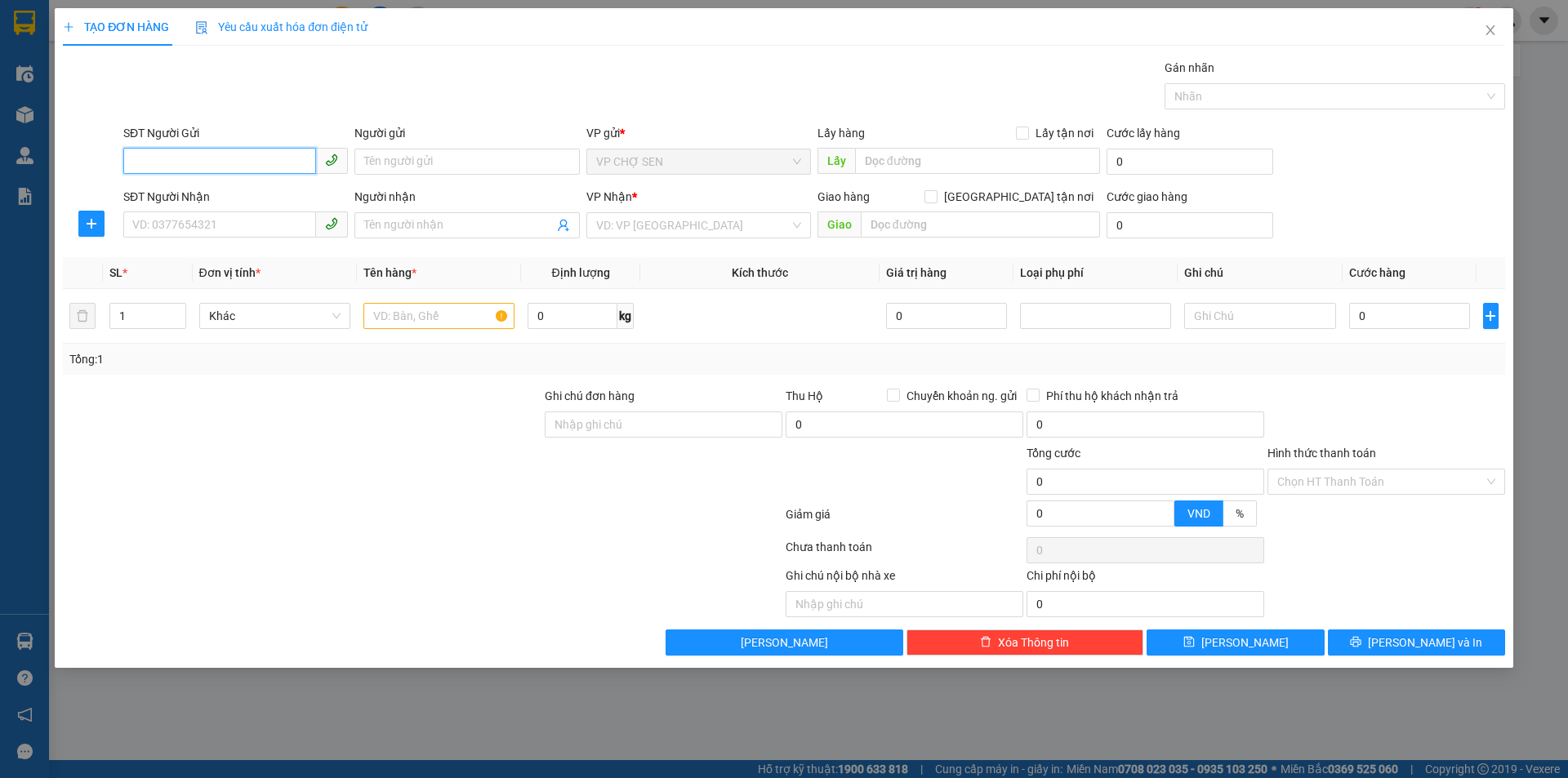
click at [237, 155] on input "SĐT Người Gửi" at bounding box center [220, 161] width 193 height 26
click at [281, 155] on input "SĐT Người Gửi" at bounding box center [220, 161] width 193 height 26
click at [276, 164] on input "SĐT Người Gửi" at bounding box center [220, 161] width 193 height 26
type input "0328583899"
click at [405, 150] on input "Người gửi" at bounding box center [466, 162] width 224 height 26
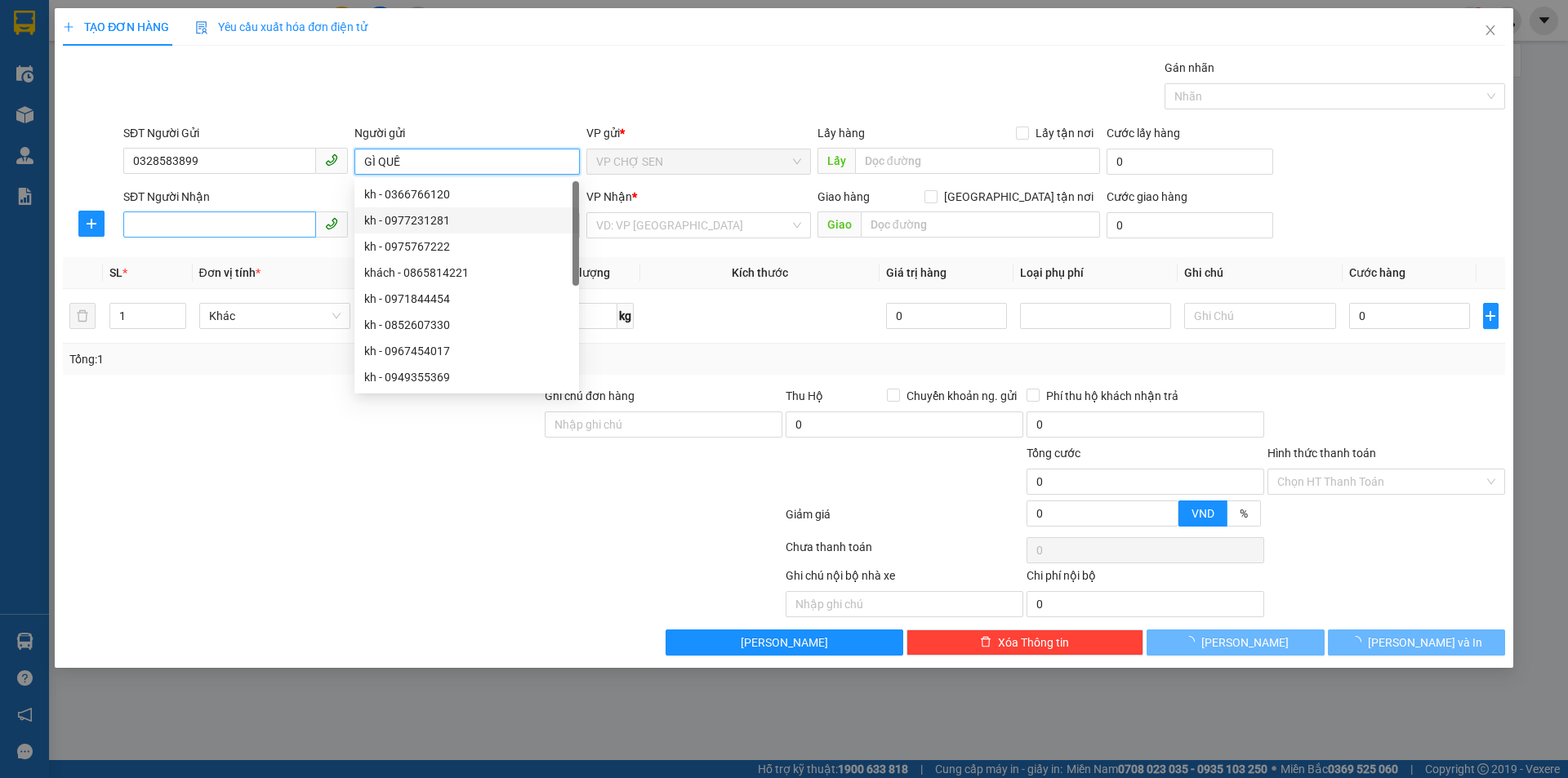
type input "GÌ QUẾ"
click at [297, 228] on input "SĐT Người Nhận" at bounding box center [220, 224] width 193 height 26
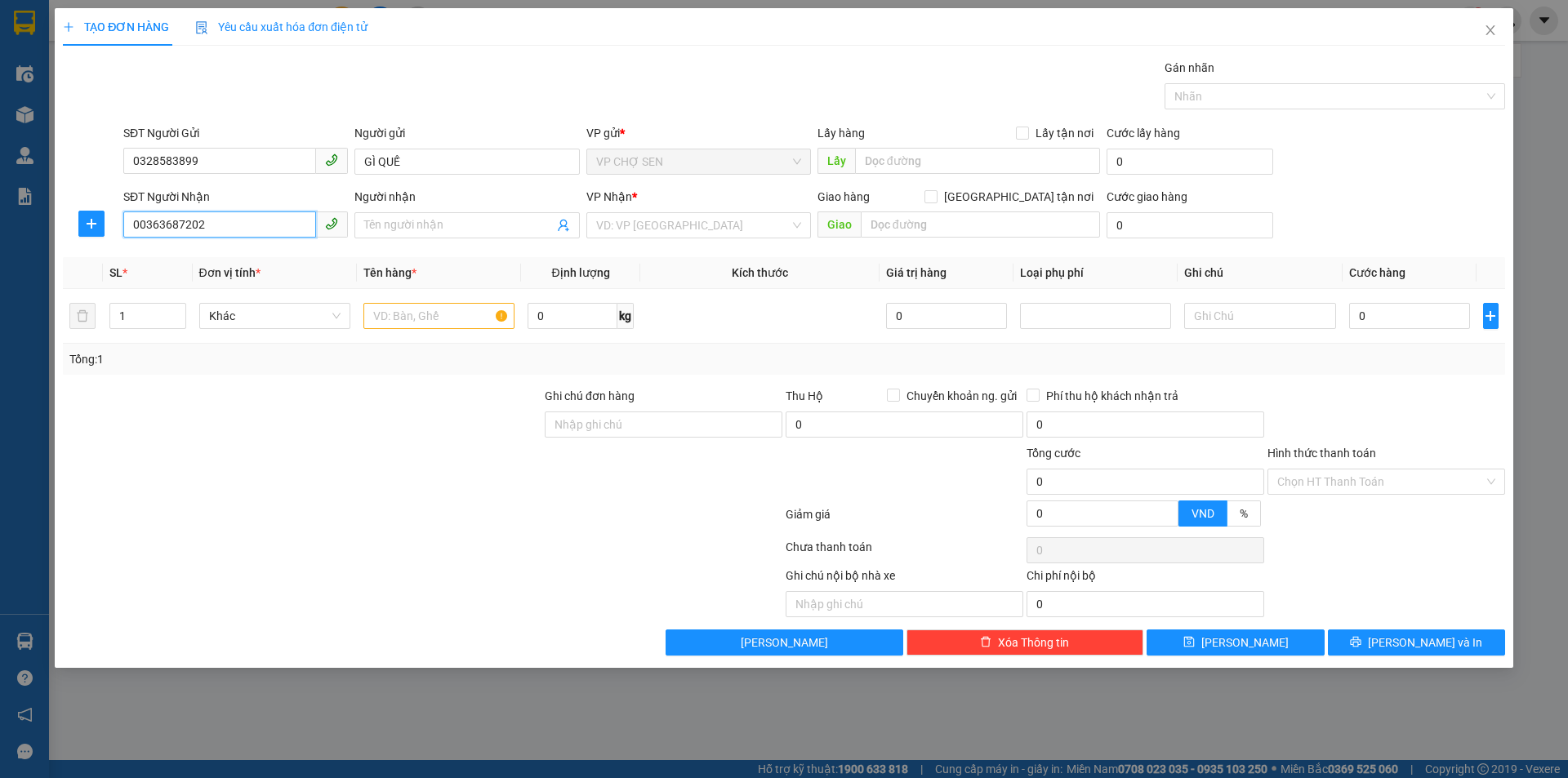
click at [138, 219] on input "00363687202" at bounding box center [220, 224] width 193 height 26
click at [157, 225] on input "0363687202" at bounding box center [220, 224] width 193 height 26
type input "0363687202"
click at [411, 224] on input "Người nhận" at bounding box center [458, 225] width 188 height 18
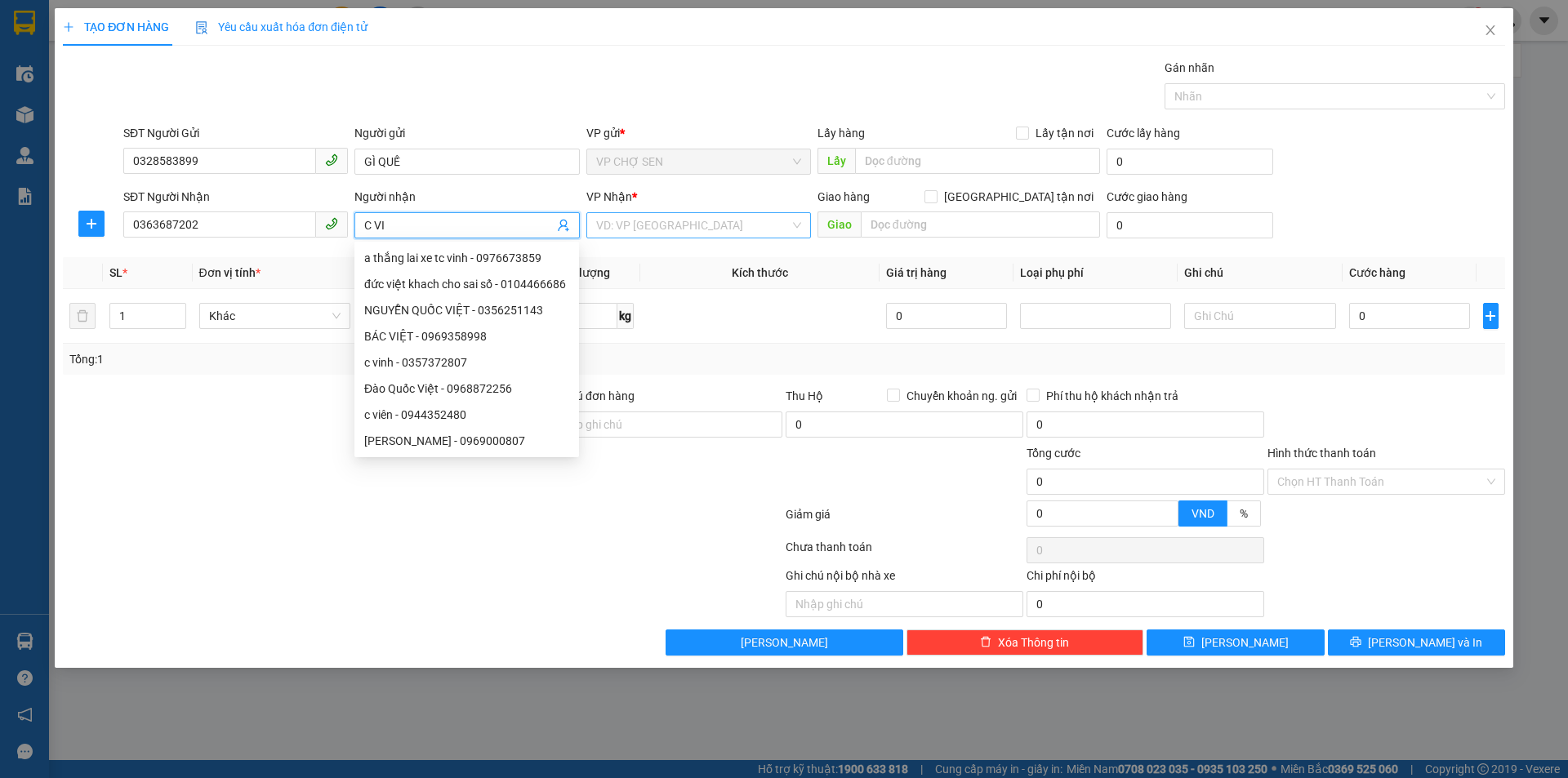
type input "C VI"
click at [713, 224] on input "search" at bounding box center [692, 225] width 194 height 25
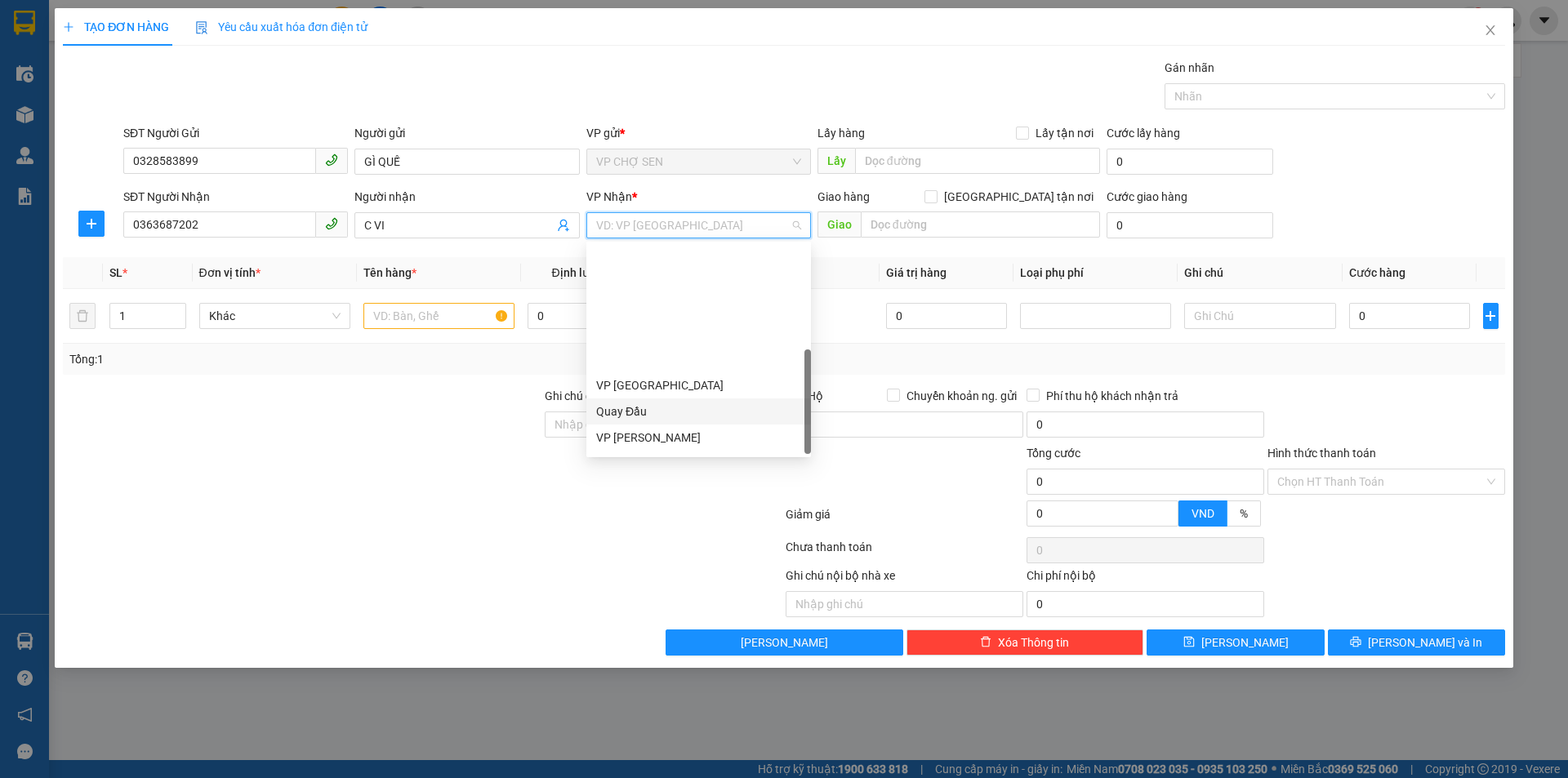
scroll to position [229, 0]
click at [660, 343] on div "VP MỸ ĐÌNH" at bounding box center [699, 343] width 205 height 18
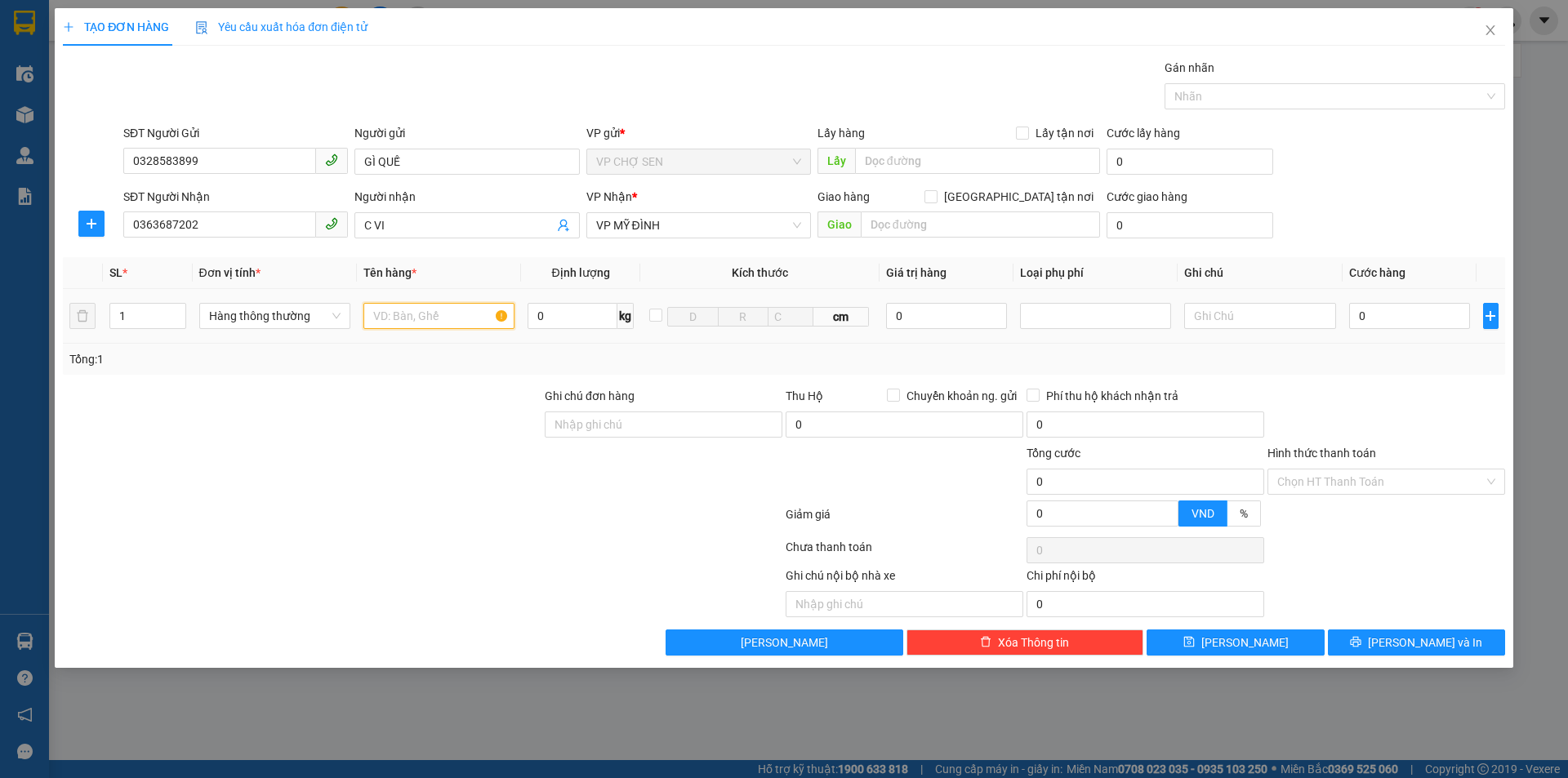
click at [471, 317] on input "text" at bounding box center [439, 316] width 151 height 26
type input "TP"
click at [1373, 317] on input "0" at bounding box center [1409, 316] width 122 height 26
type input "4"
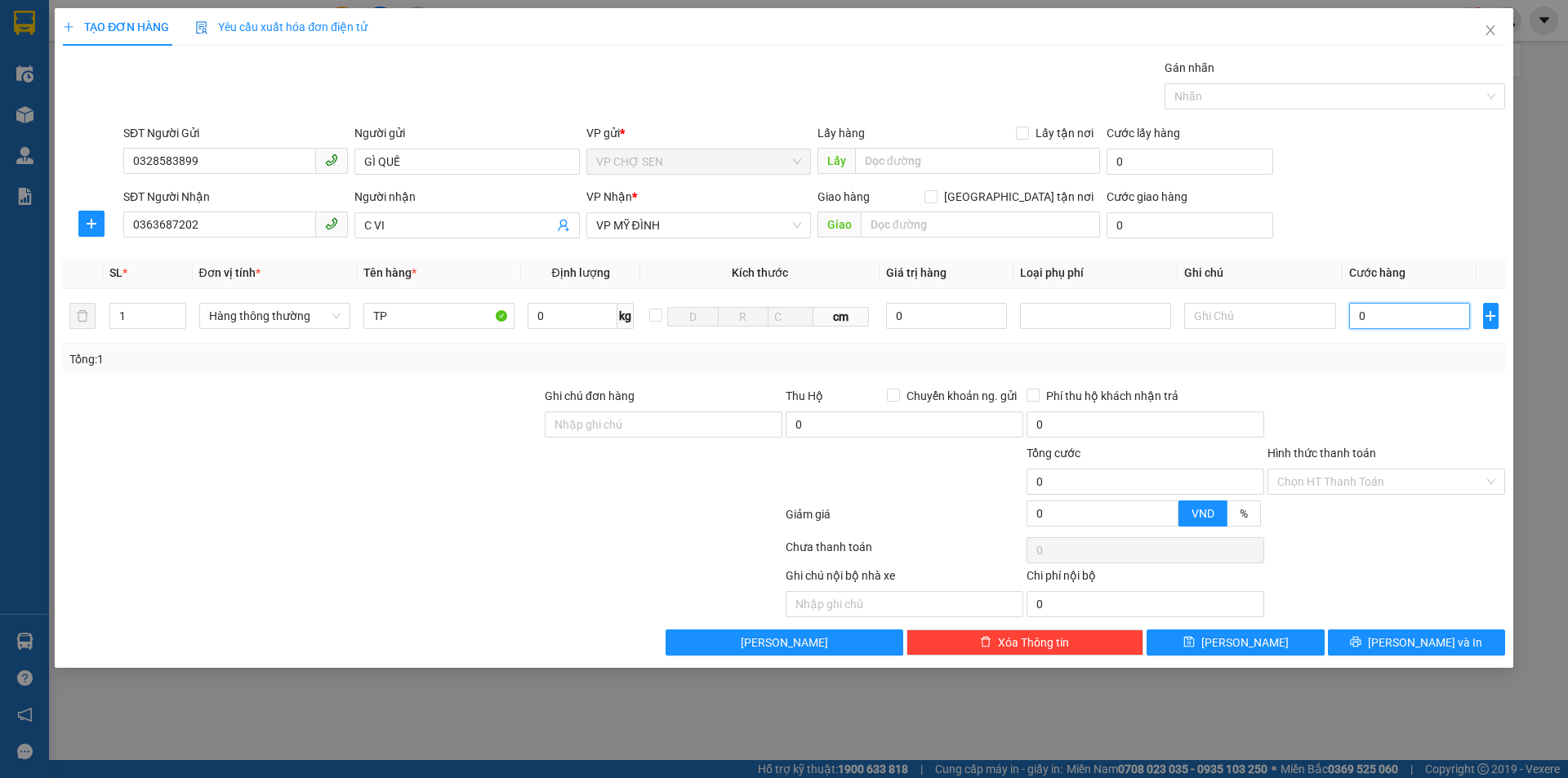
type input "4"
type input "40"
type input "400"
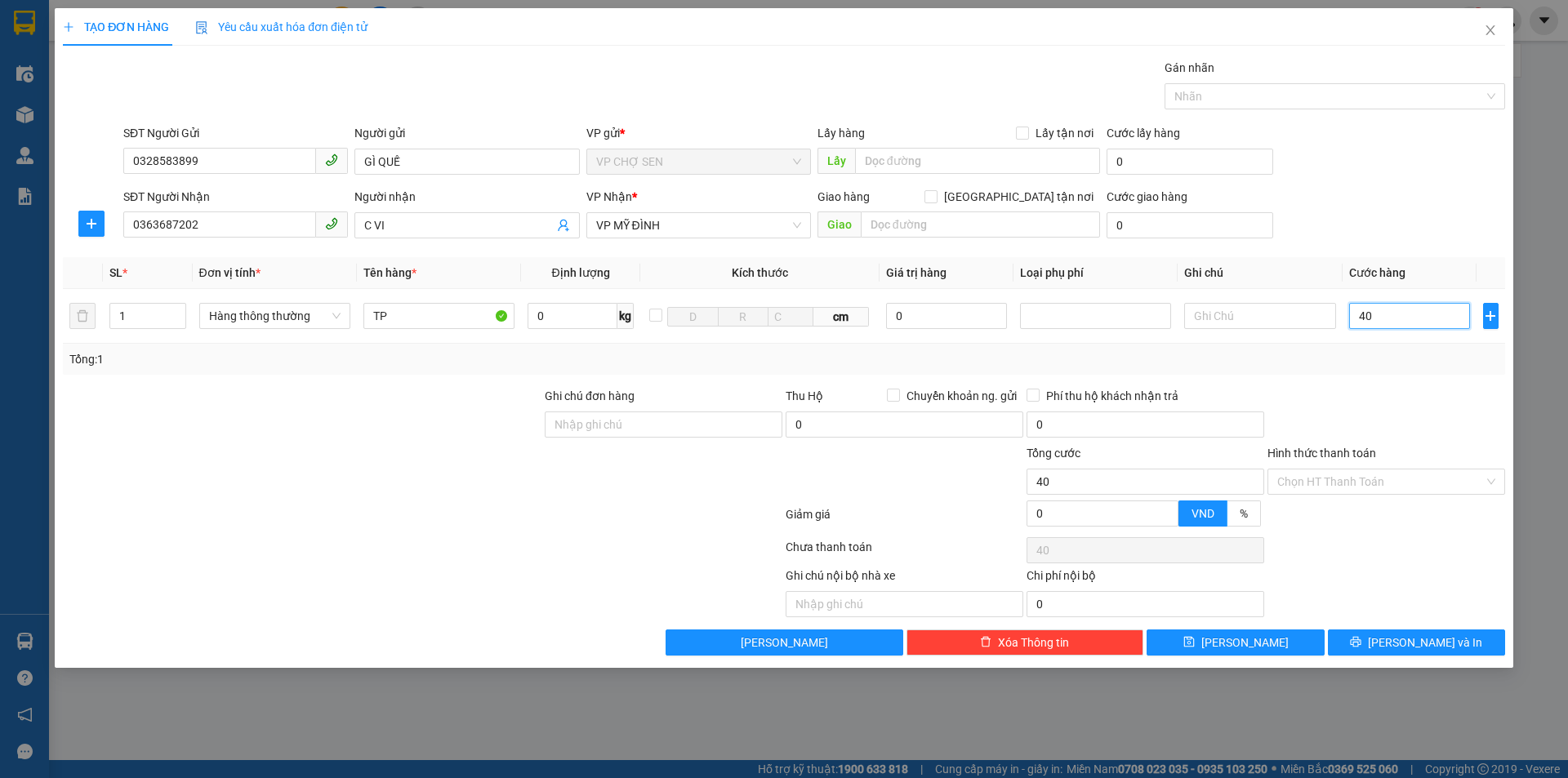
type input "400"
type input "4.000"
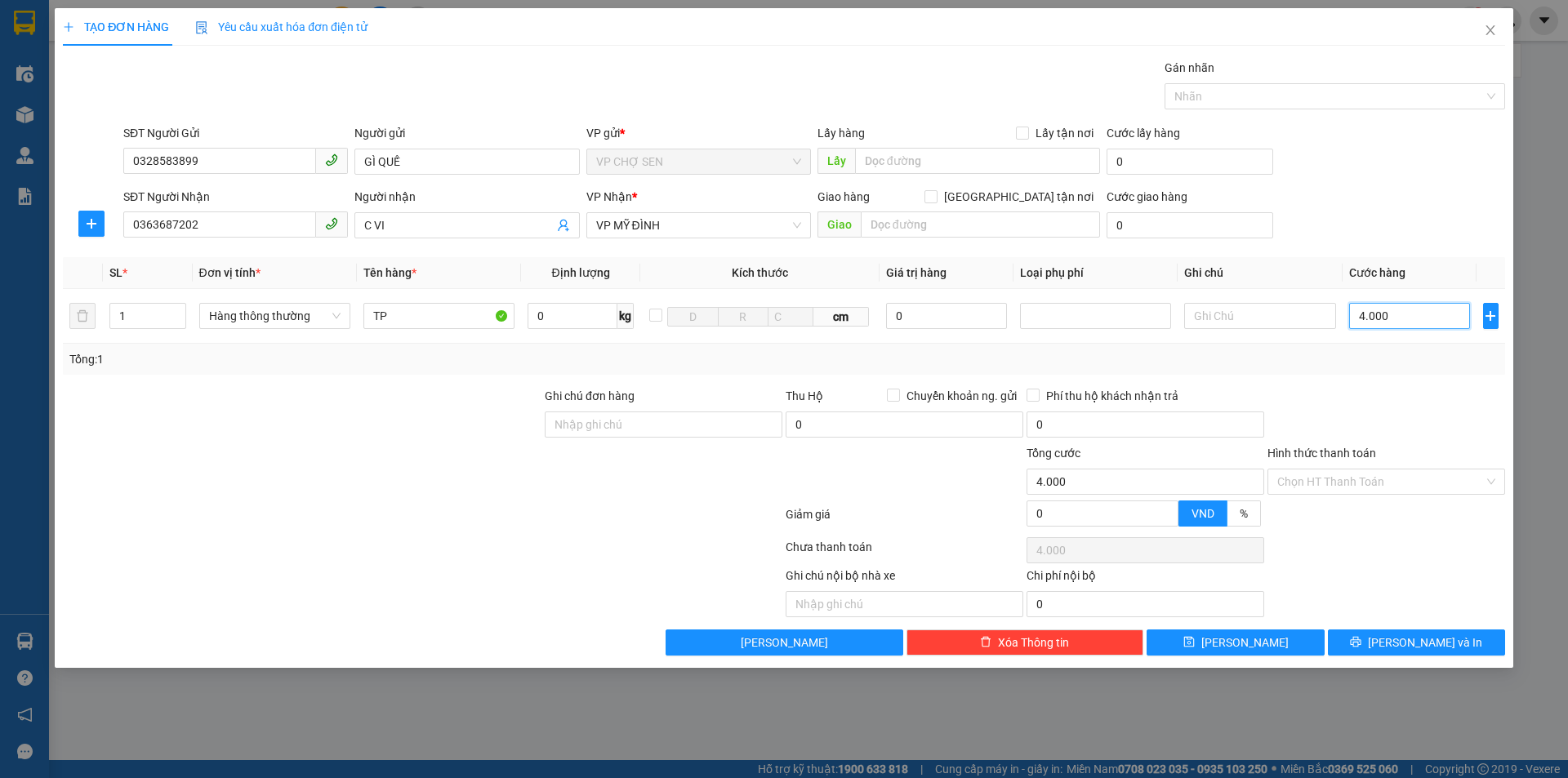
type input "40.000"
click at [1318, 491] on input "Hình thức thanh toán" at bounding box center [1380, 482] width 207 height 25
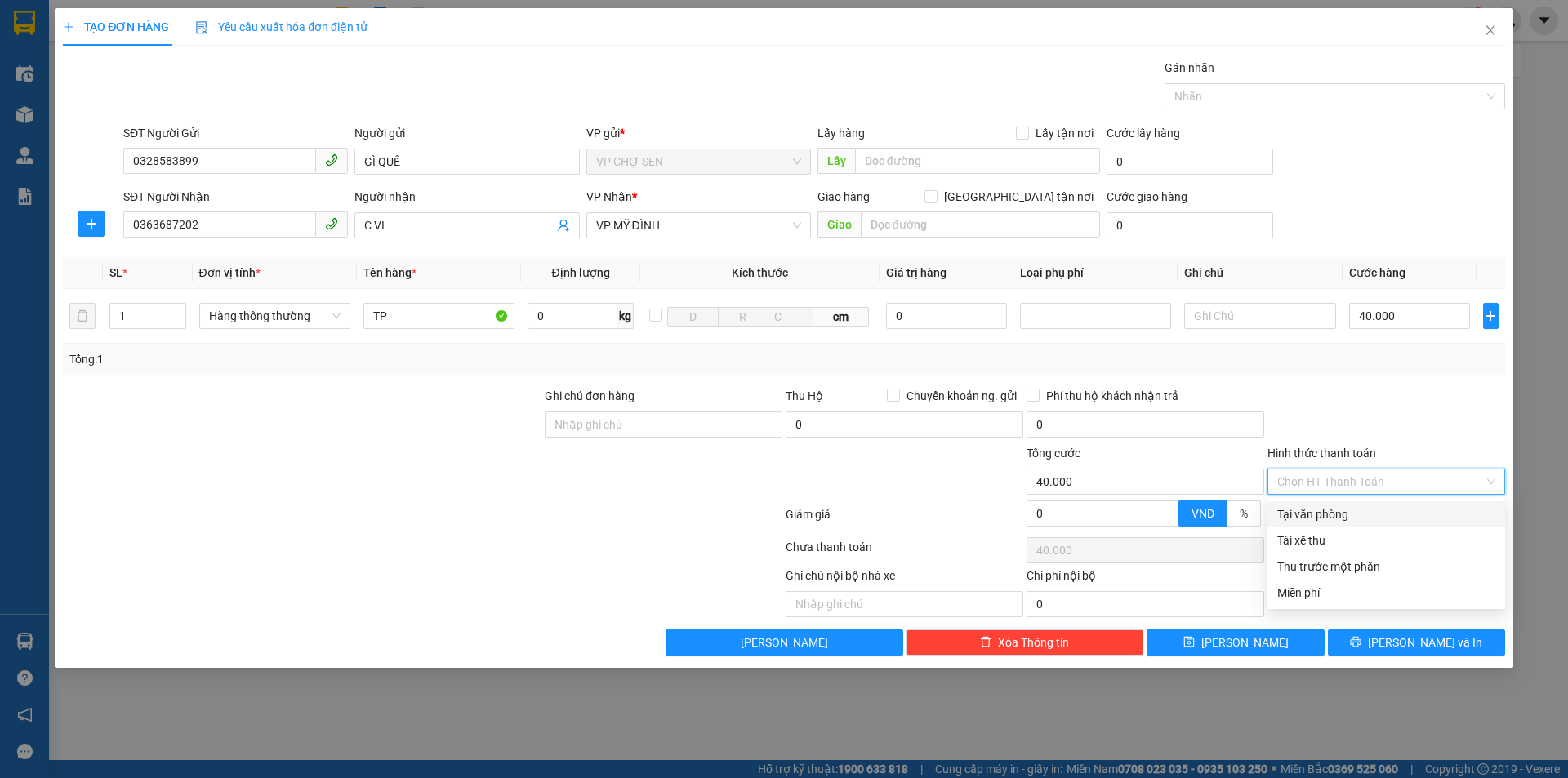
click at [1321, 509] on div "Tại văn phòng" at bounding box center [1386, 514] width 218 height 18
type input "0"
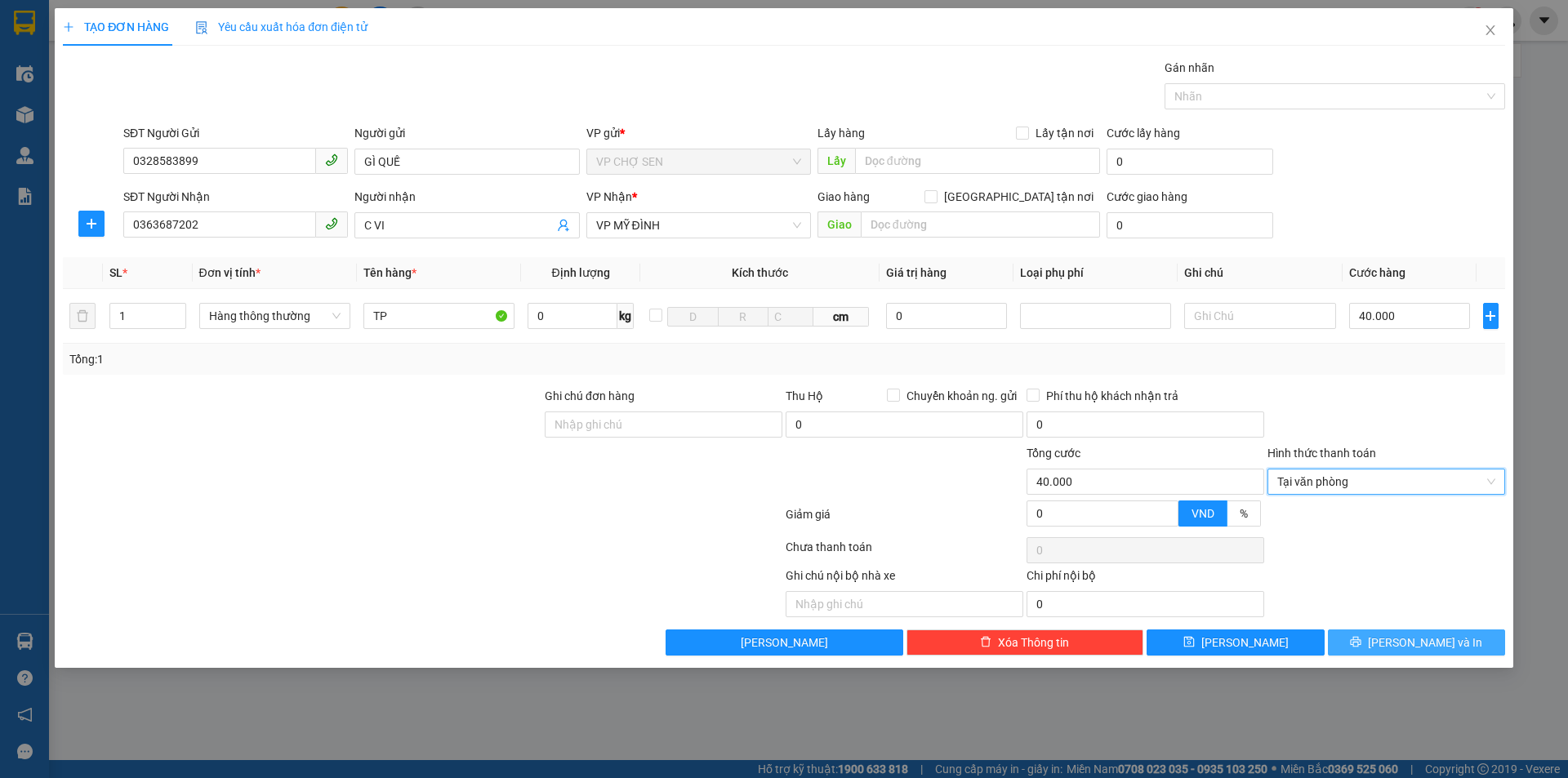
click at [1388, 634] on button "[PERSON_NAME] và In" at bounding box center [1416, 642] width 177 height 26
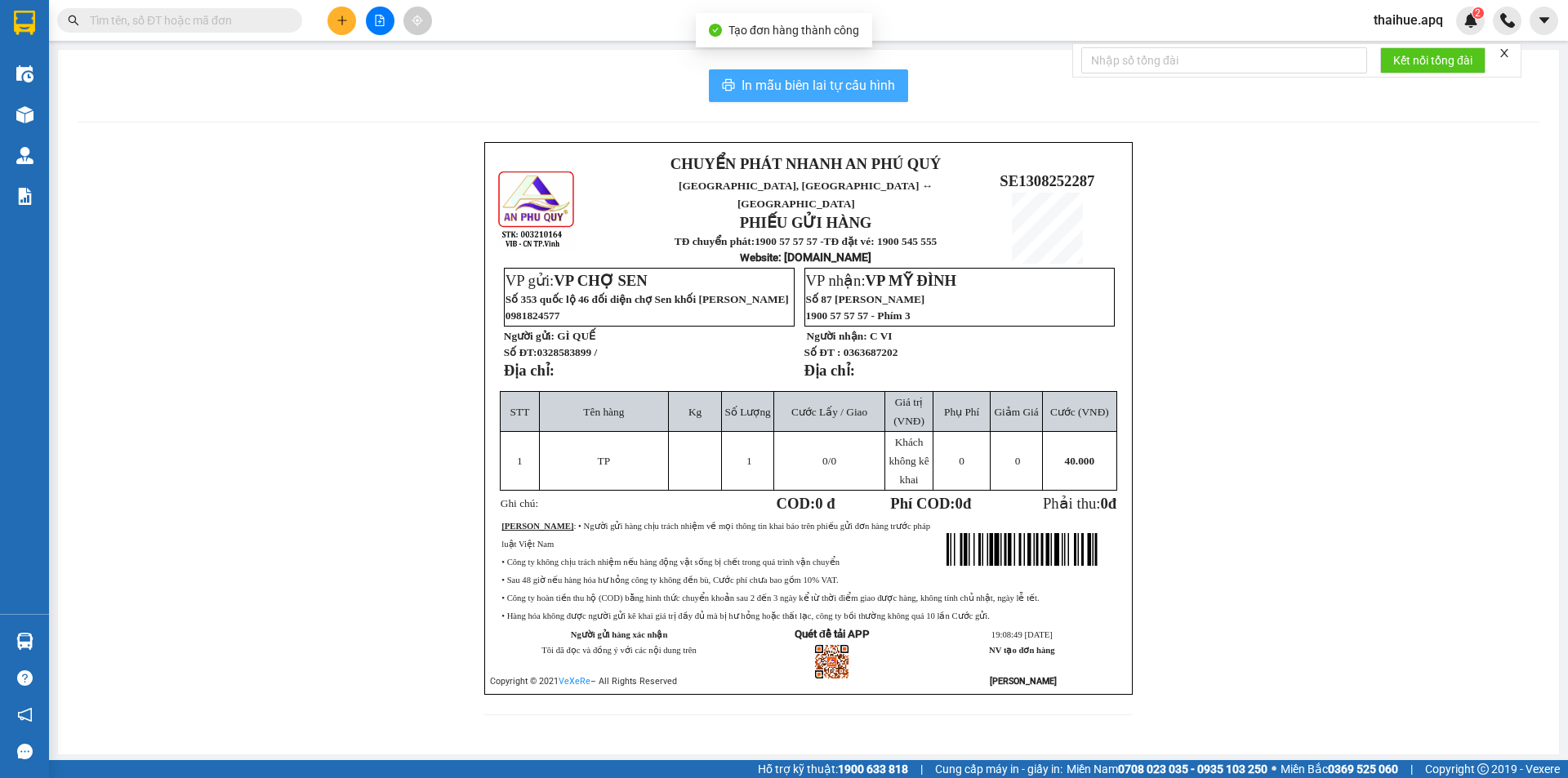
click at [810, 84] on span "In mẫu biên lai tự cấu hình" at bounding box center [818, 85] width 153 height 20
